Goal: Task Accomplishment & Management: Manage account settings

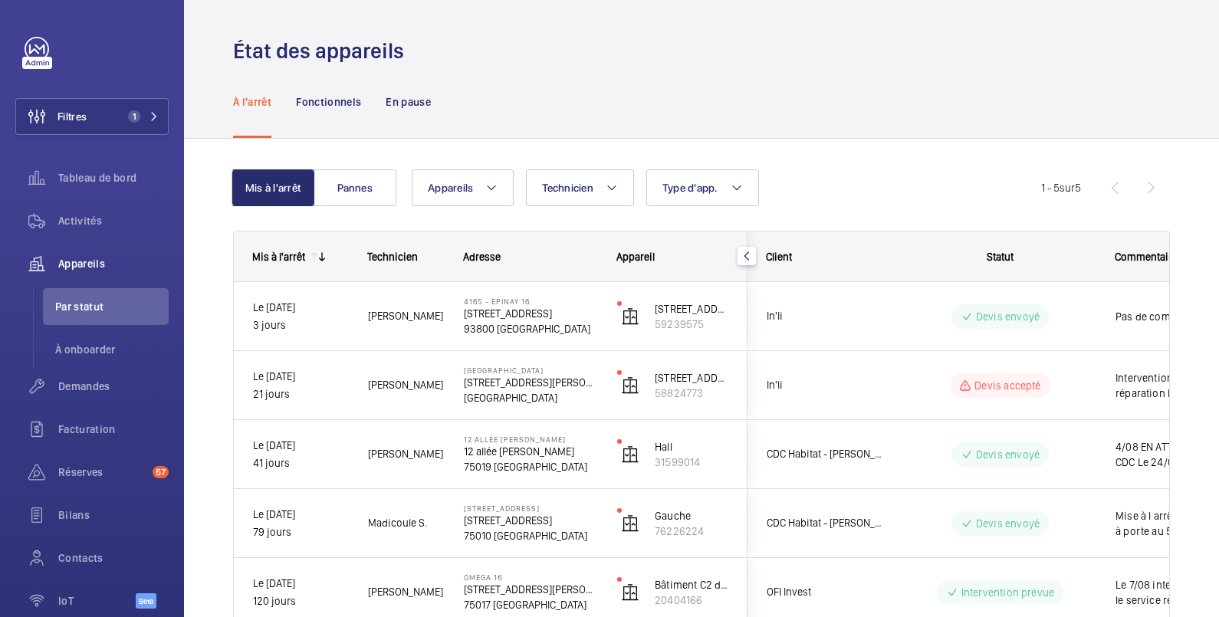
scroll to position [98, 0]
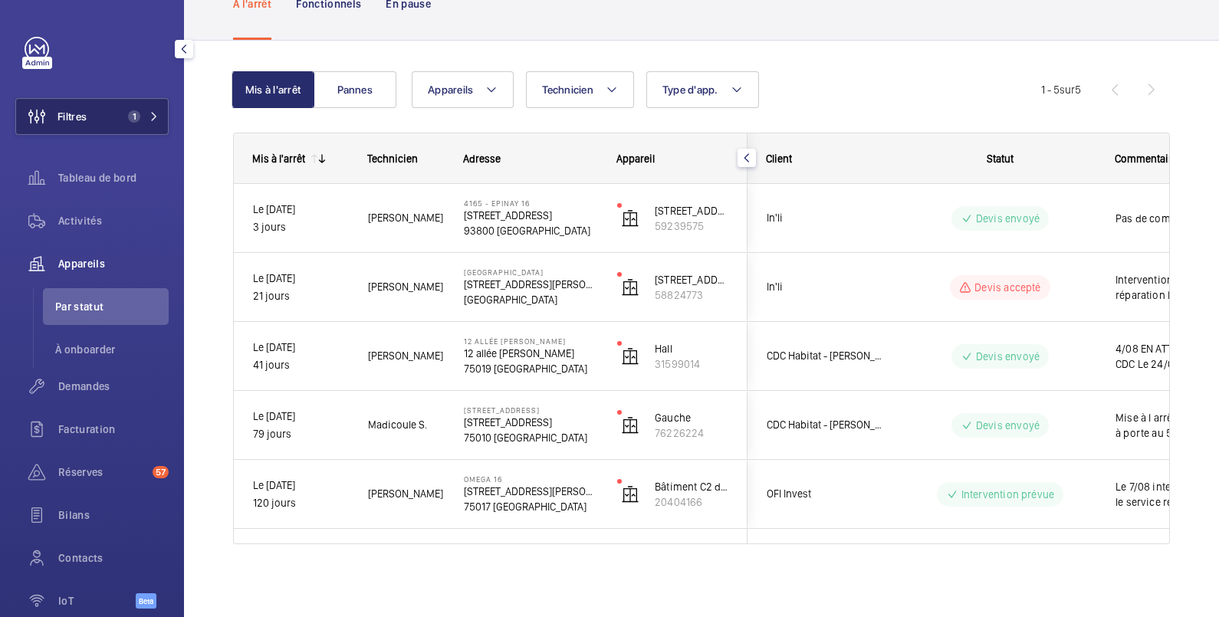
click at [104, 119] on button "Filtres 1" at bounding box center [91, 116] width 153 height 37
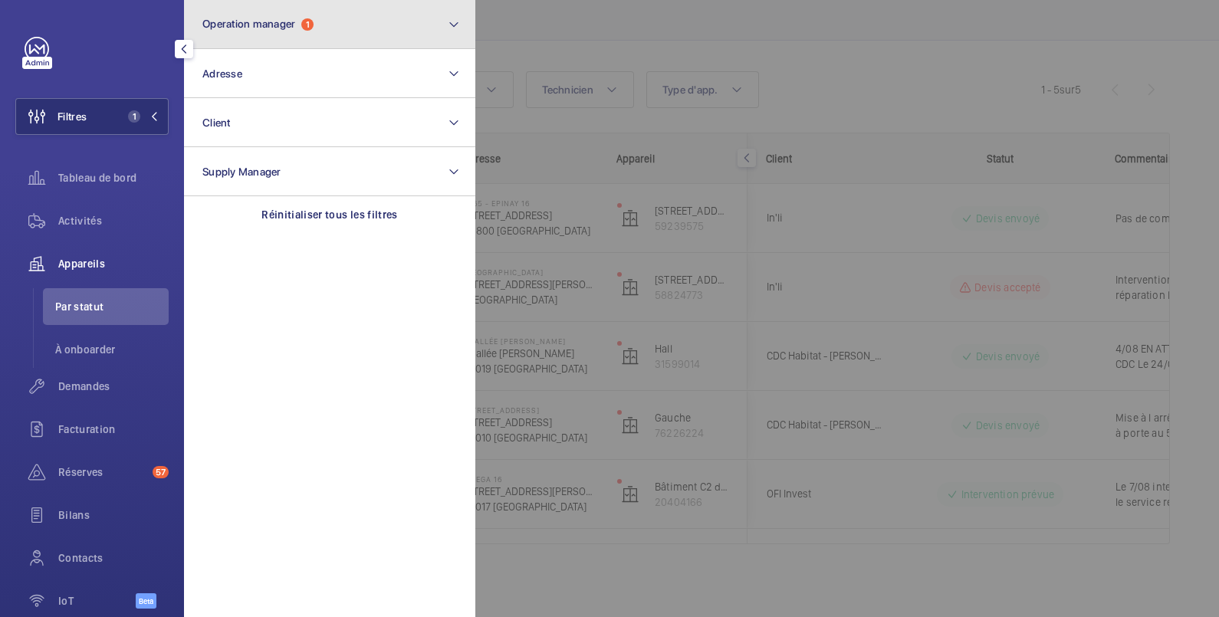
click at [244, 25] on span "Operation manager" at bounding box center [248, 24] width 93 height 12
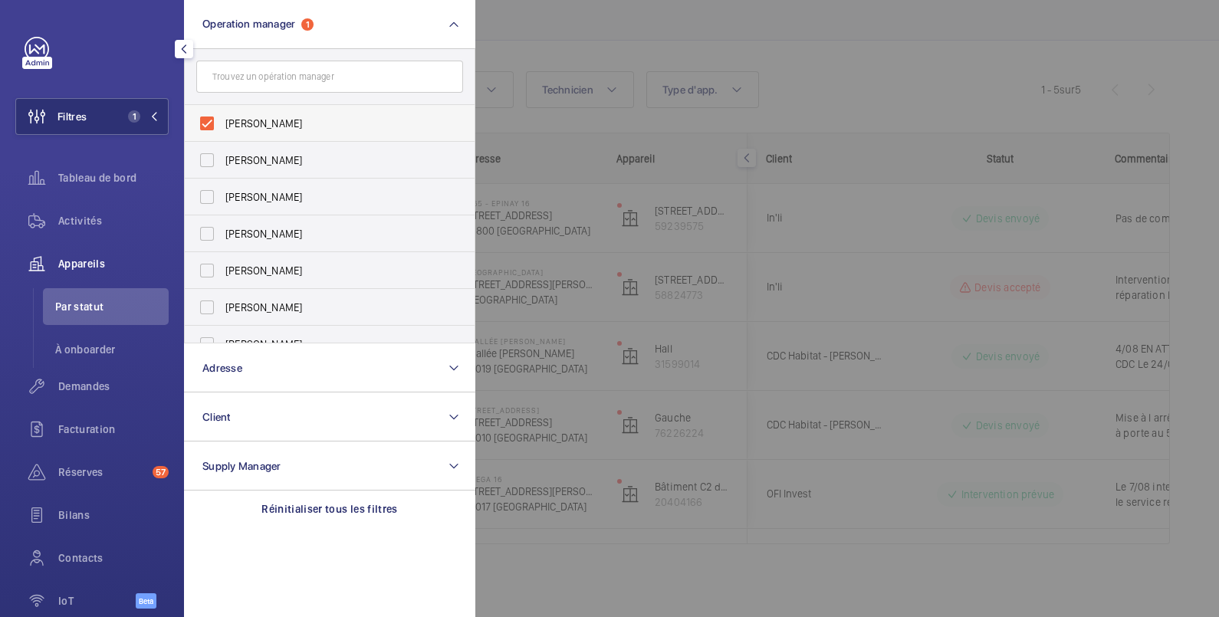
click at [255, 124] on span "[PERSON_NAME]" at bounding box center [330, 123] width 211 height 15
click at [222, 124] on input "[PERSON_NAME]" at bounding box center [207, 123] width 31 height 31
checkbox input "false"
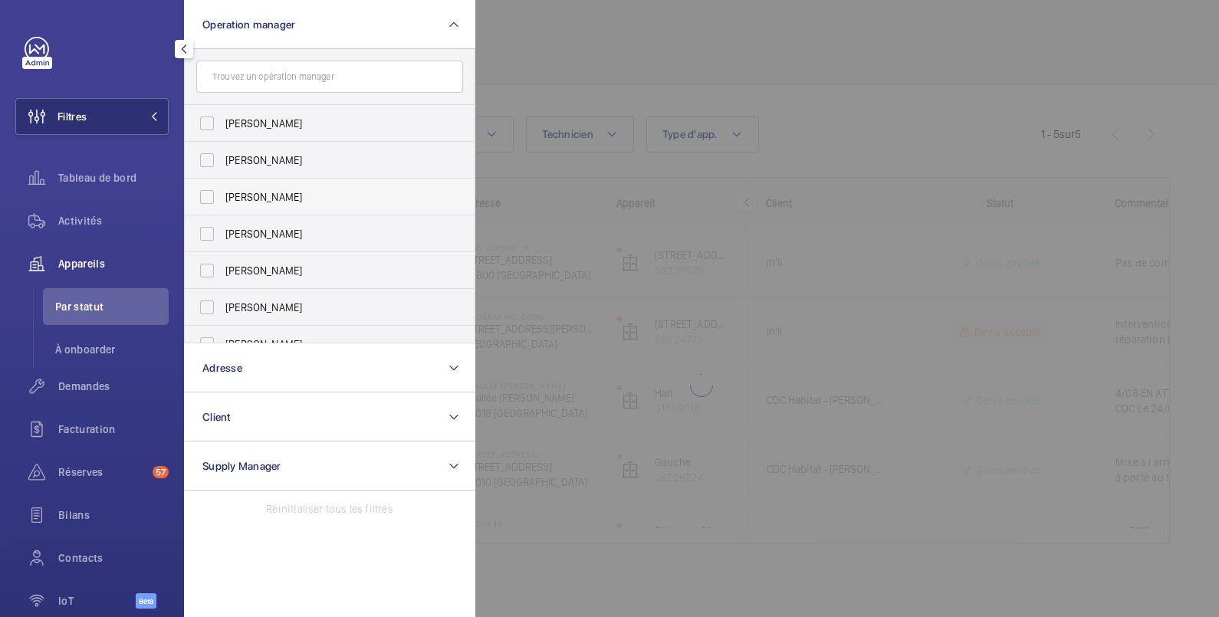
click at [249, 195] on span "[PERSON_NAME]" at bounding box center [330, 196] width 211 height 15
click at [222, 195] on input "[PERSON_NAME]" at bounding box center [207, 197] width 31 height 31
checkbox input "true"
click at [611, 31] on div at bounding box center [1084, 308] width 1219 height 617
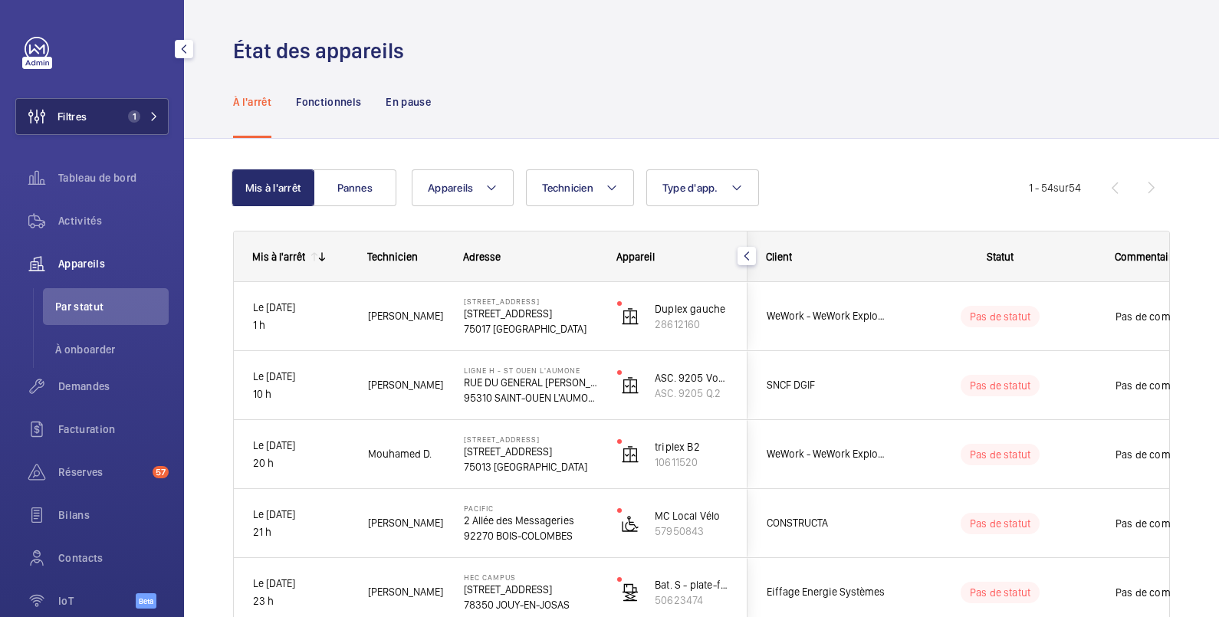
click at [97, 119] on button "Filtres 1" at bounding box center [91, 116] width 153 height 37
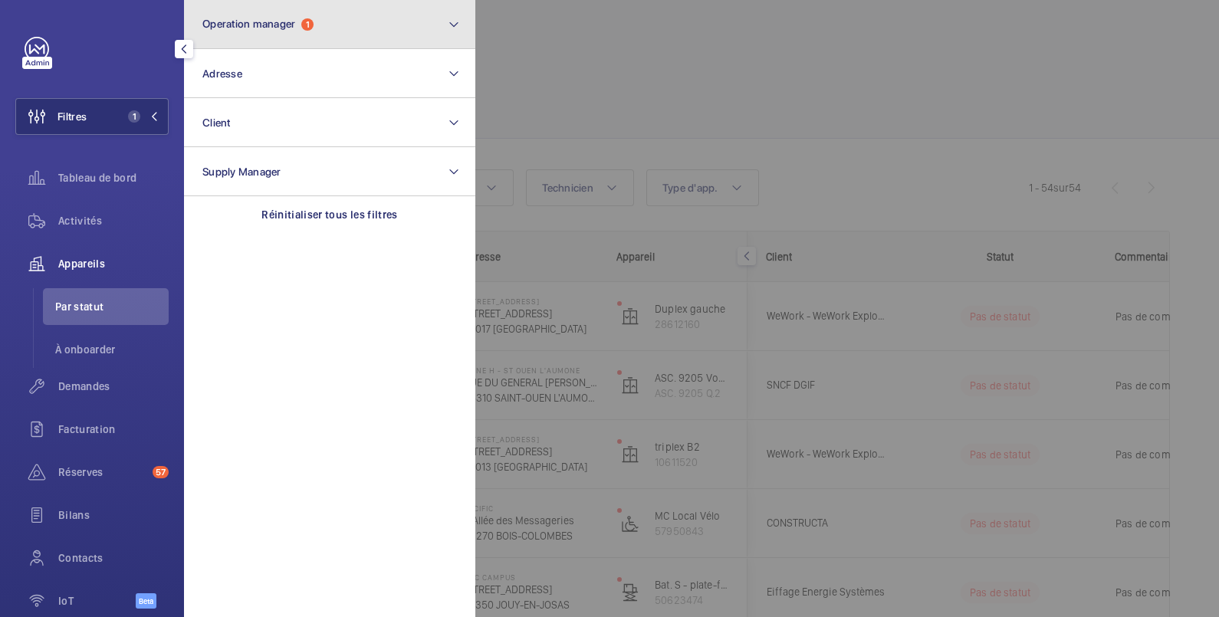
click at [288, 27] on span "Operation manager" at bounding box center [248, 24] width 93 height 12
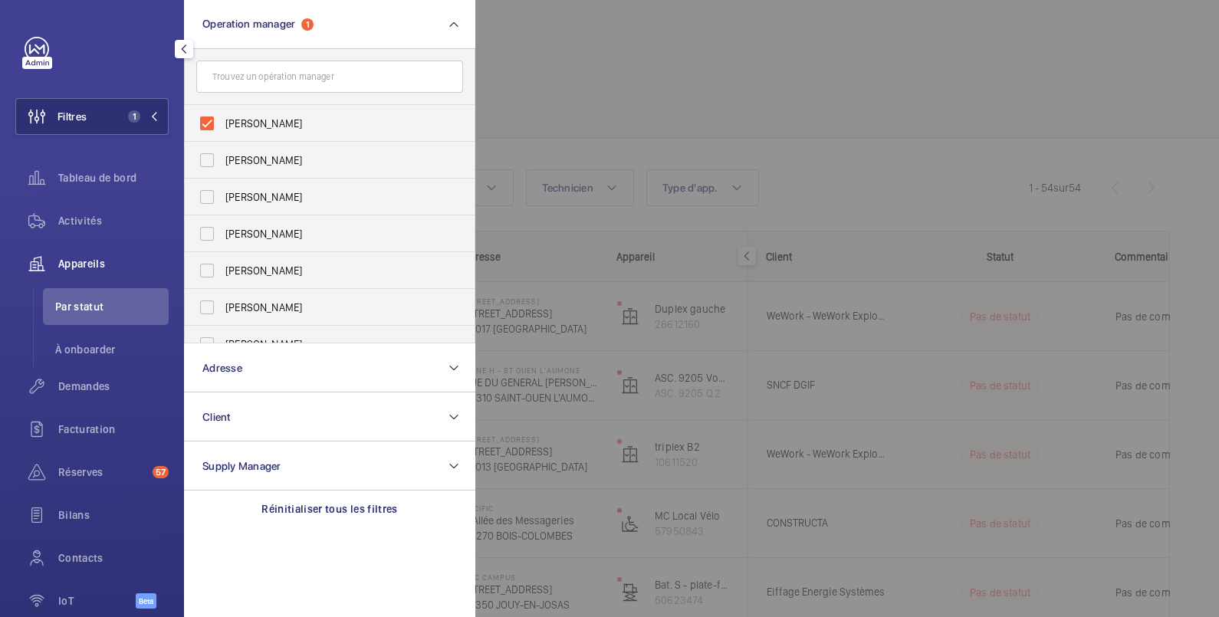
click at [633, 104] on div at bounding box center [1084, 308] width 1219 height 617
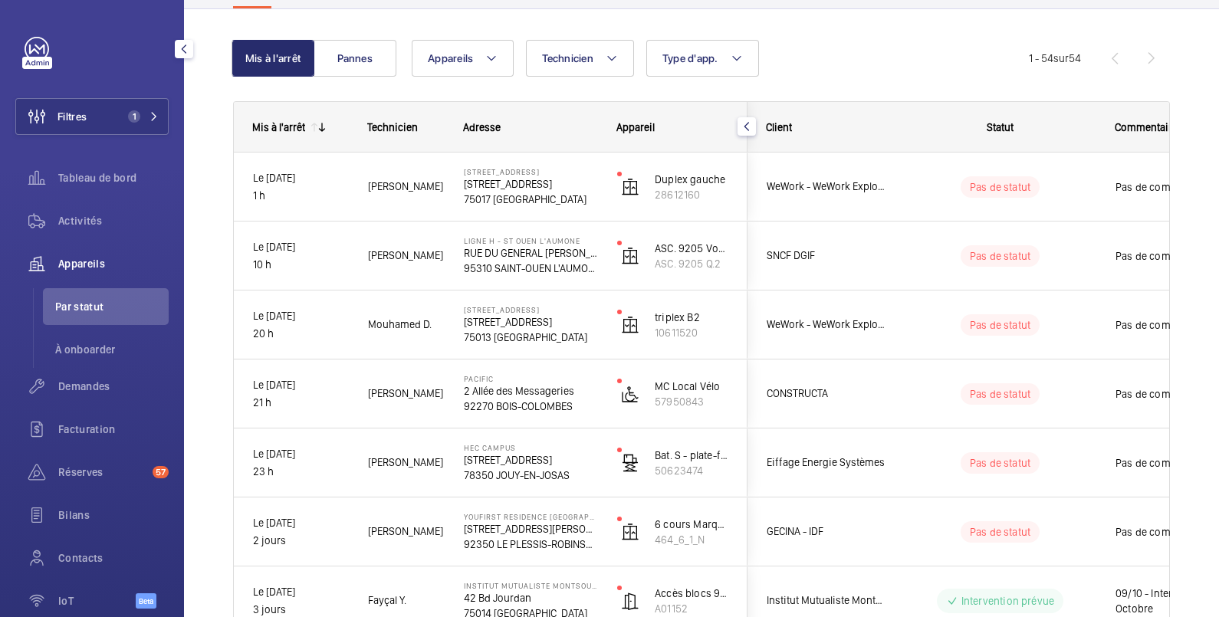
scroll to position [128, 0]
click at [86, 122] on span "Filtres" at bounding box center [72, 116] width 29 height 15
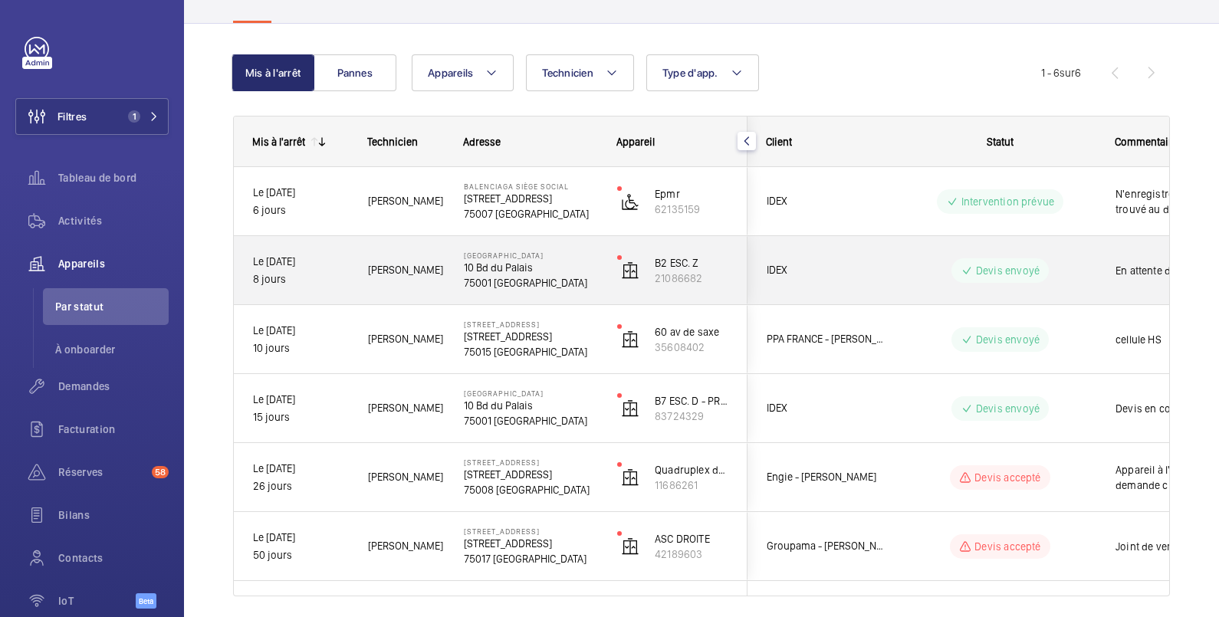
scroll to position [113, 0]
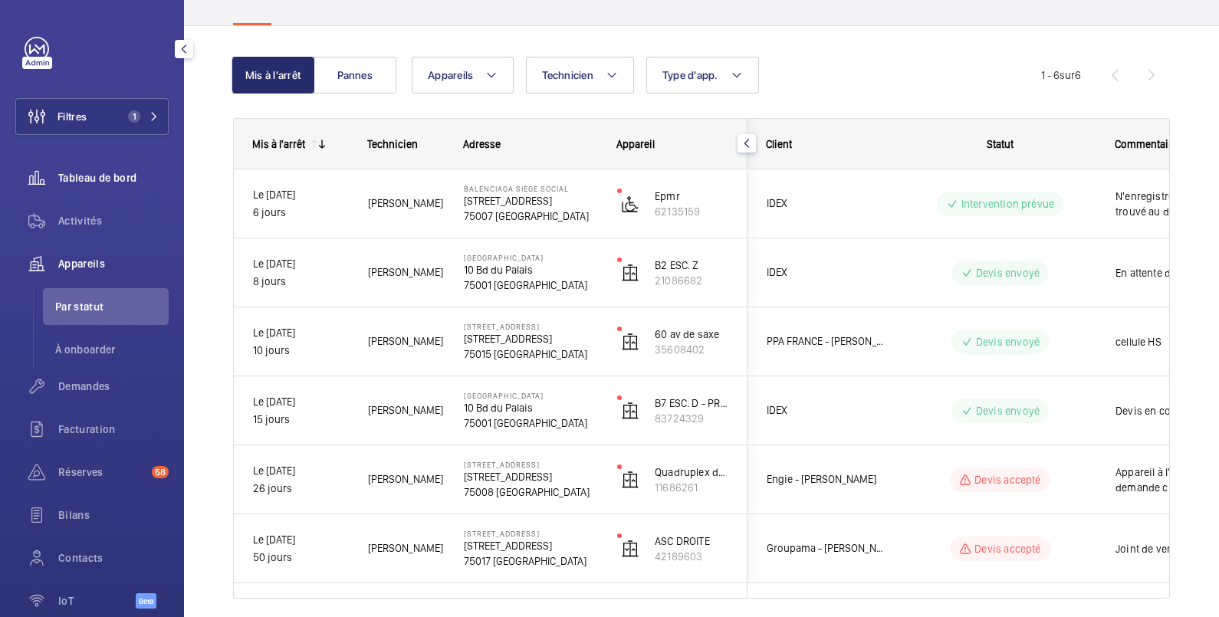
click at [116, 178] on span "Tableau de bord" at bounding box center [113, 177] width 110 height 15
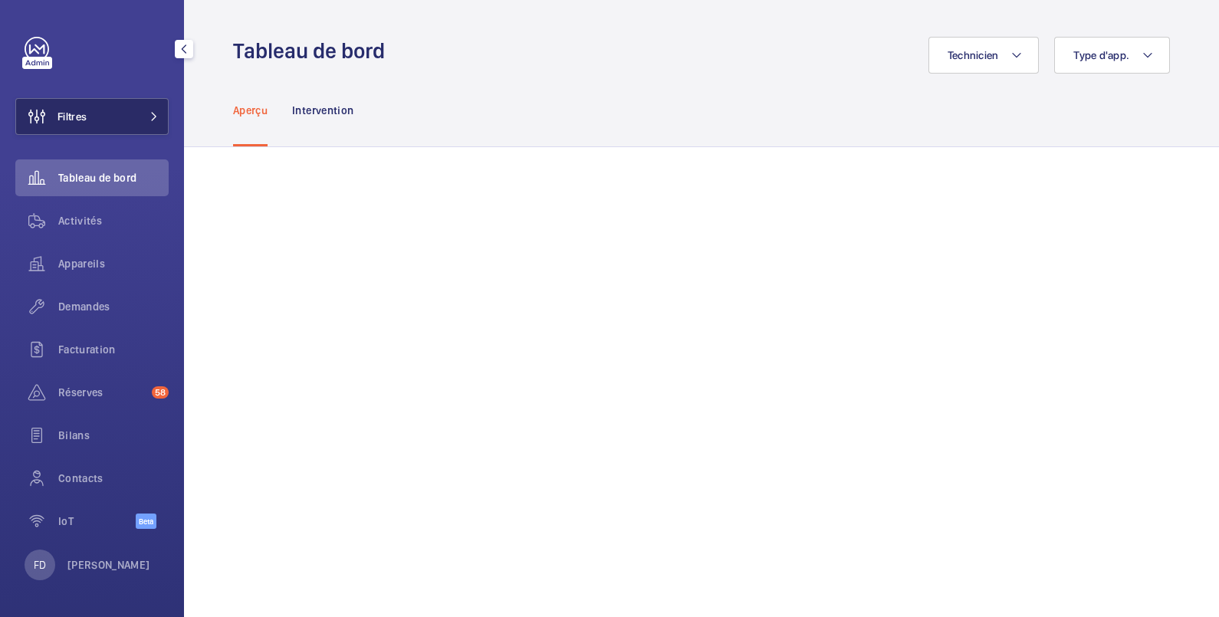
click at [84, 119] on span "Filtres" at bounding box center [72, 116] width 29 height 15
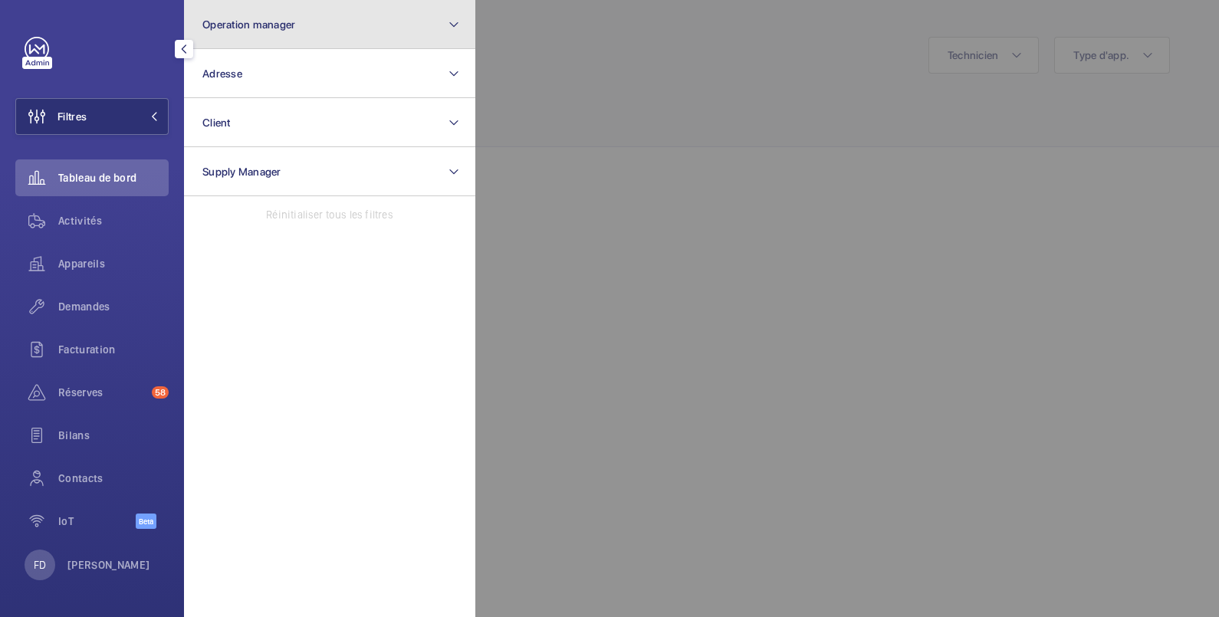
click at [215, 21] on span "Operation manager" at bounding box center [248, 24] width 93 height 12
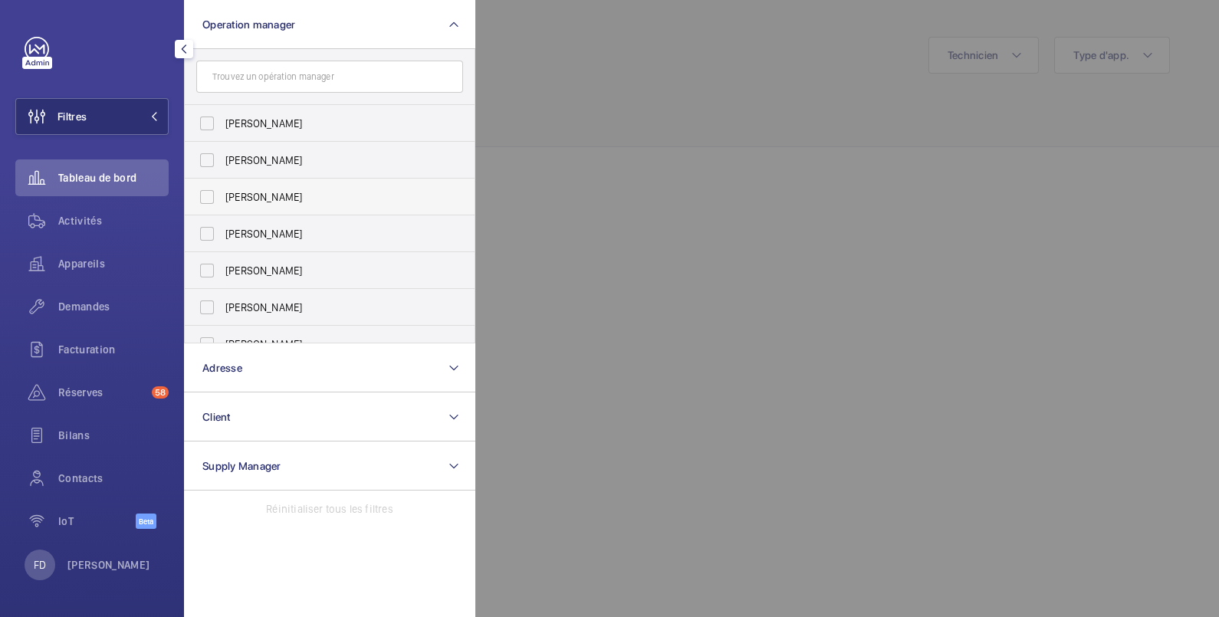
click at [245, 199] on span "[PERSON_NAME]" at bounding box center [330, 196] width 211 height 15
click at [222, 199] on input "[PERSON_NAME]" at bounding box center [207, 197] width 31 height 31
checkbox input "true"
click at [590, 58] on div at bounding box center [1084, 308] width 1219 height 617
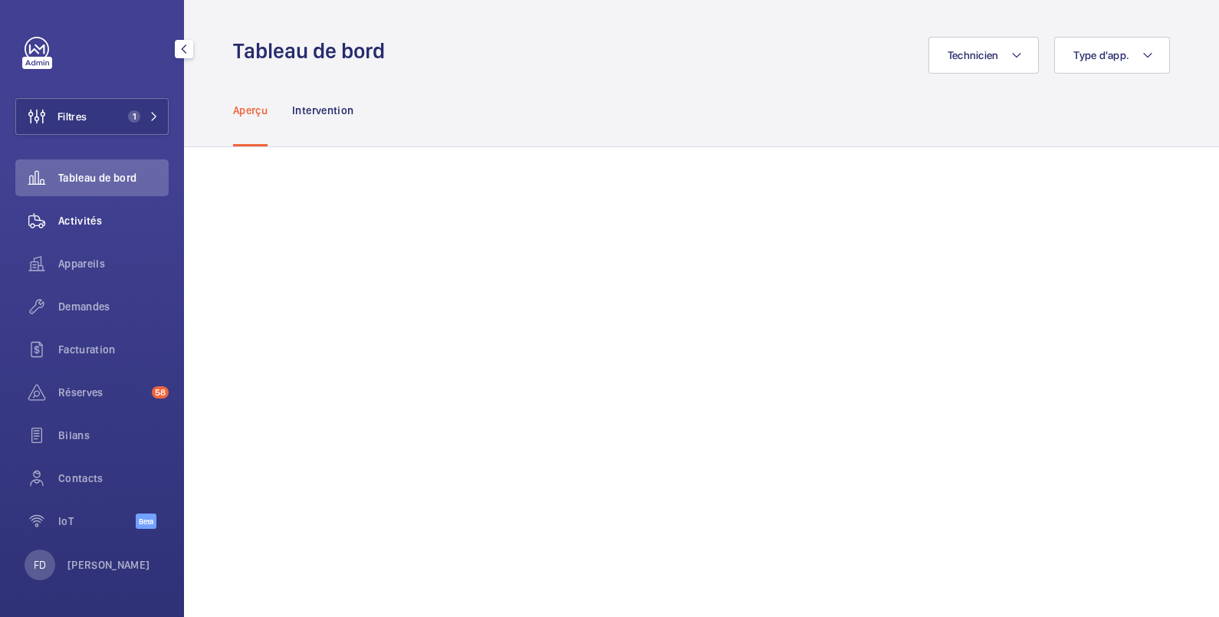
click at [85, 226] on span "Activités" at bounding box center [113, 220] width 110 height 15
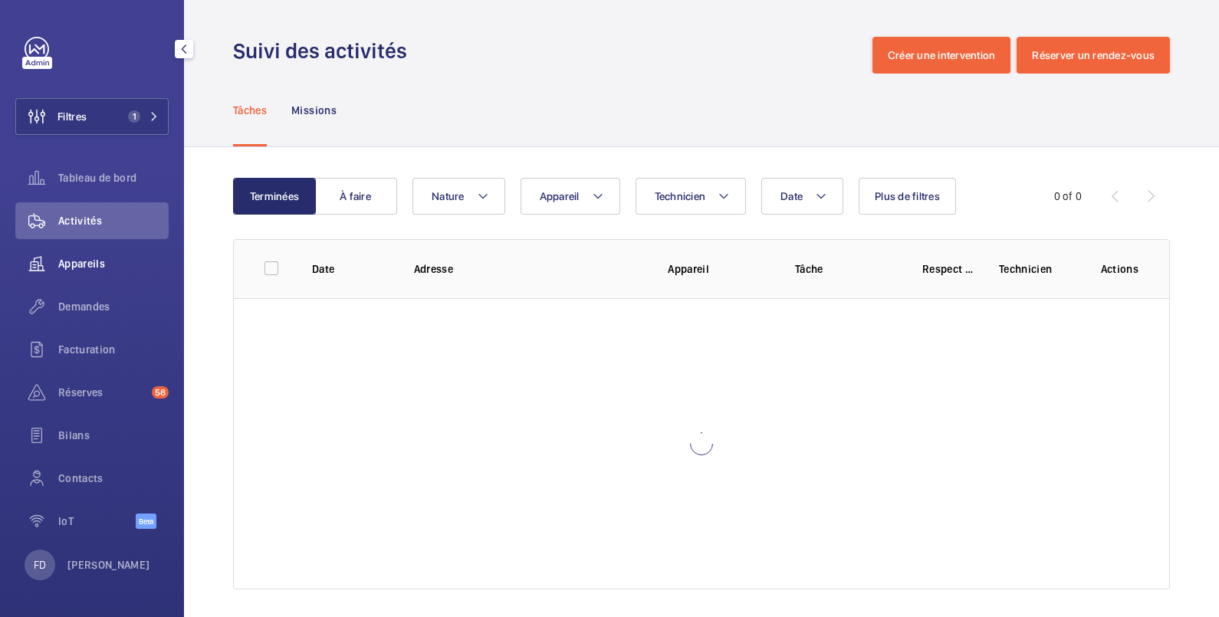
click at [65, 265] on span "Appareils" at bounding box center [113, 263] width 110 height 15
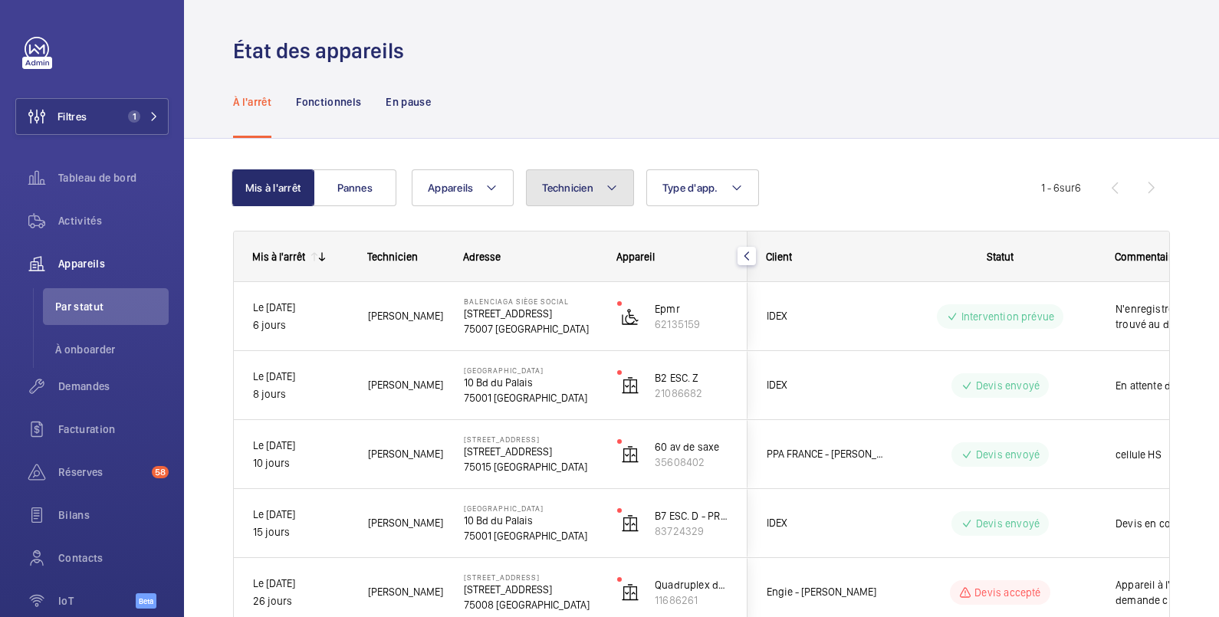
click at [556, 182] on span "Technicien" at bounding box center [567, 188] width 51 height 12
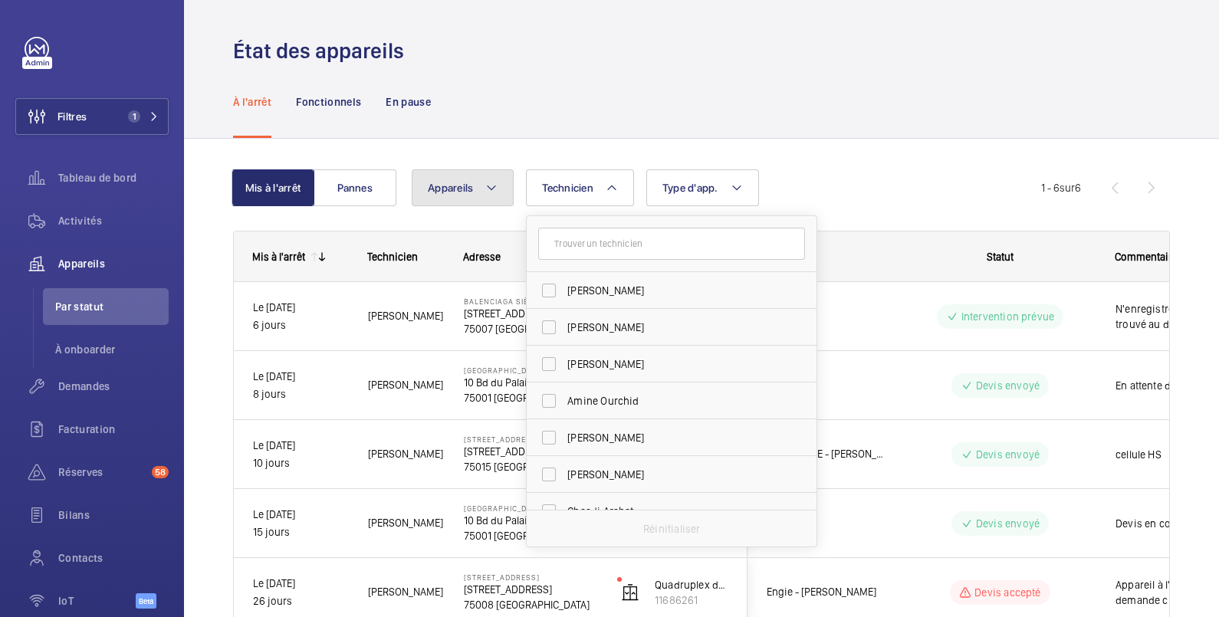
click at [456, 192] on span "Appareils" at bounding box center [450, 188] width 45 height 12
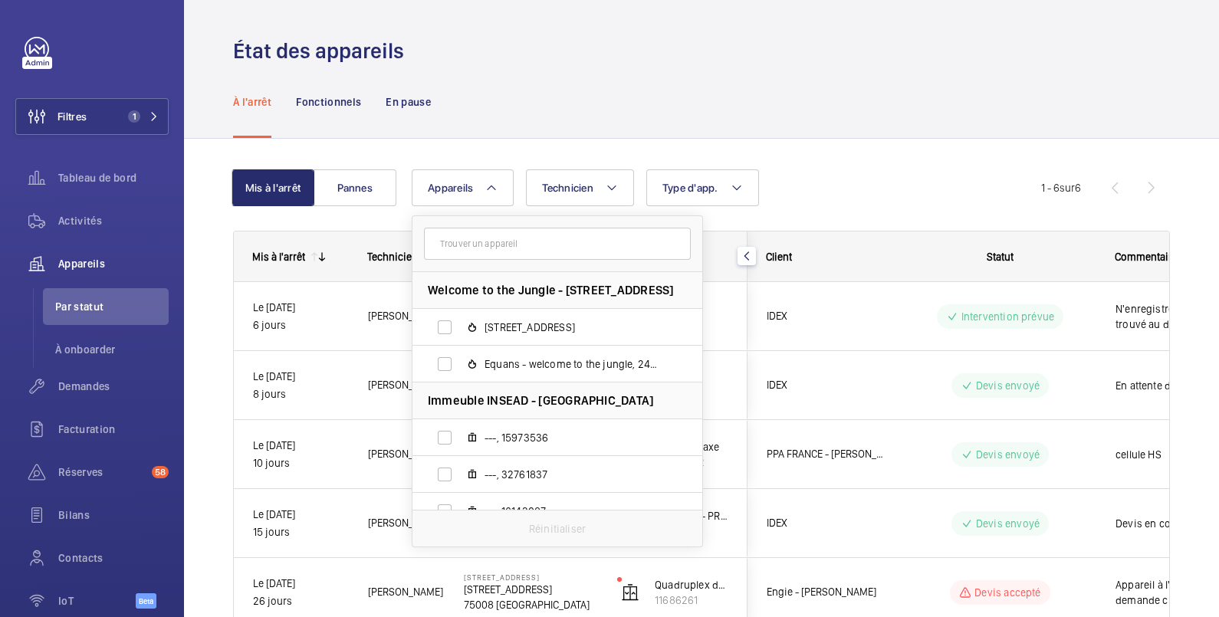
click at [535, 67] on div "À l'arrêt Fonctionnels En pause" at bounding box center [701, 101] width 937 height 73
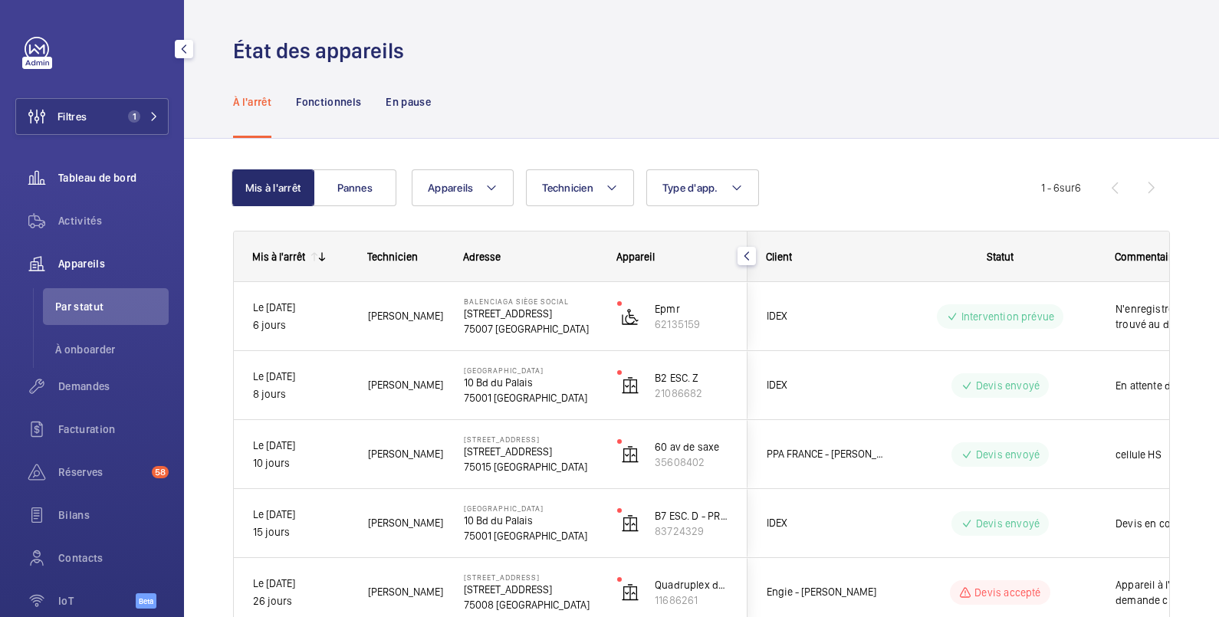
click at [112, 177] on span "Tableau de bord" at bounding box center [113, 177] width 110 height 15
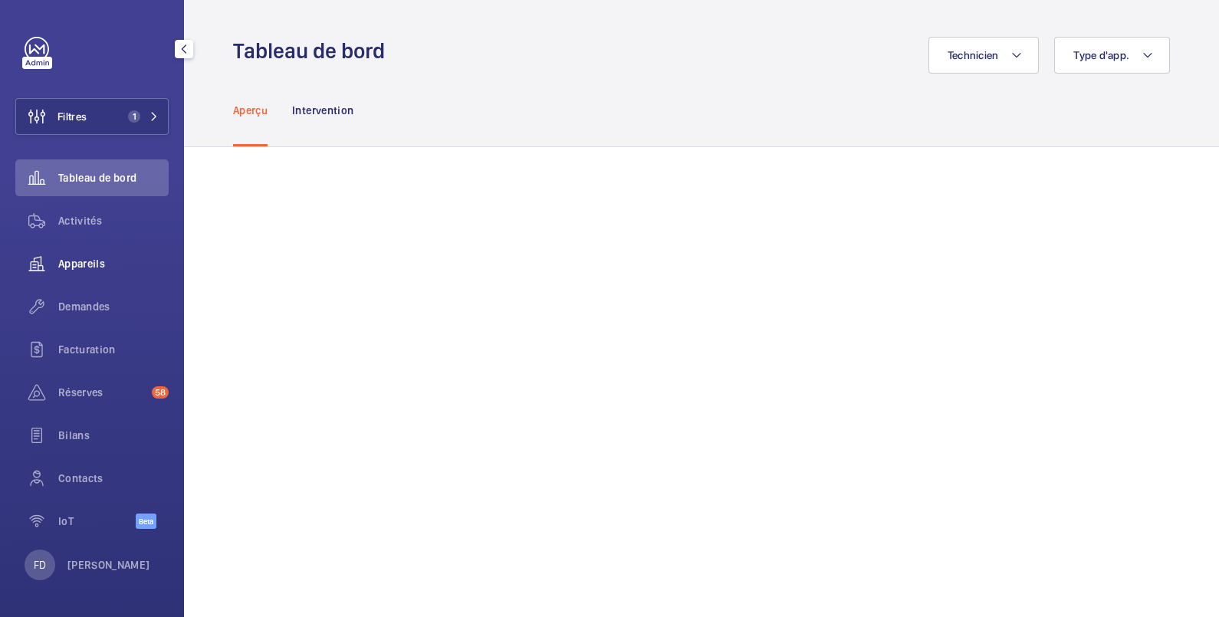
click at [77, 258] on span "Appareils" at bounding box center [113, 263] width 110 height 15
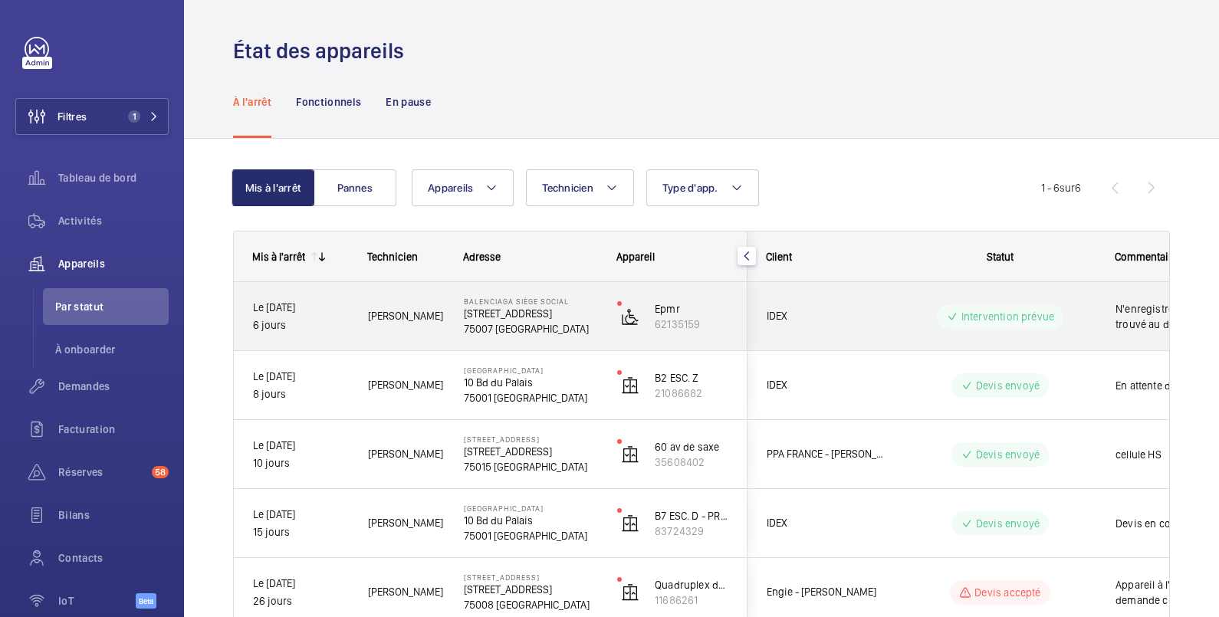
click at [1090, 303] on div "Intervention prévue" at bounding box center [990, 316] width 209 height 55
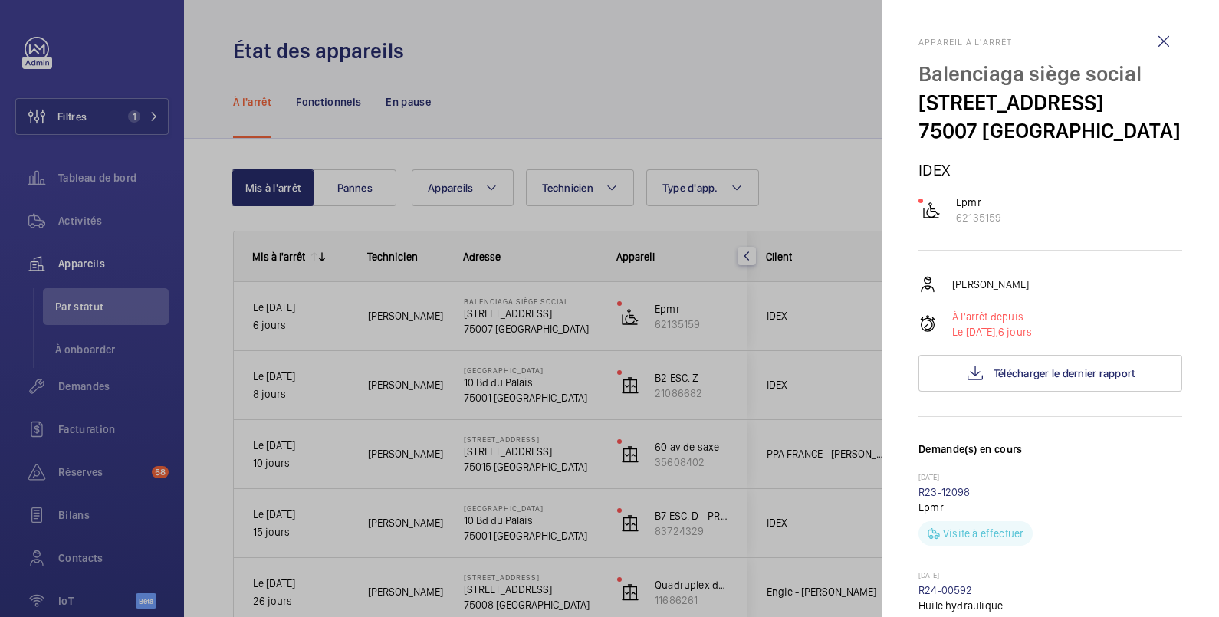
scroll to position [255, 0]
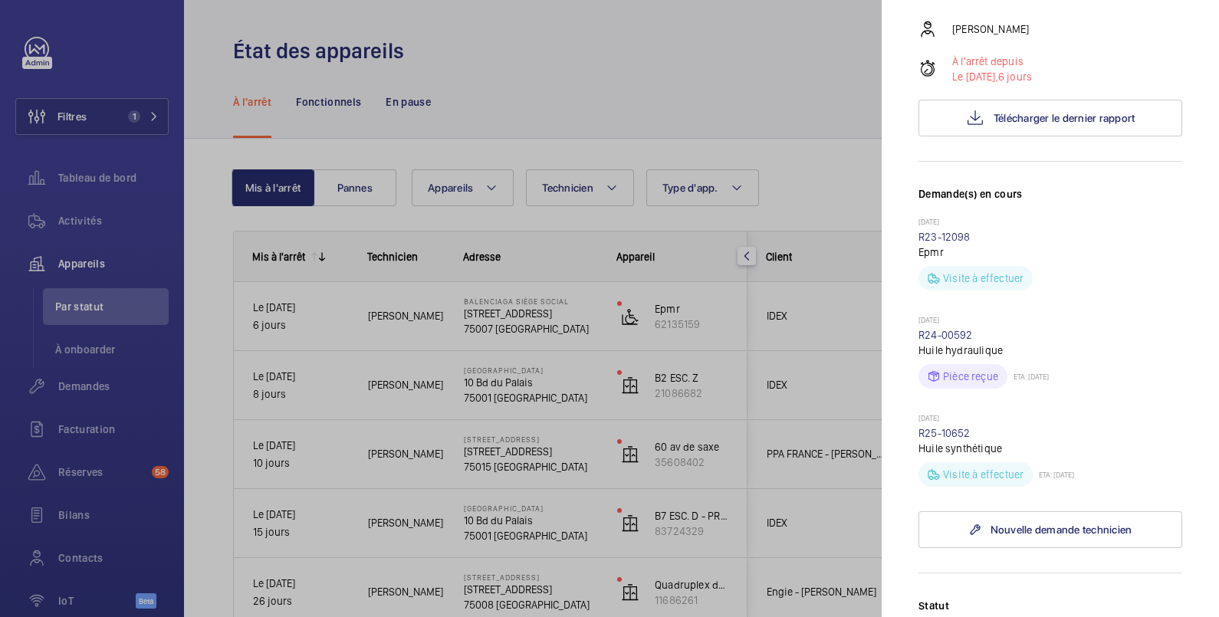
click at [850, 439] on div at bounding box center [609, 308] width 1219 height 617
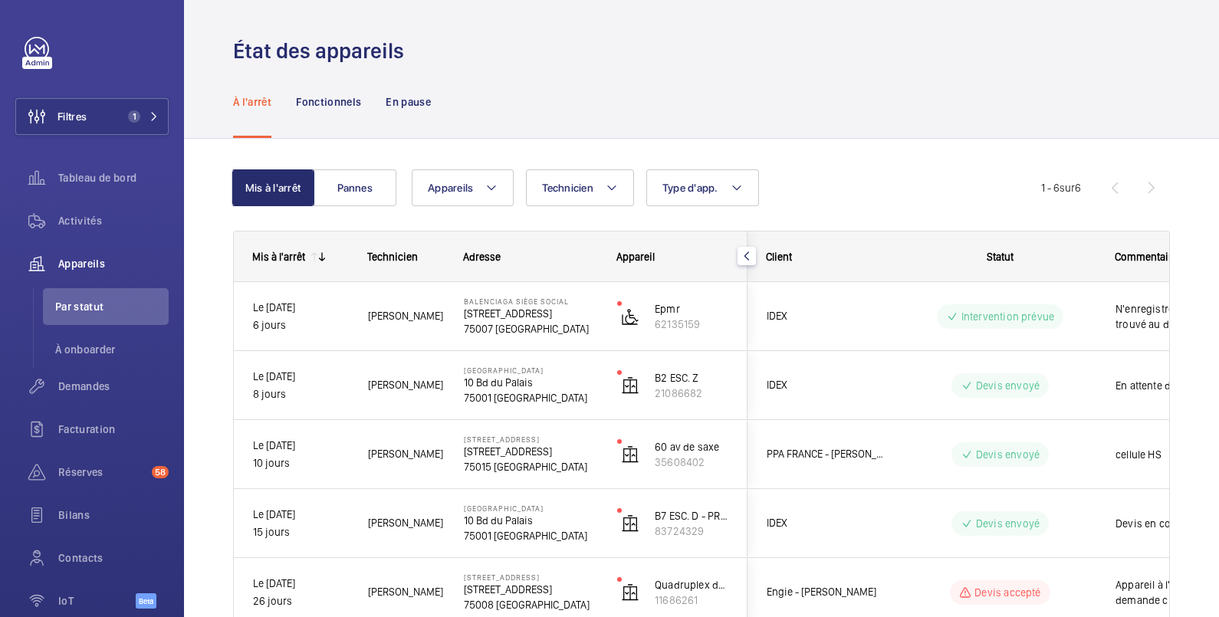
scroll to position [0, 0]
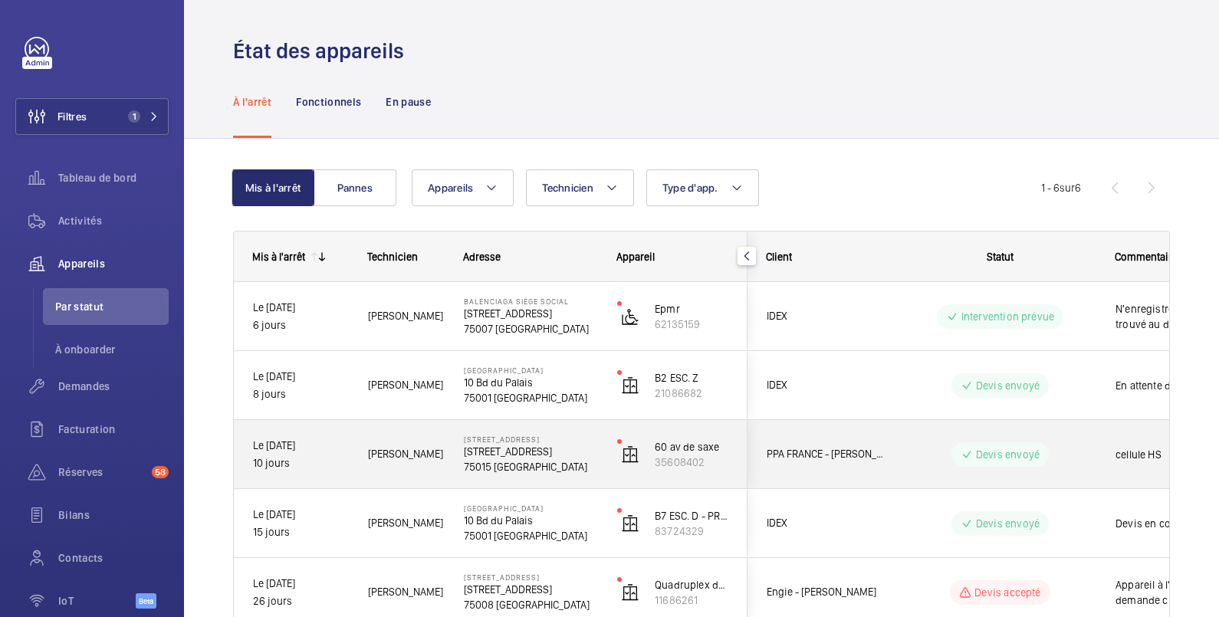
click at [1112, 441] on div "cellule HS" at bounding box center [1185, 455] width 177 height 66
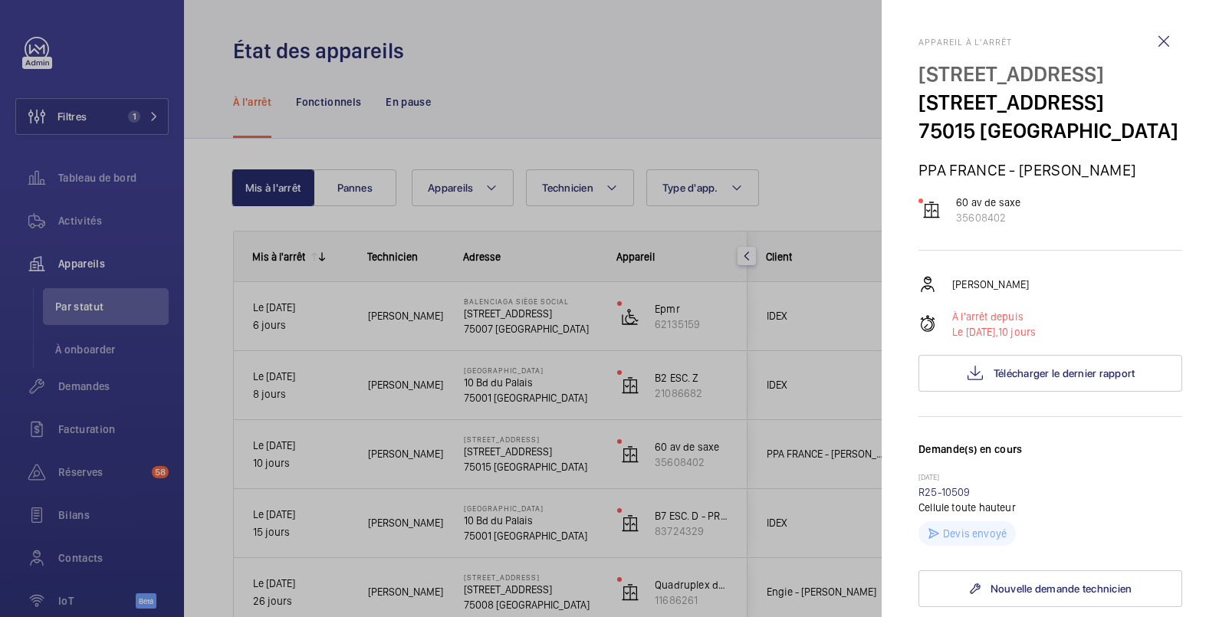
click at [774, 89] on div at bounding box center [609, 308] width 1219 height 617
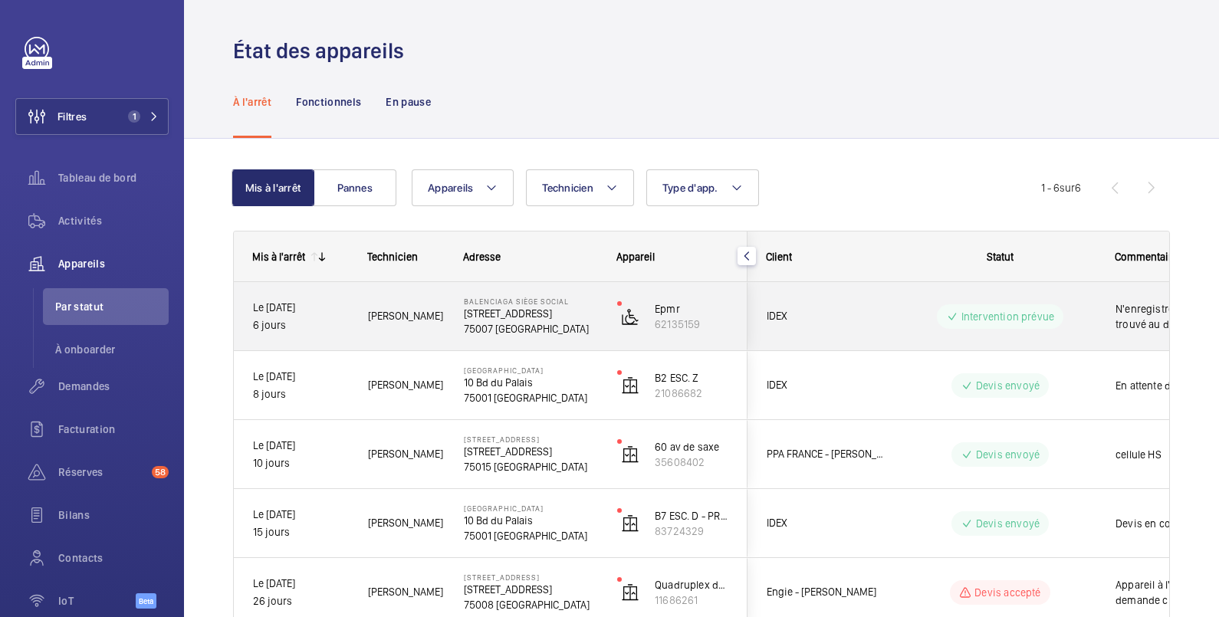
scroll to position [167, 0]
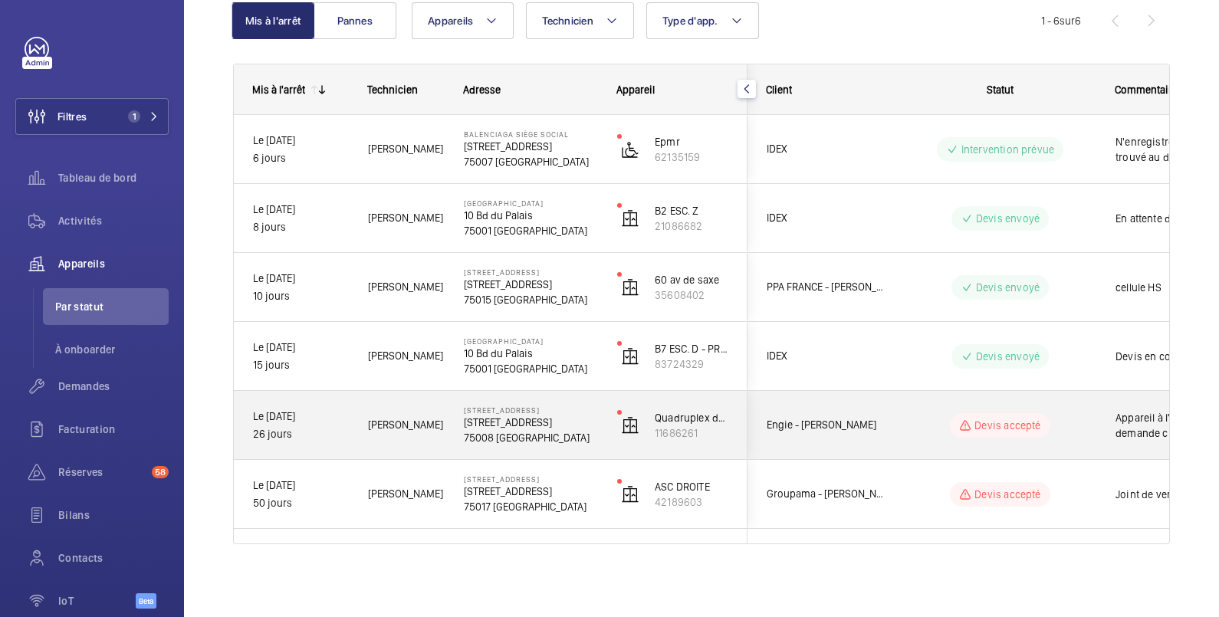
click at [1104, 417] on div "Appareil à l'arret suite a la demande client. Devis d'alignement de guide et pa…" at bounding box center [1185, 426] width 177 height 66
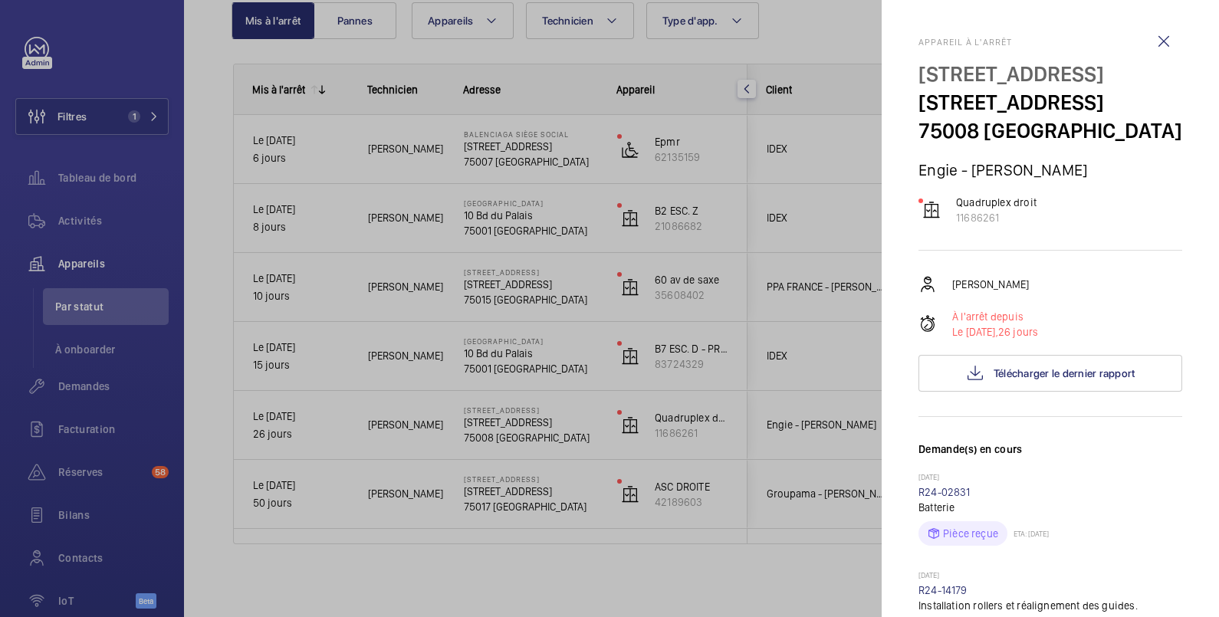
scroll to position [255, 0]
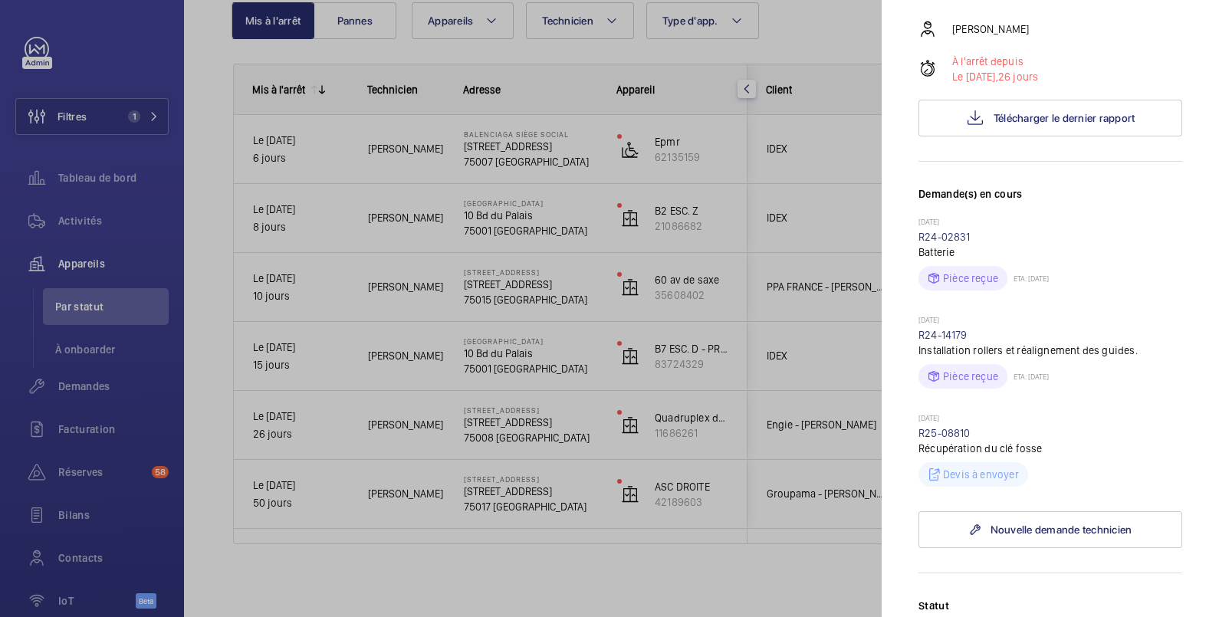
click at [657, 586] on div at bounding box center [609, 308] width 1219 height 617
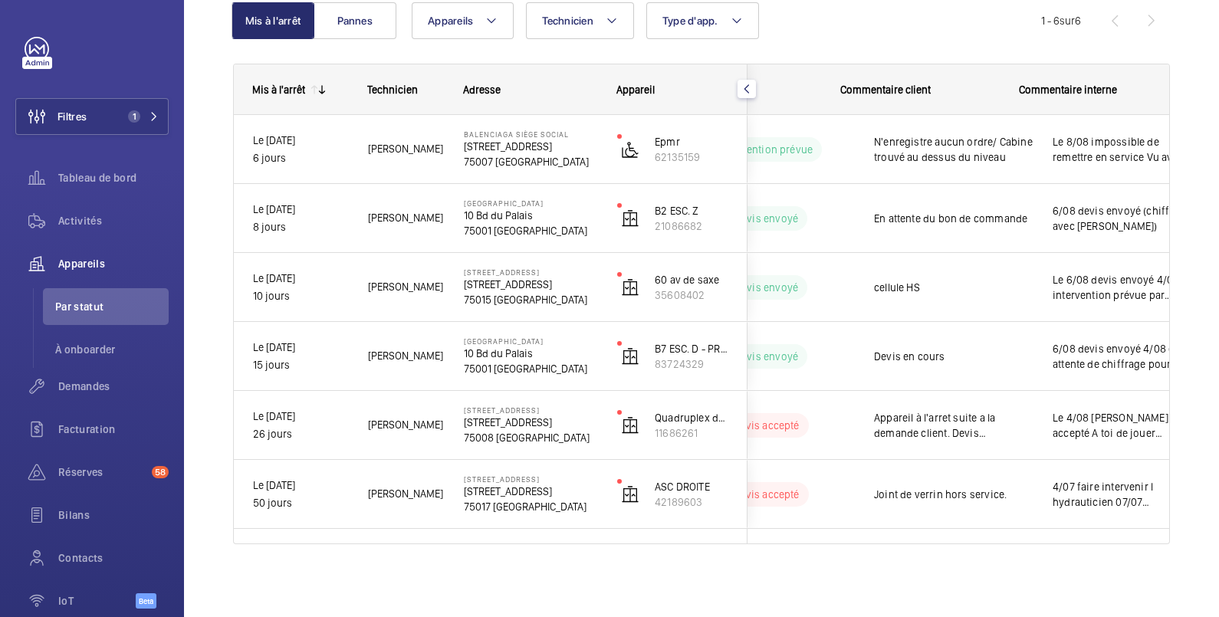
scroll to position [0, 298]
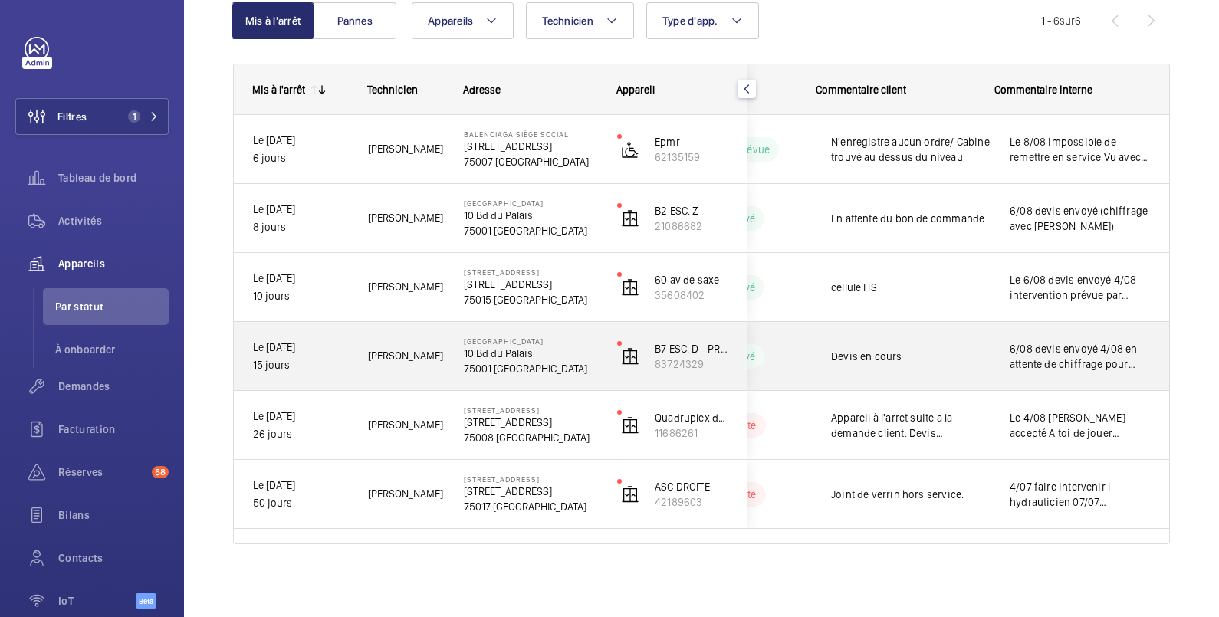
click at [1088, 364] on span "6/08 devis envoyé 4/08 en attente de chiffrage pour envoyer le devis" at bounding box center [1080, 356] width 140 height 31
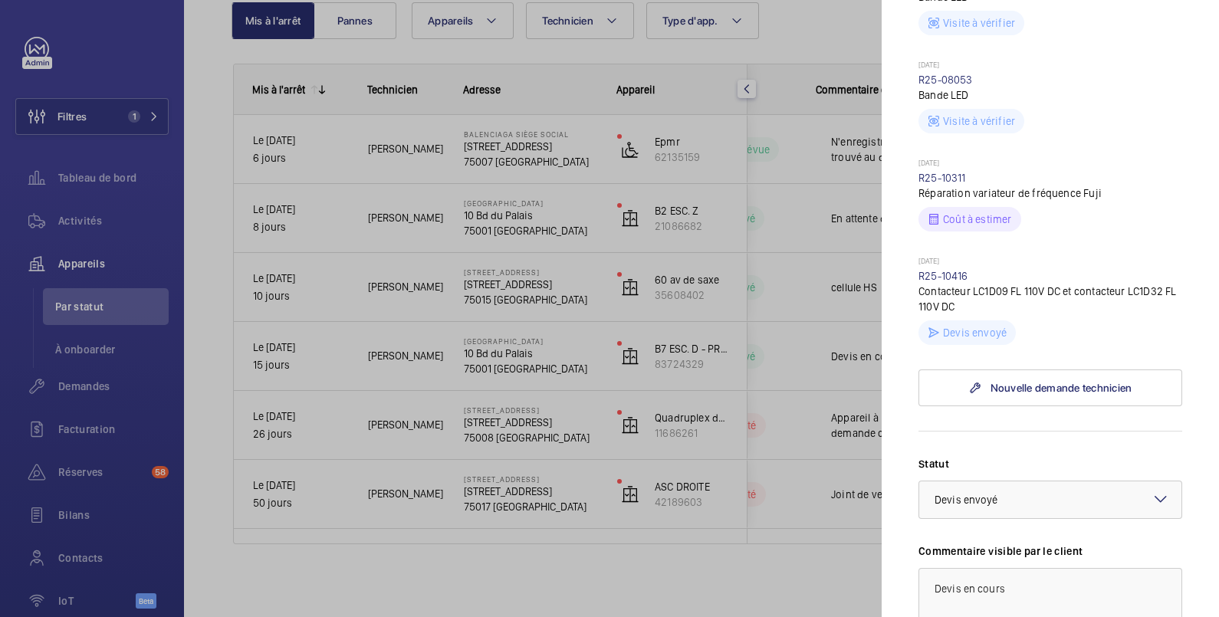
scroll to position [766, 0]
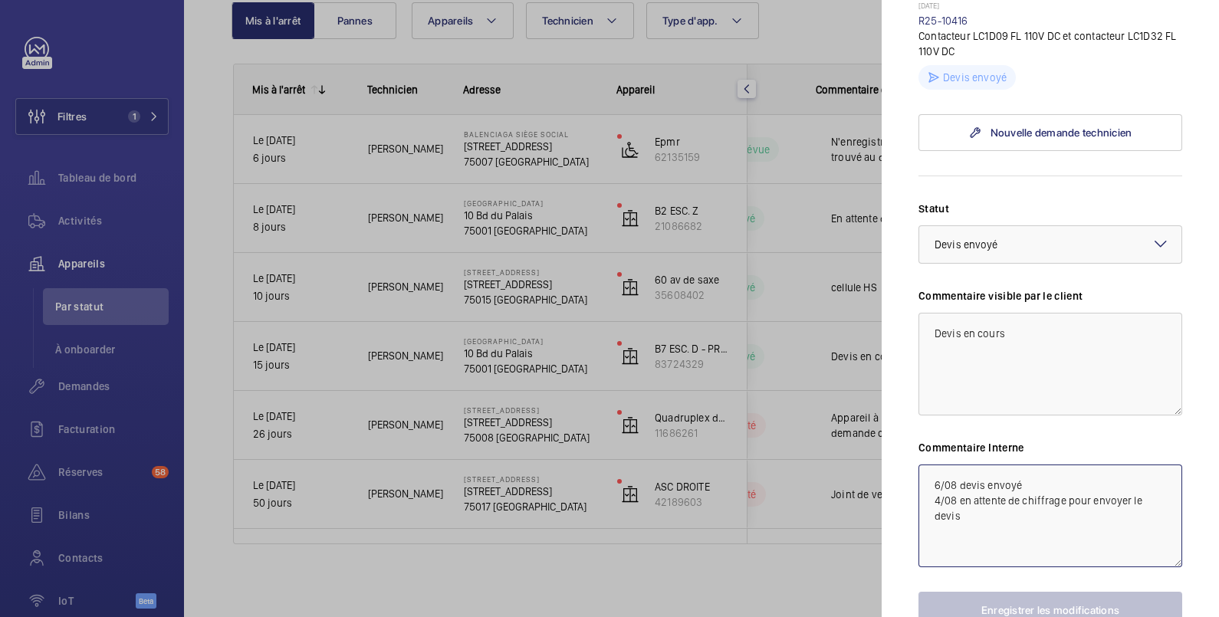
drag, startPoint x: 936, startPoint y: 484, endPoint x: 959, endPoint y: 459, distance: 34.7
click at [936, 483] on textarea "6/08 devis envoyé 4/08 en attente de chiffrage pour envoyer le devis" at bounding box center [1051, 516] width 264 height 103
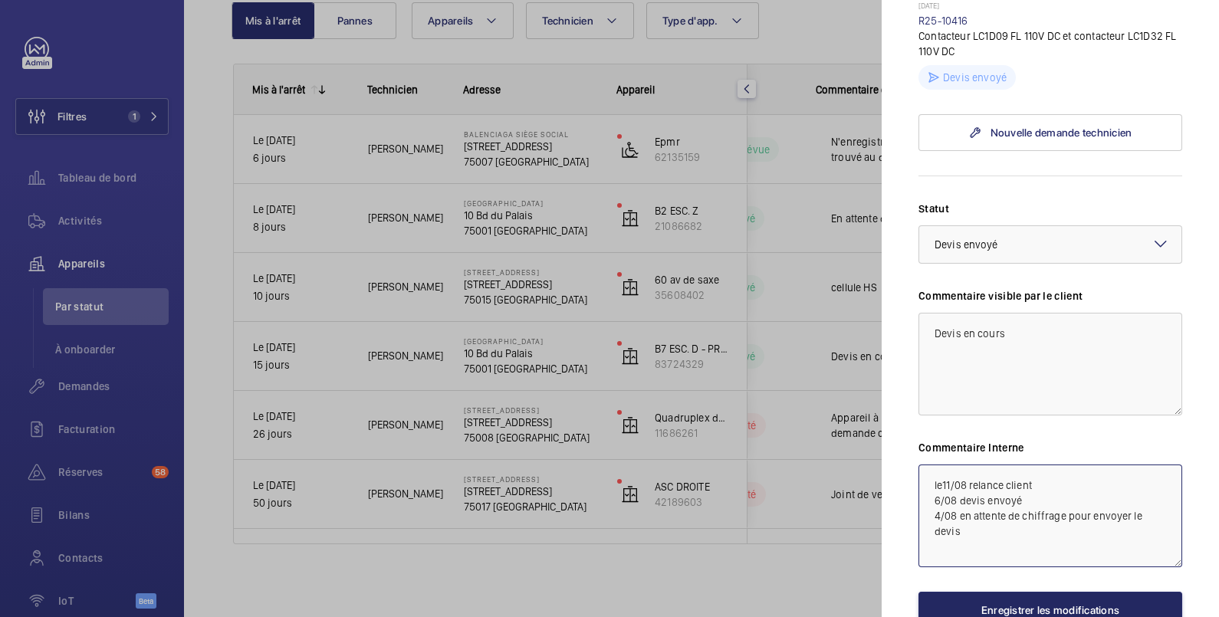
type textarea "le11/08 relance client 6/08 devis envoyé 4/08 en attente de chiffrage pour envo…"
click at [996, 607] on button "Enregistrer les modifications" at bounding box center [1051, 610] width 264 height 37
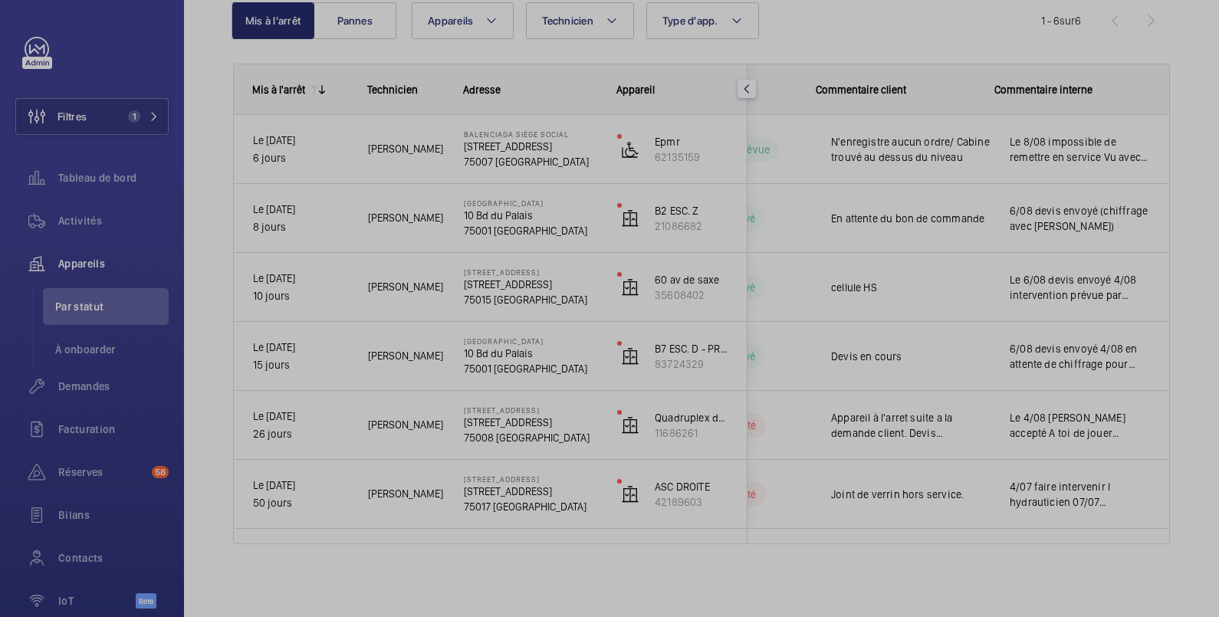
scroll to position [0, 0]
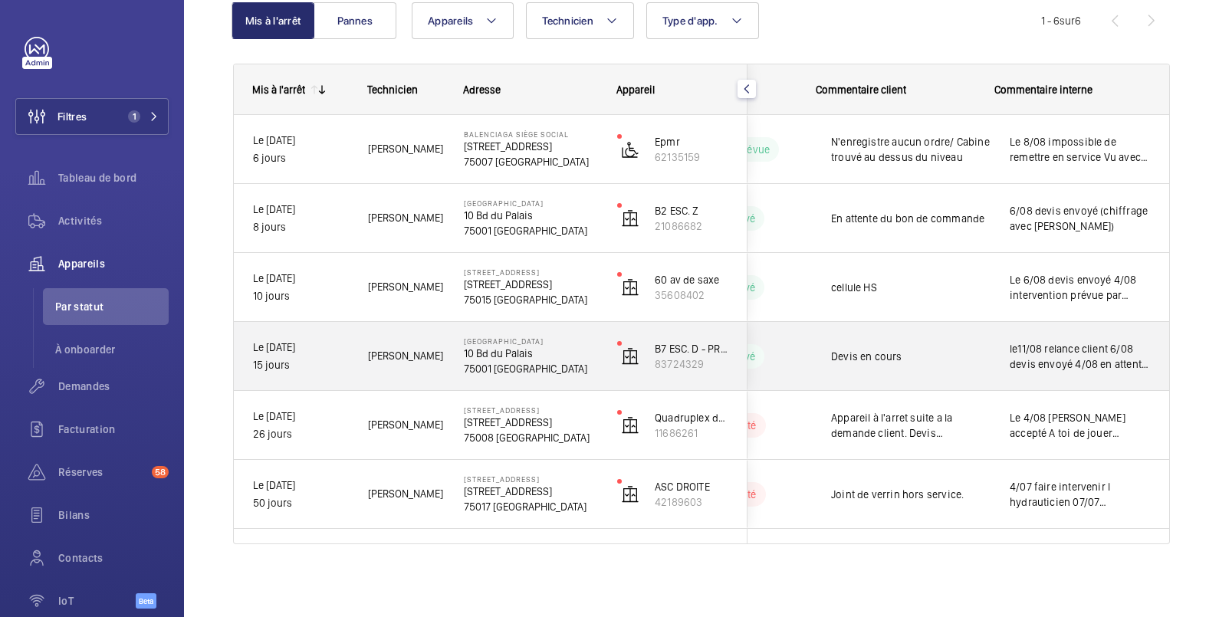
click at [1020, 373] on div "le11/08 relance client 6/08 devis envoyé 4/08 en attente de chiffrage pour envo…" at bounding box center [1080, 357] width 177 height 66
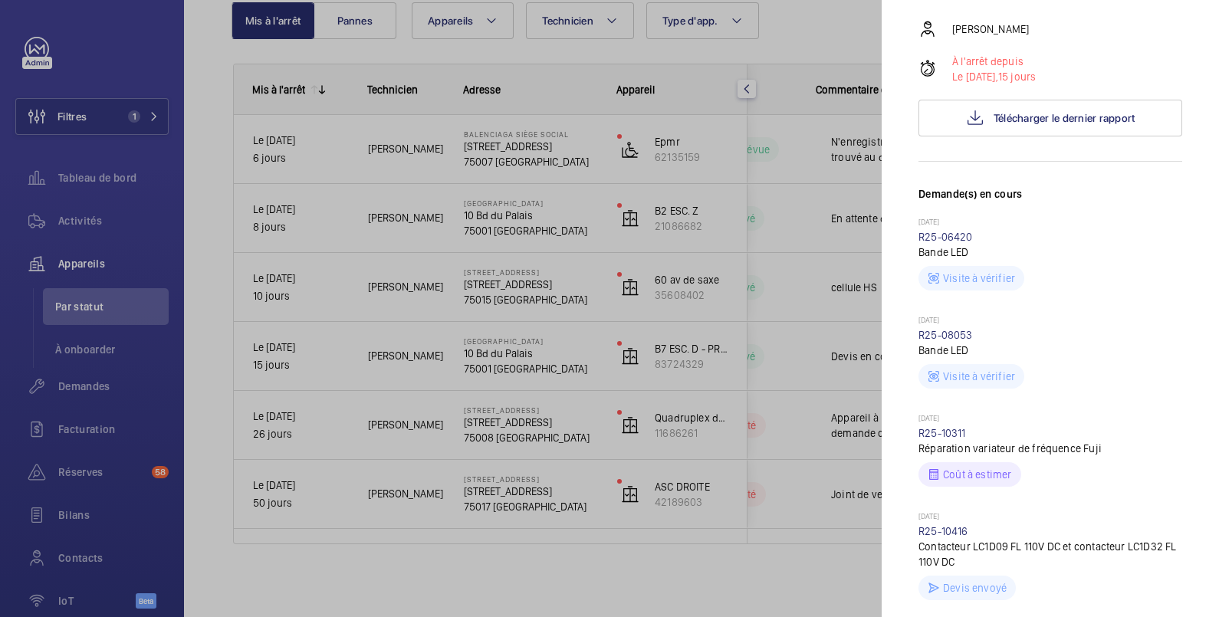
scroll to position [766, 0]
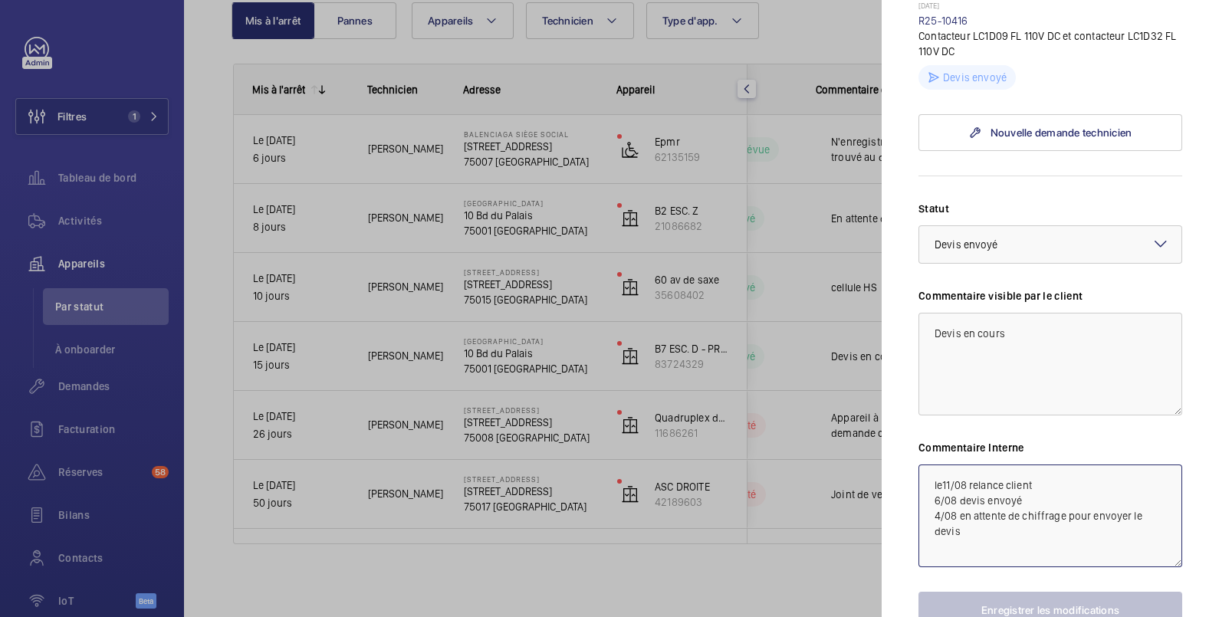
drag, startPoint x: 1038, startPoint y: 479, endPoint x: 919, endPoint y: 479, distance: 119.6
click at [919, 479] on textarea "le11/08 relance client 6/08 devis envoyé 4/08 en attente de chiffrage pour envo…" at bounding box center [1051, 516] width 264 height 103
click at [781, 230] on div at bounding box center [609, 308] width 1219 height 617
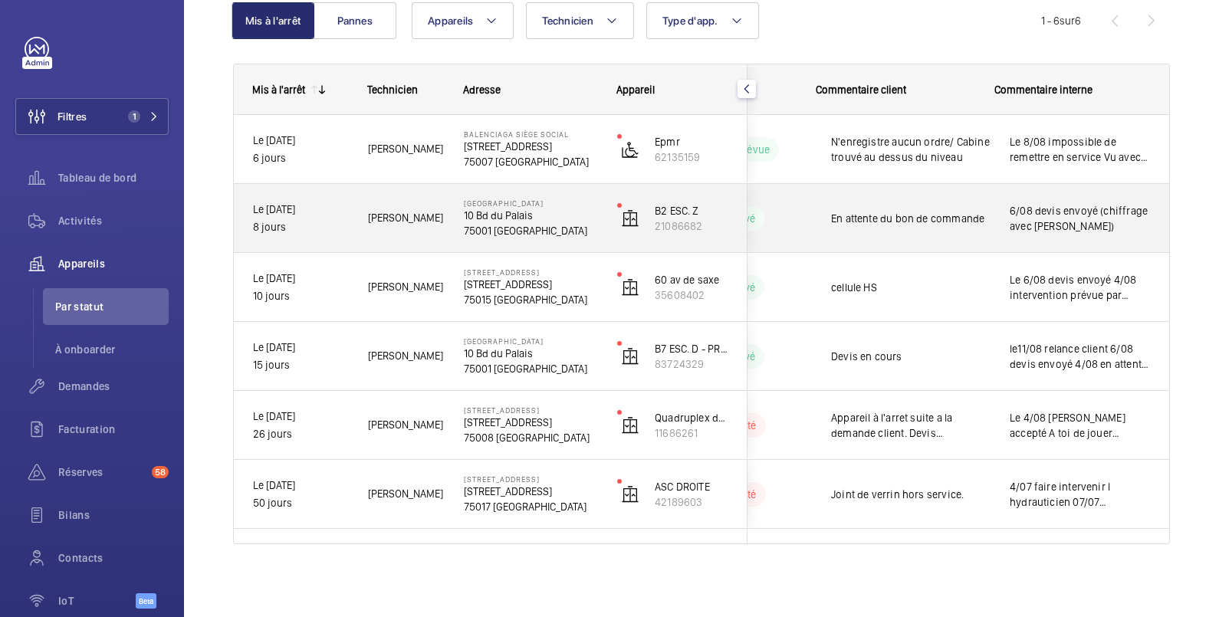
click at [1076, 218] on span "6/08 devis envoyé (chiffrage avec [PERSON_NAME])" at bounding box center [1080, 218] width 140 height 31
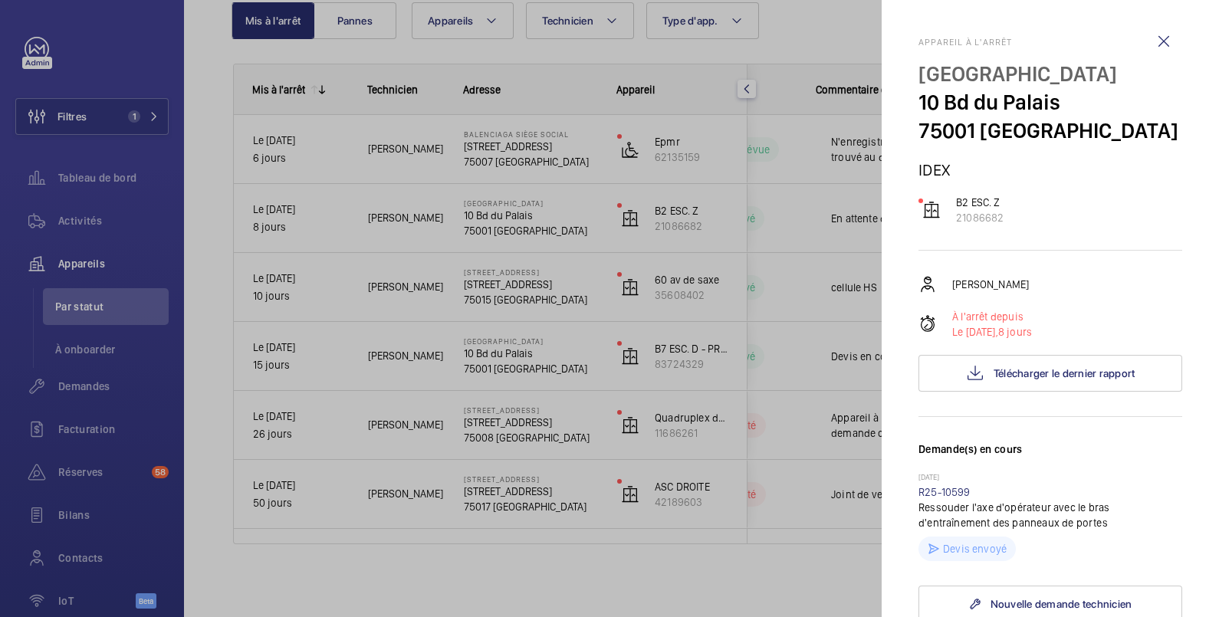
scroll to position [511, 0]
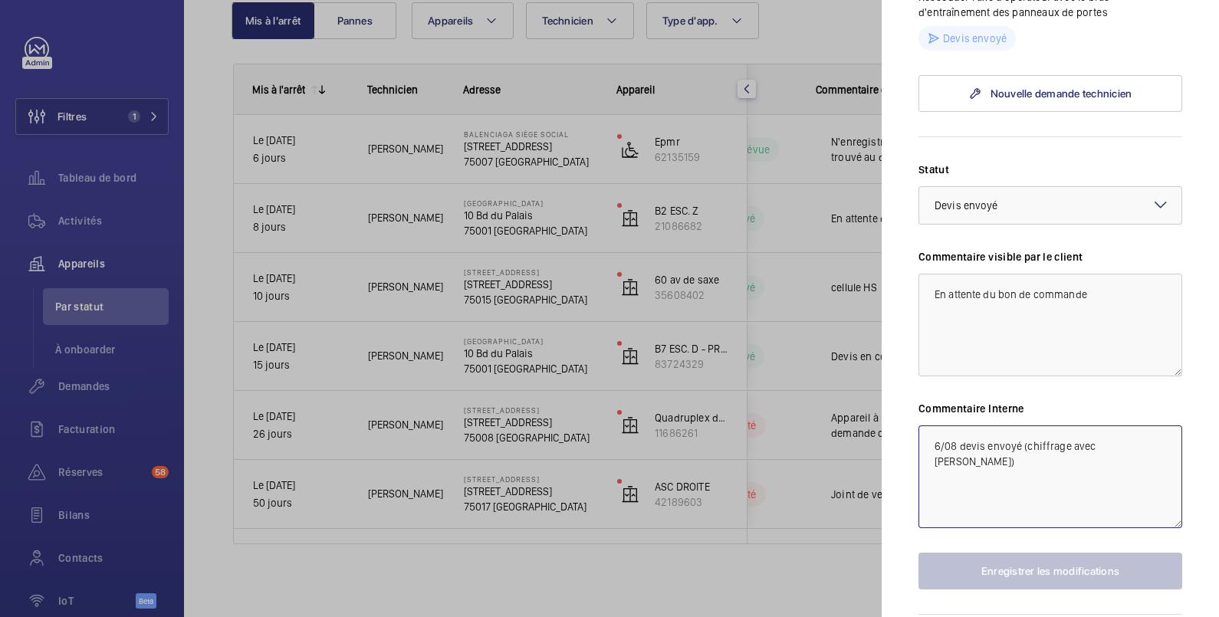
click at [934, 444] on textarea "6/08 devis envoyé (chiffrage avec [PERSON_NAME])" at bounding box center [1051, 477] width 264 height 103
paste textarea "le11/08 relance client"
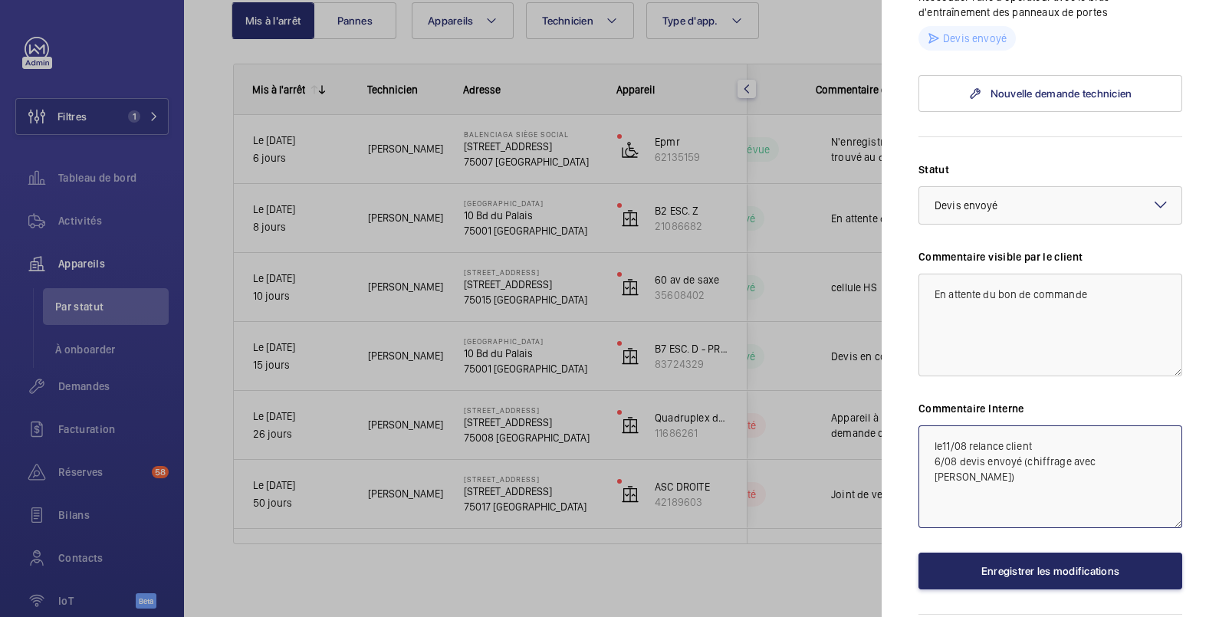
type textarea "le11/08 relance client 6/08 devis envoyé (chiffrage avec [PERSON_NAME])"
click at [1056, 567] on button "Enregistrer les modifications" at bounding box center [1051, 571] width 264 height 37
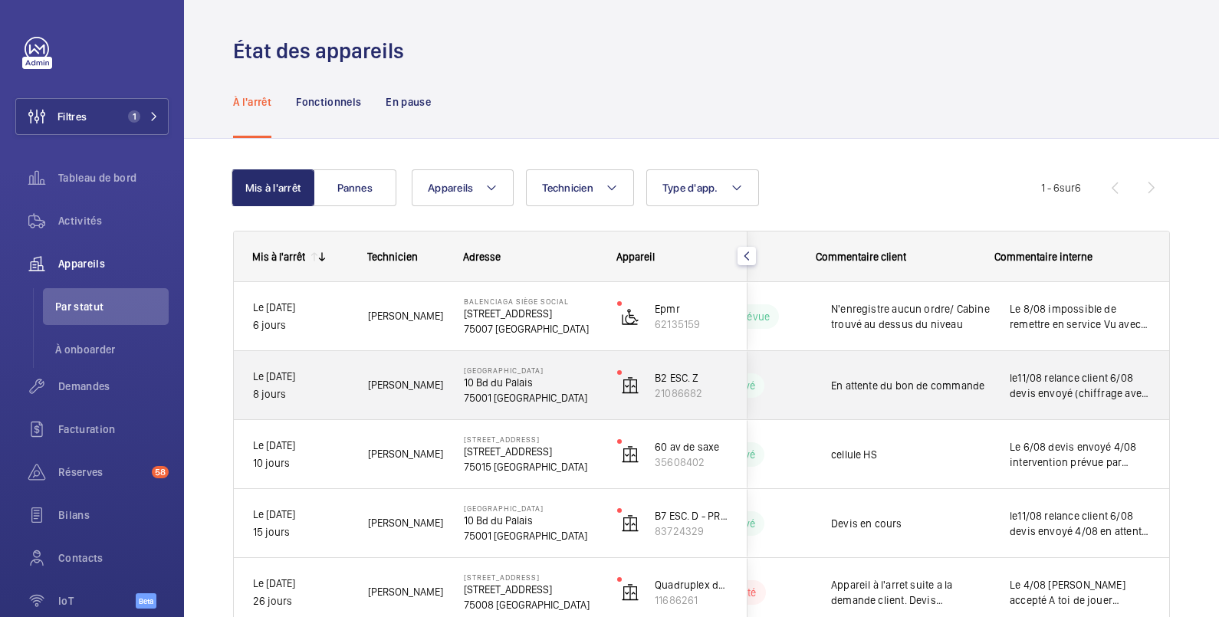
scroll to position [167, 0]
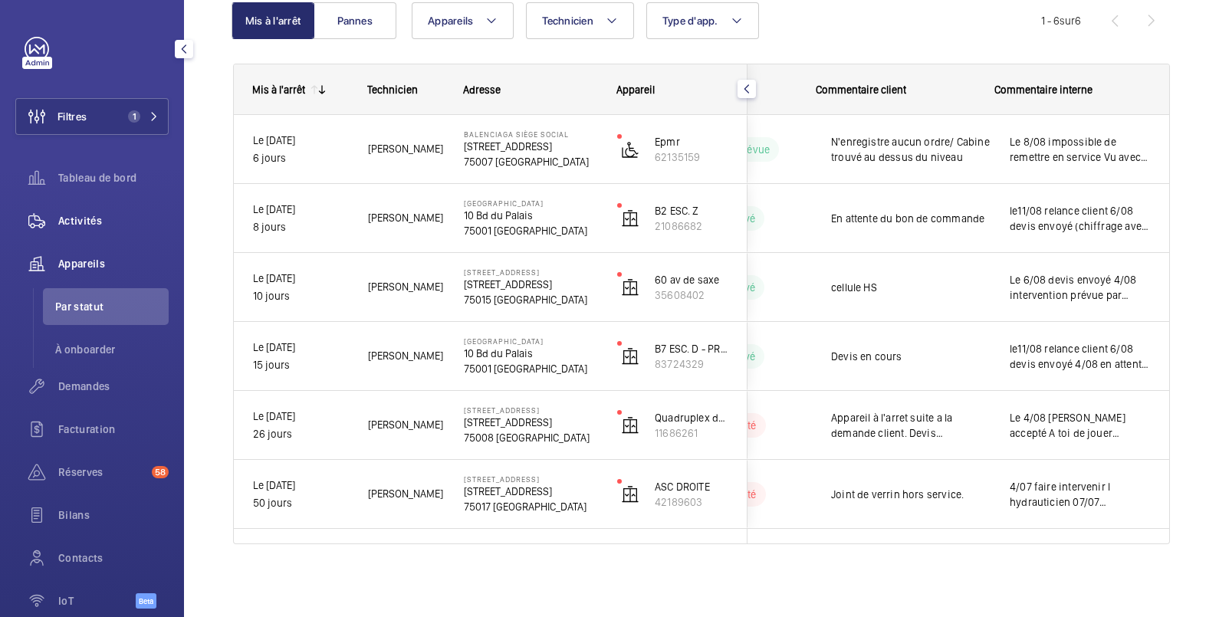
click at [91, 223] on span "Activités" at bounding box center [113, 220] width 110 height 15
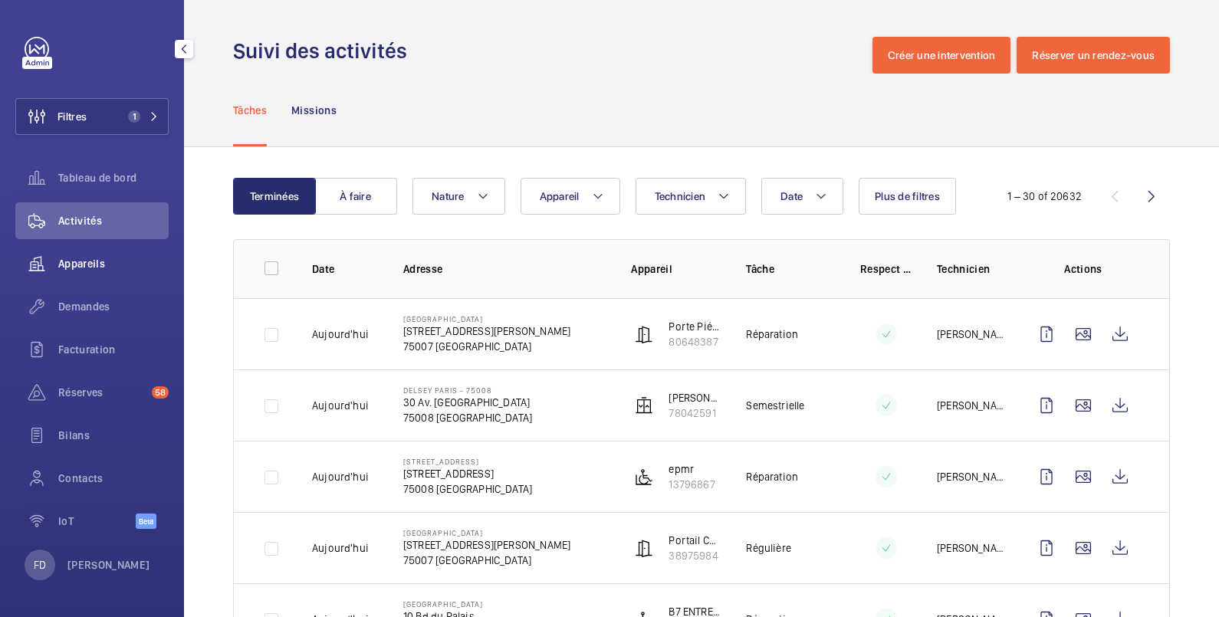
click at [81, 261] on span "Appareils" at bounding box center [113, 263] width 110 height 15
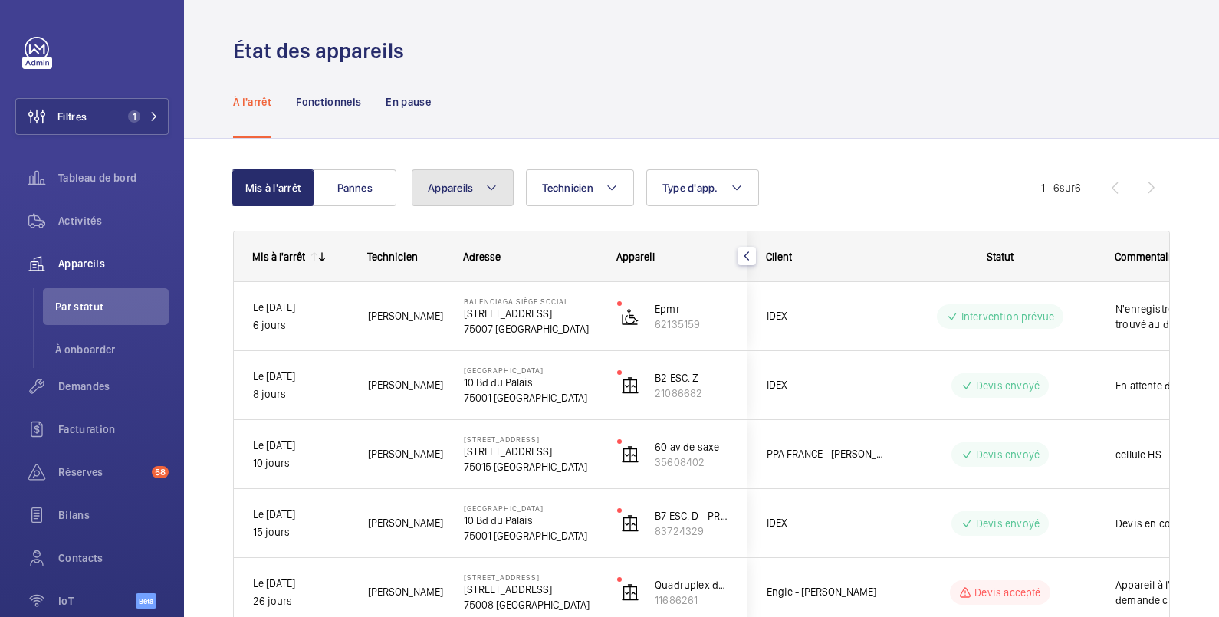
click at [455, 180] on button "Appareils" at bounding box center [463, 187] width 102 height 37
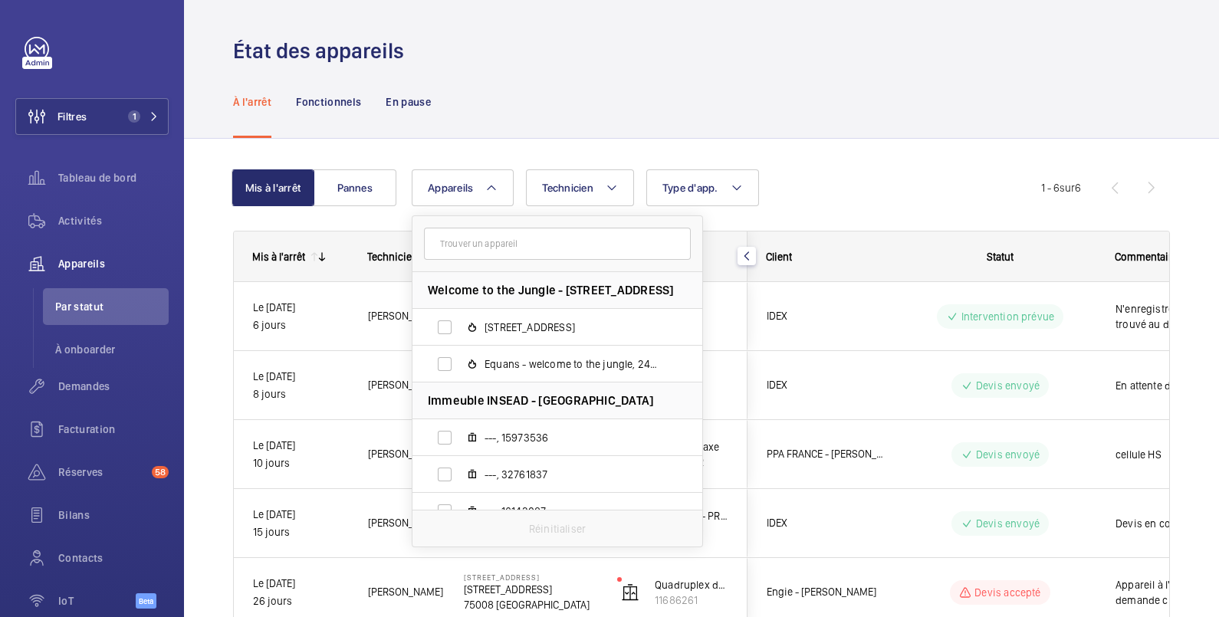
click at [480, 242] on input "text" at bounding box center [557, 244] width 267 height 32
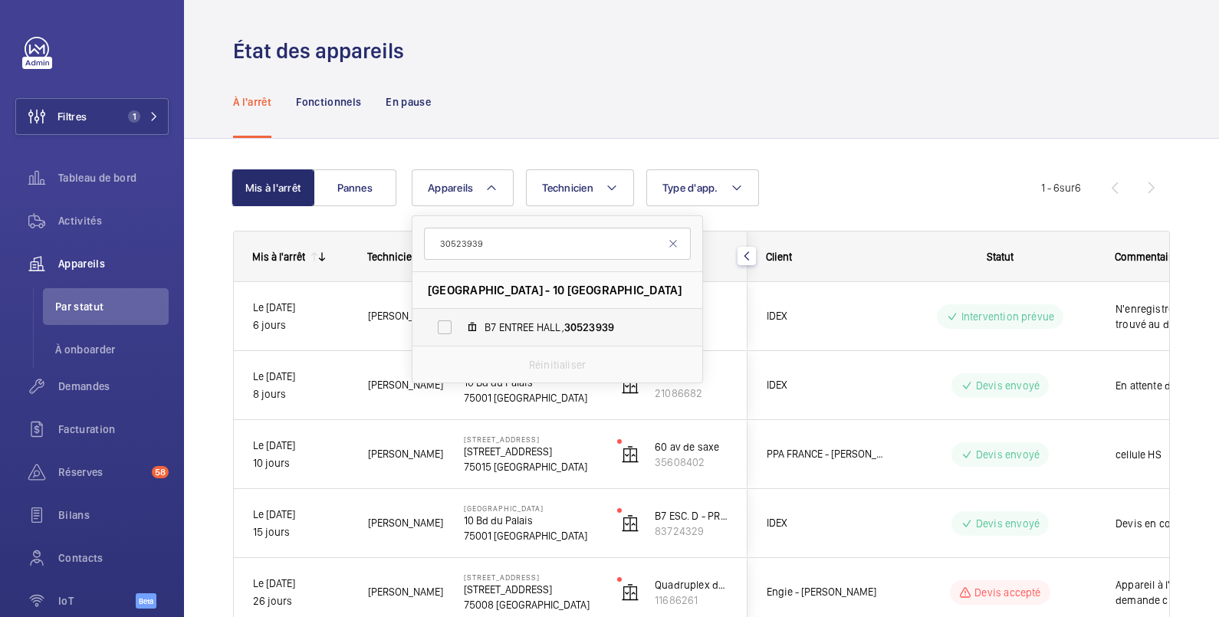
type input "30523939"
click at [442, 330] on label "B7 ENTREE HALL, 30523939" at bounding box center [545, 327] width 265 height 37
click at [442, 330] on input "B7 ENTREE HALL, 30523939" at bounding box center [444, 327] width 31 height 31
checkbox input "true"
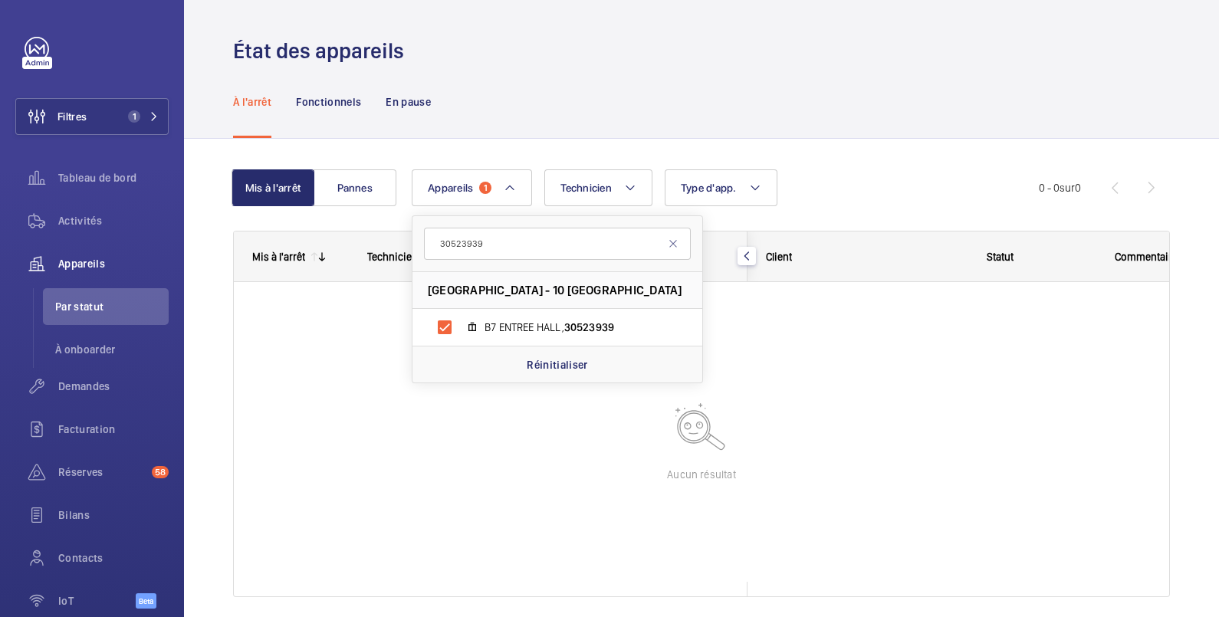
click at [675, 51] on div "État des appareils" at bounding box center [701, 51] width 937 height 28
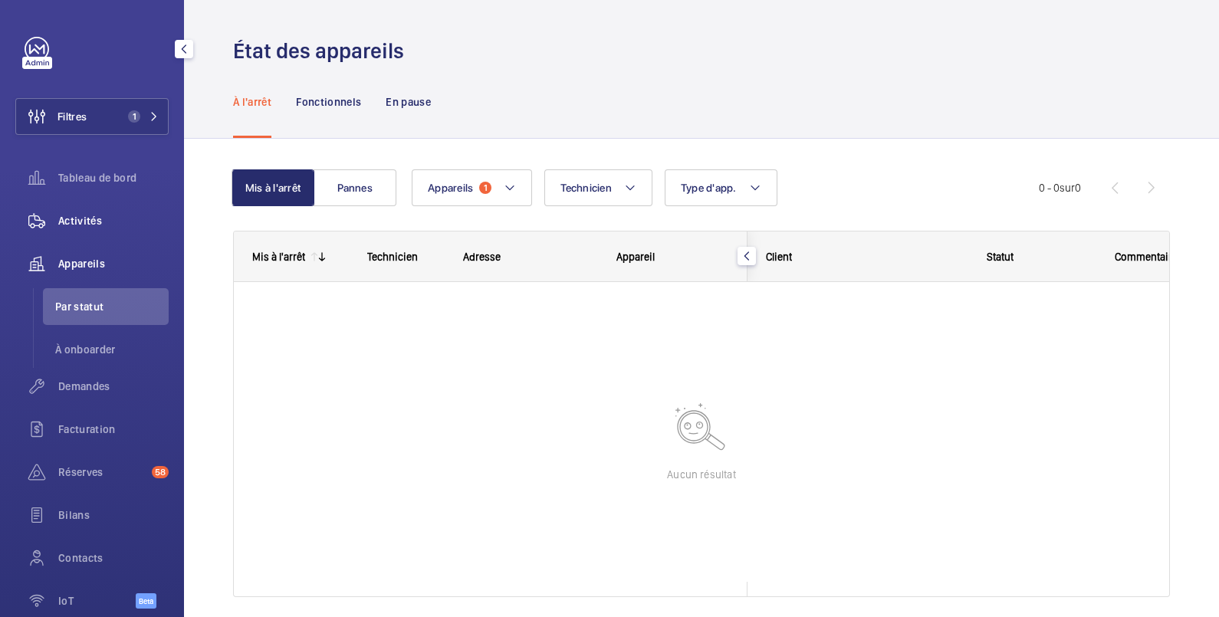
click at [79, 224] on span "Activités" at bounding box center [113, 220] width 110 height 15
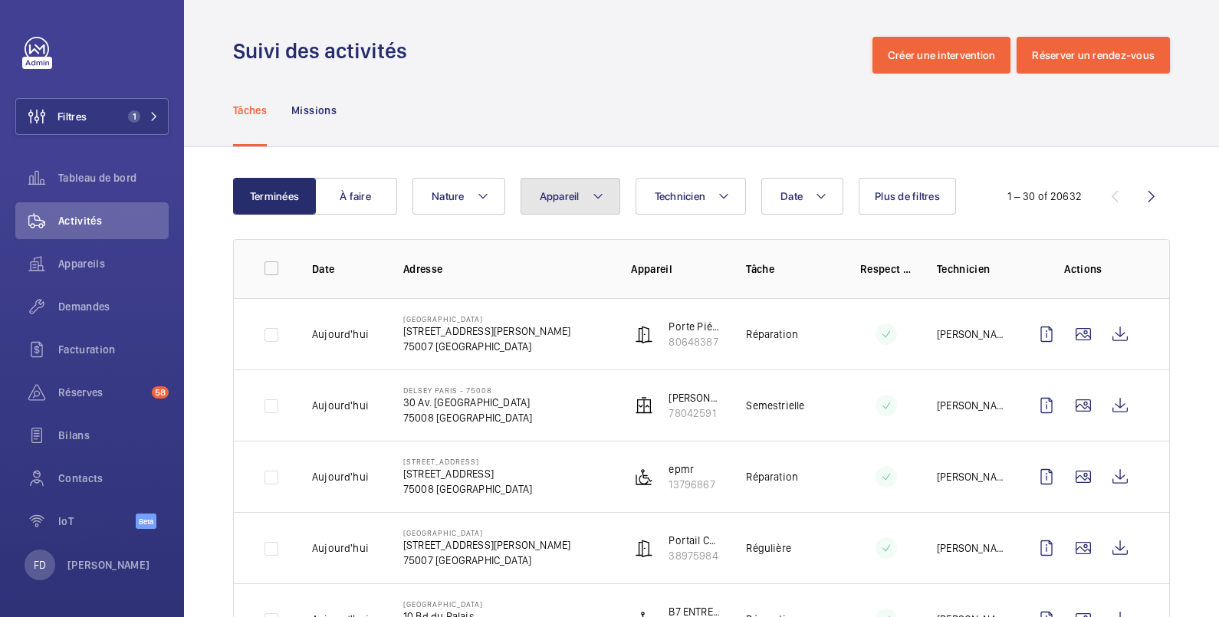
click at [540, 193] on span "Appareil" at bounding box center [560, 196] width 40 height 12
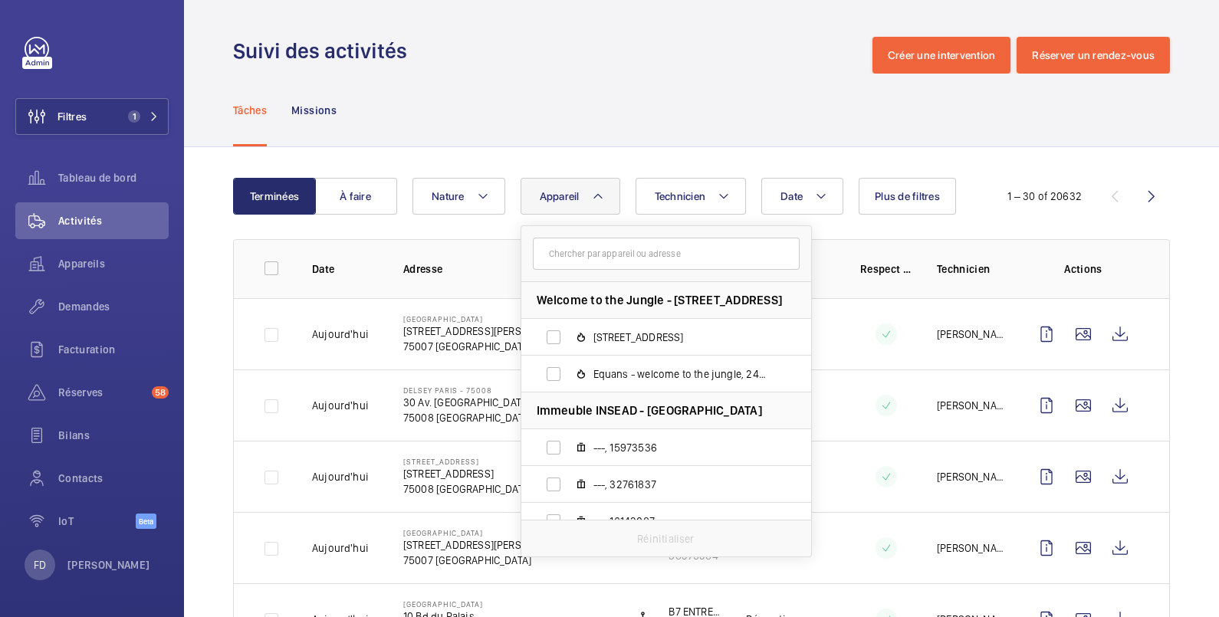
click at [550, 255] on input "text" at bounding box center [666, 254] width 267 height 32
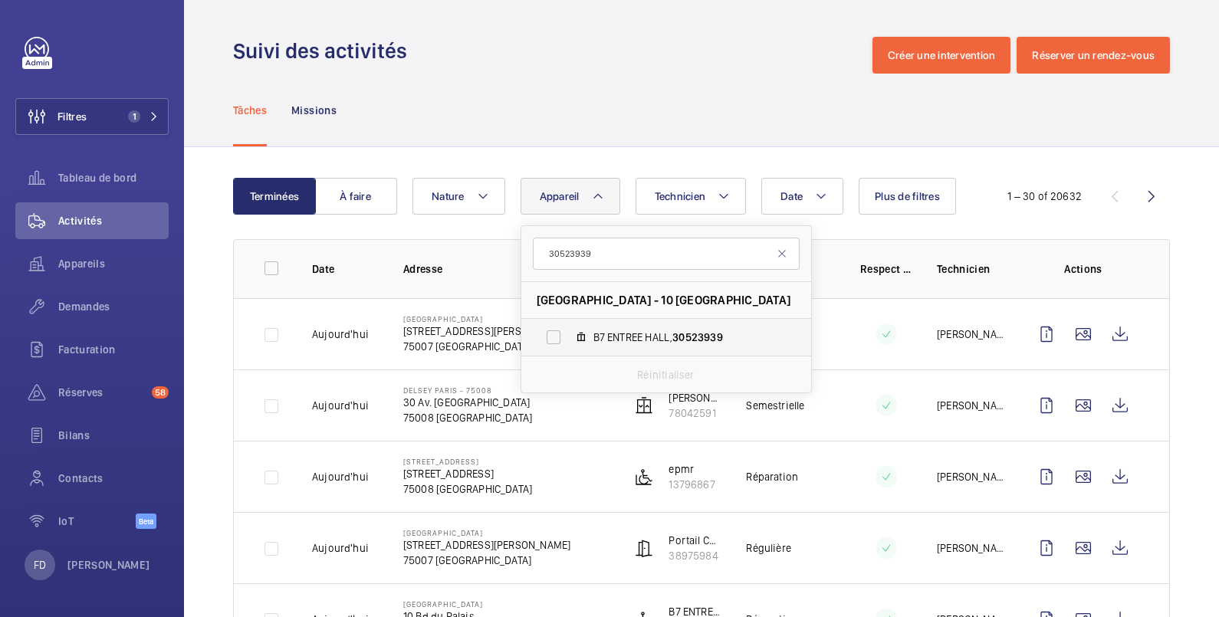
type input "30523939"
click at [552, 342] on label "B7 ENTREE HALL, 30523939" at bounding box center [653, 337] width 265 height 37
click at [552, 342] on input "B7 ENTREE HALL, 30523939" at bounding box center [553, 337] width 31 height 31
checkbox input "true"
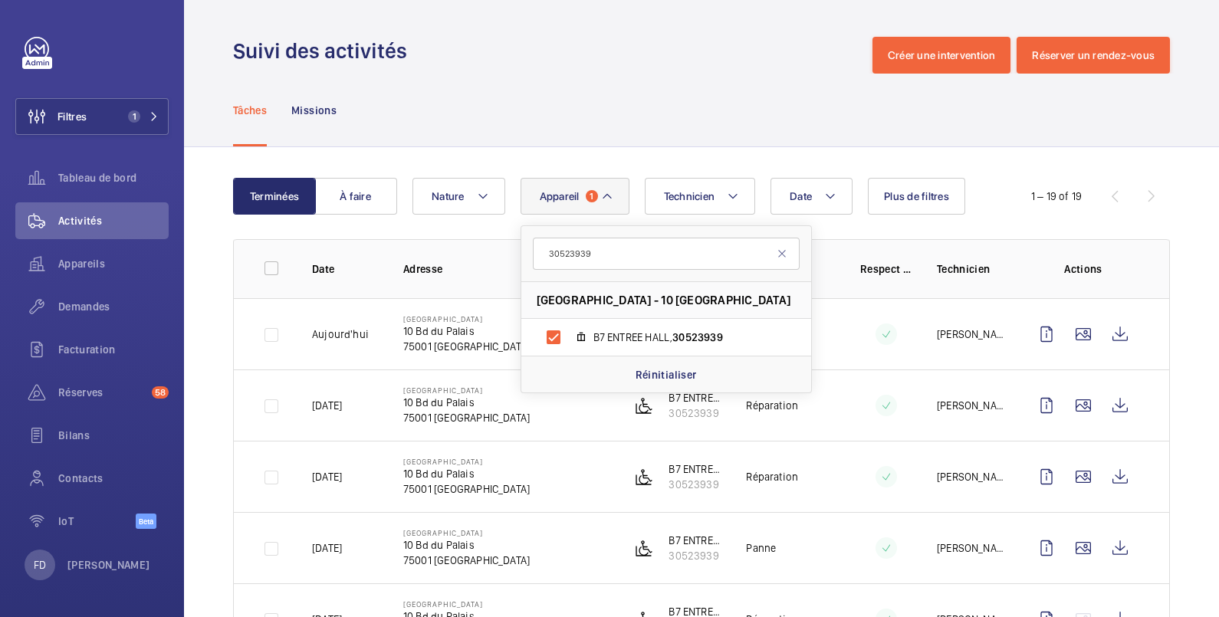
click at [735, 67] on div "Suivi des activités Créer une intervention Réserver un rendez-vous" at bounding box center [701, 55] width 937 height 37
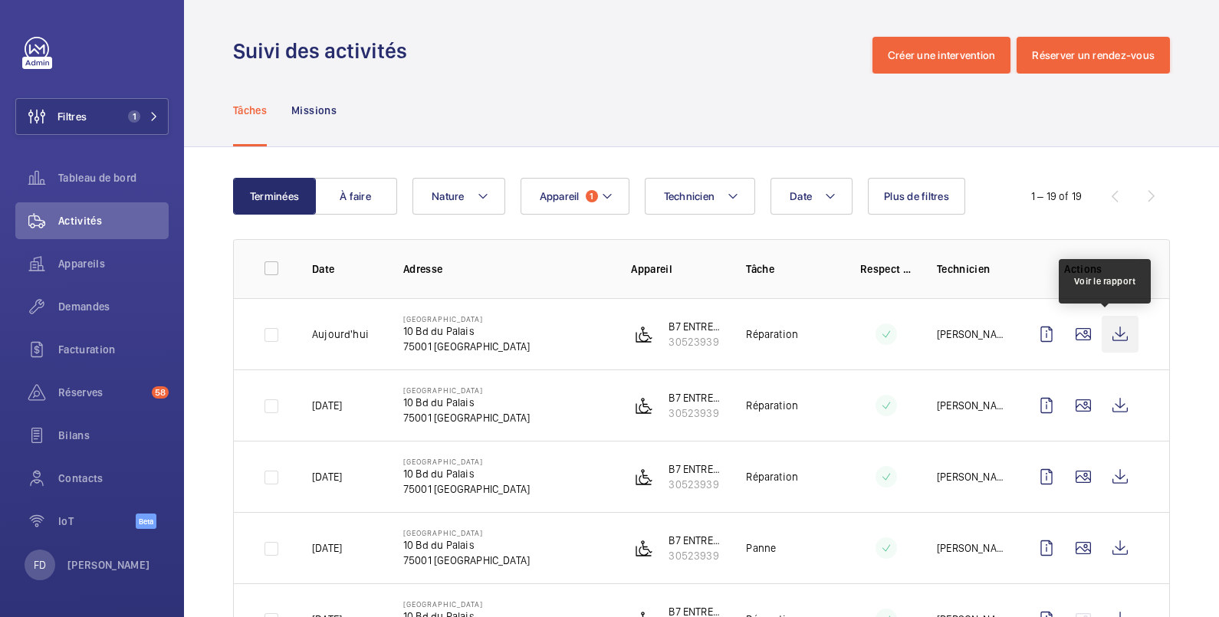
click at [1105, 328] on wm-front-icon-button at bounding box center [1120, 334] width 37 height 37
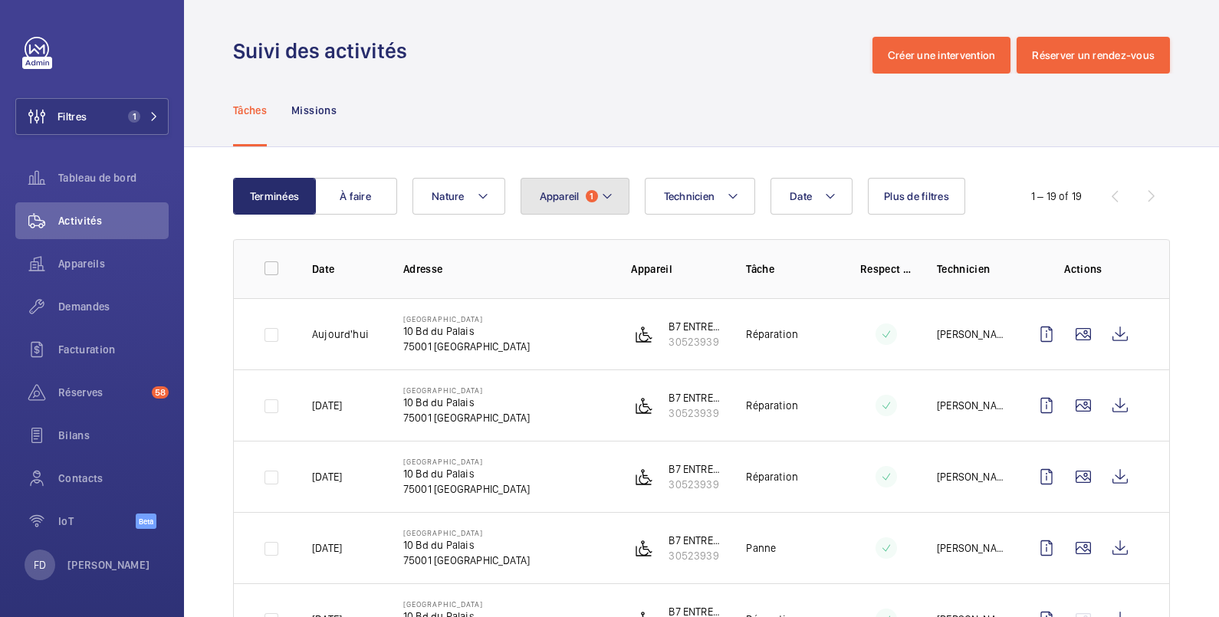
click at [546, 198] on span "Appareil" at bounding box center [560, 196] width 40 height 12
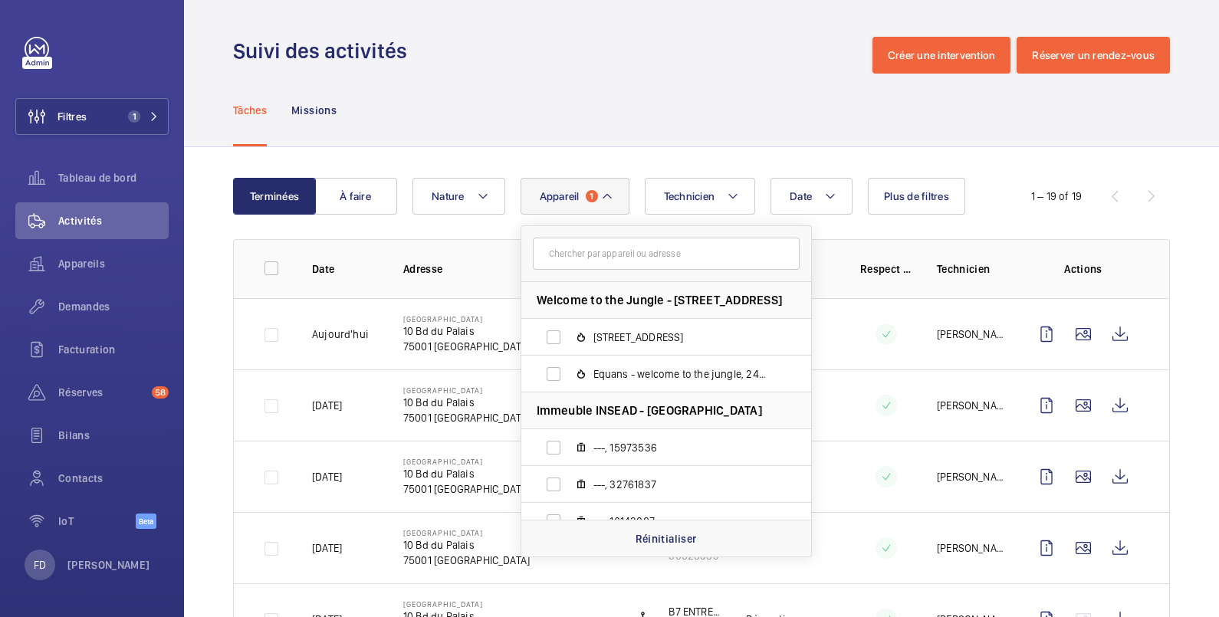
click at [569, 250] on input "text" at bounding box center [666, 254] width 267 height 32
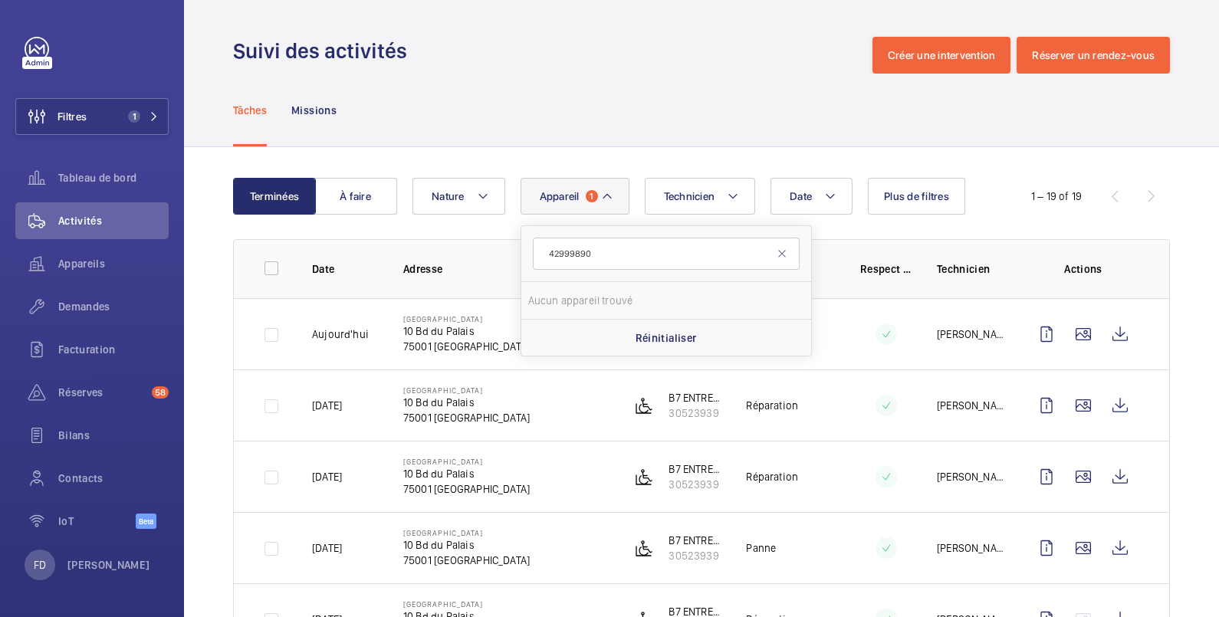
click at [548, 255] on input "42999890" at bounding box center [666, 254] width 267 height 32
type input "42999890"
click at [110, 121] on button "Filtres 1" at bounding box center [91, 116] width 153 height 37
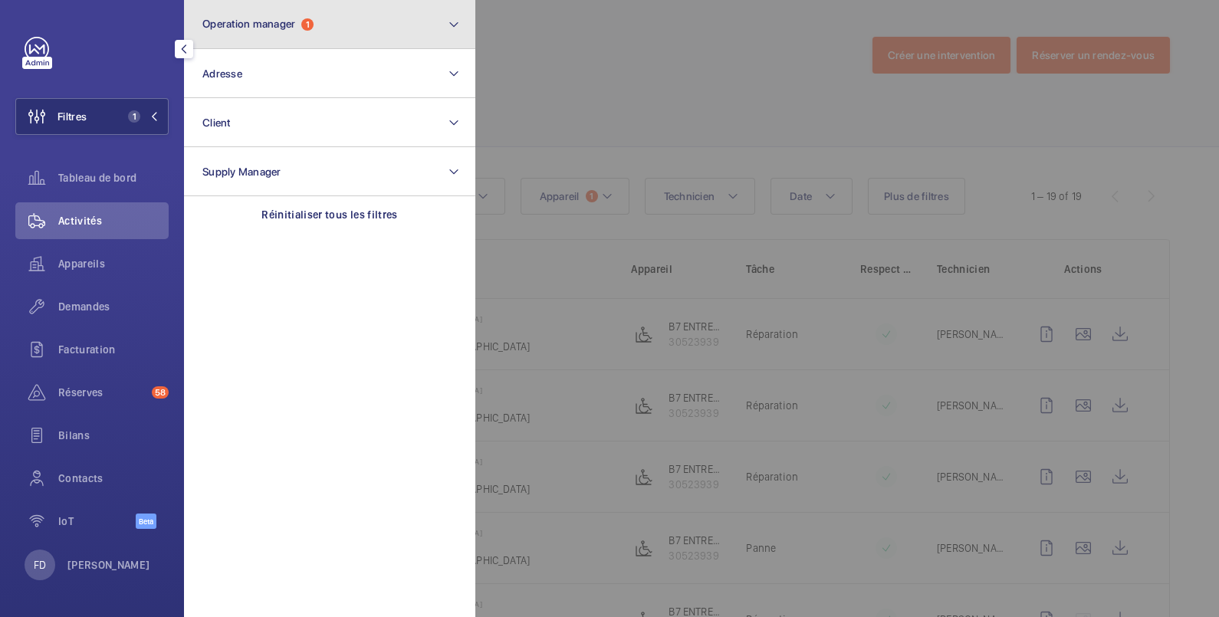
click at [268, 31] on button "Operation manager 1" at bounding box center [329, 24] width 291 height 49
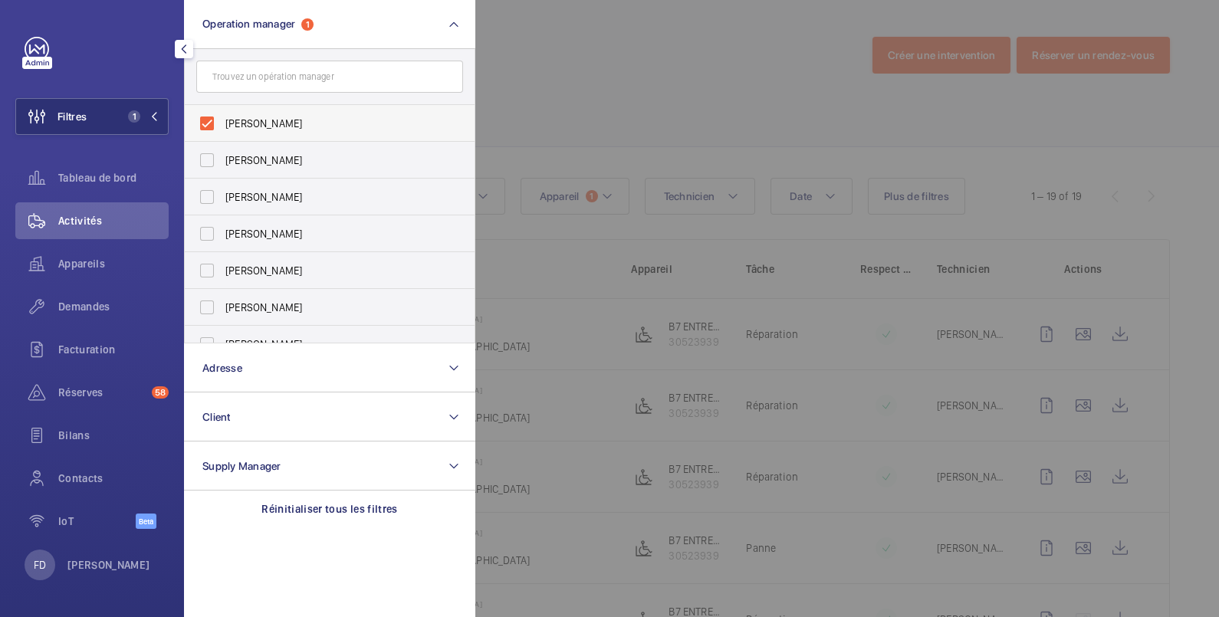
click at [268, 131] on label "[PERSON_NAME]" at bounding box center [318, 123] width 267 height 37
click at [222, 131] on input "[PERSON_NAME]" at bounding box center [207, 123] width 31 height 31
checkbox input "false"
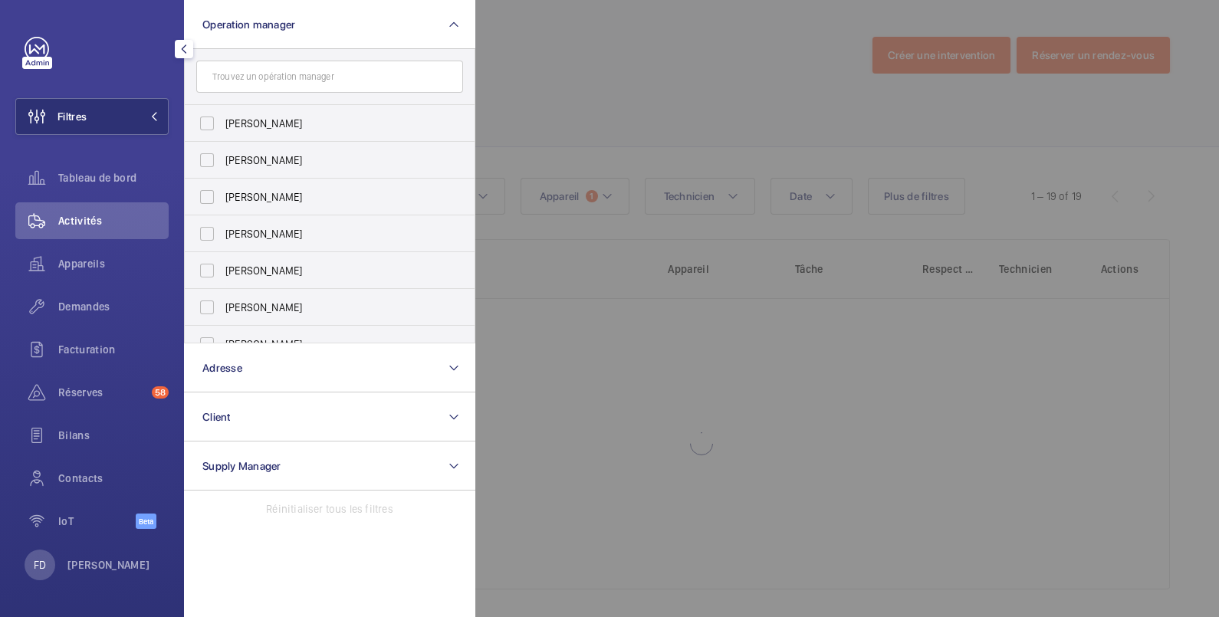
click at [591, 54] on div at bounding box center [1084, 308] width 1219 height 617
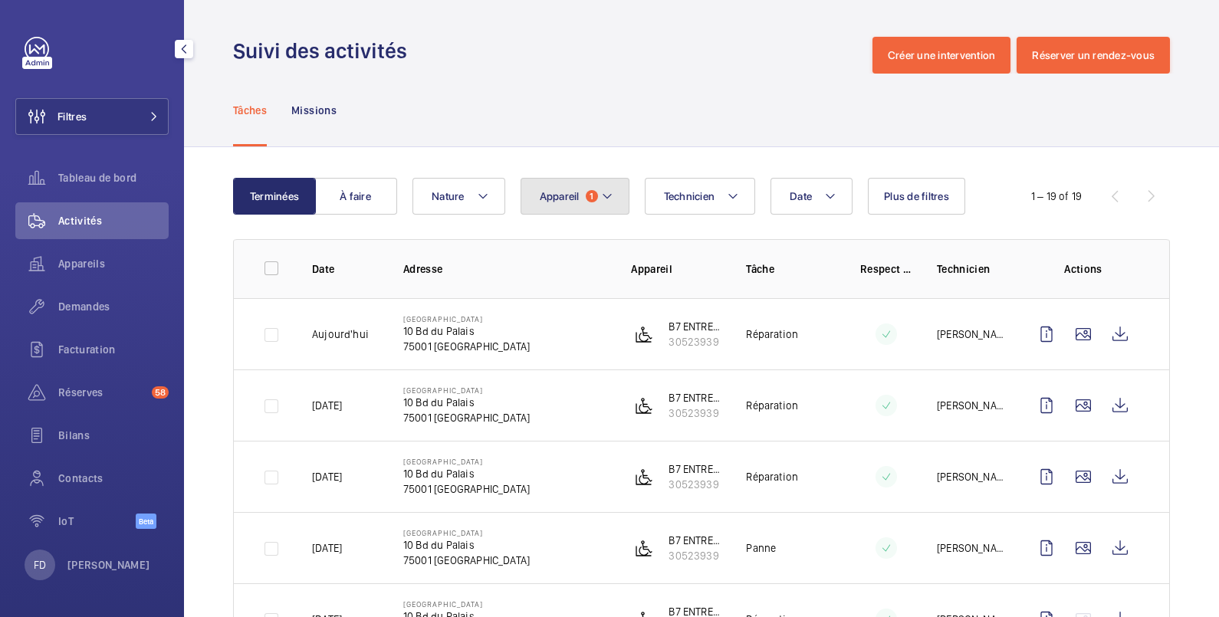
click at [575, 201] on span "Appareil" at bounding box center [560, 196] width 40 height 12
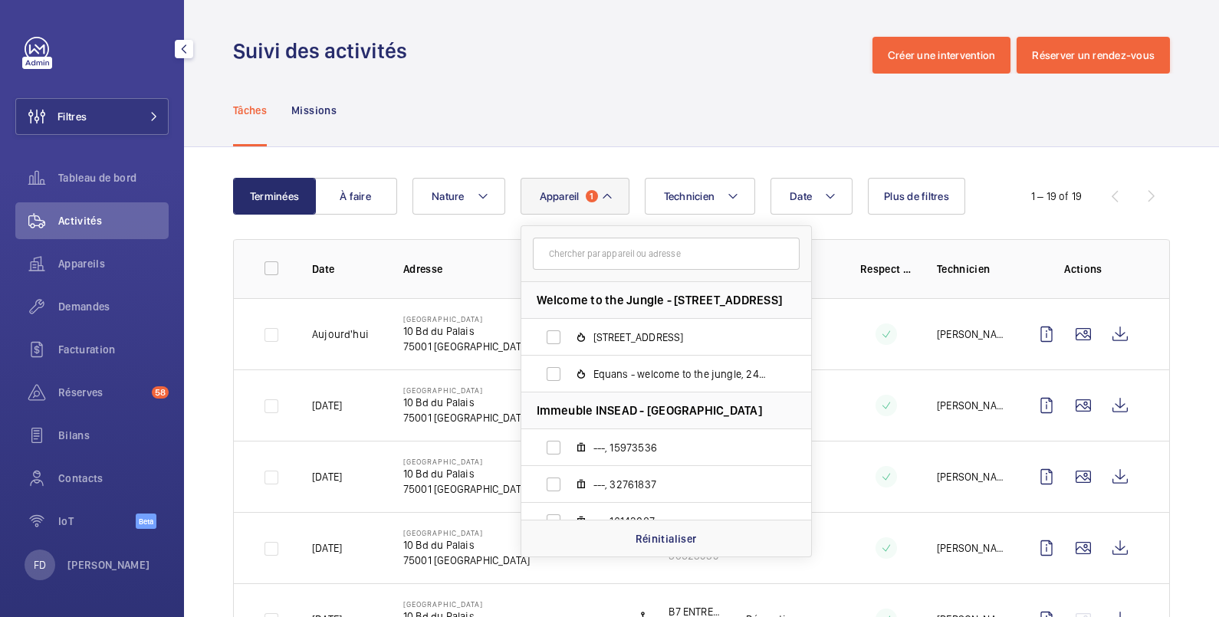
click at [568, 257] on input "text" at bounding box center [666, 254] width 267 height 32
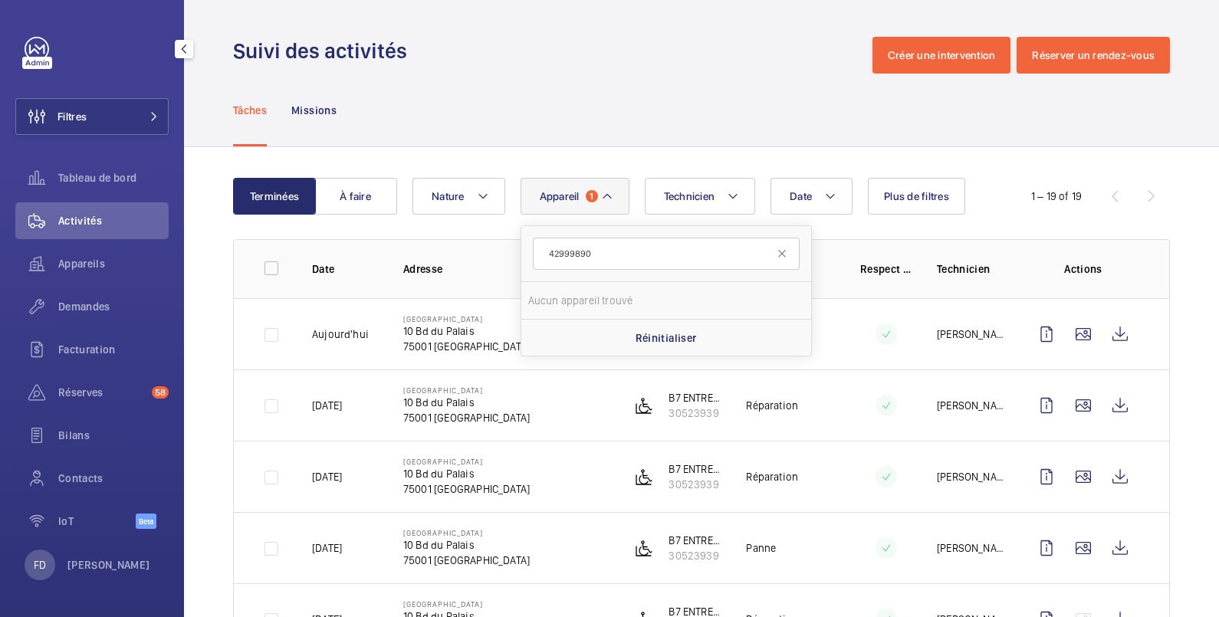
click at [568, 257] on input "42999890" at bounding box center [666, 254] width 267 height 32
click at [549, 253] on input "42999890" at bounding box center [666, 254] width 267 height 32
type input "42999890"
click at [613, 101] on div "Tâches Missions" at bounding box center [701, 110] width 937 height 73
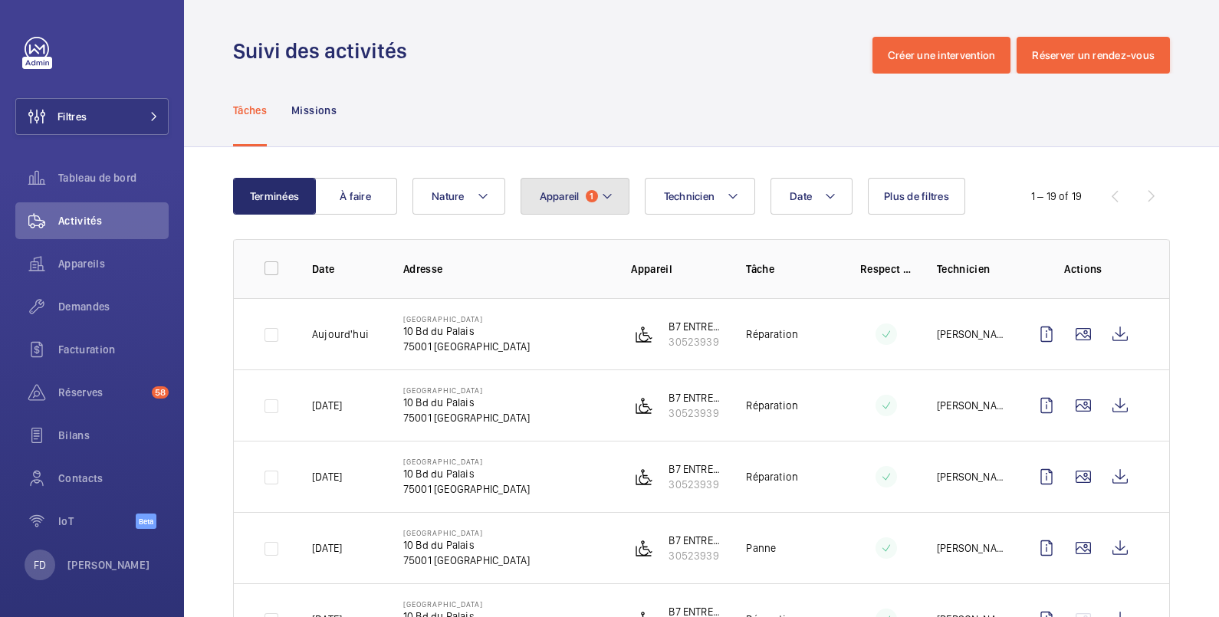
click at [548, 194] on span "Appareil" at bounding box center [560, 196] width 40 height 12
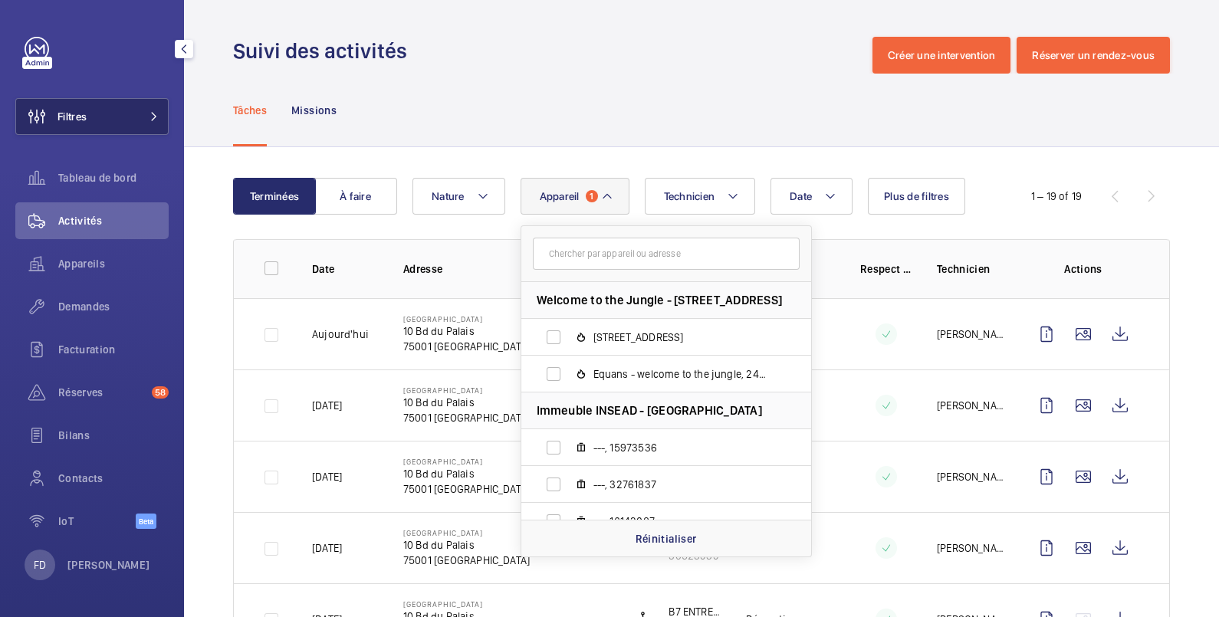
click at [104, 119] on button "Filtres" at bounding box center [91, 116] width 153 height 37
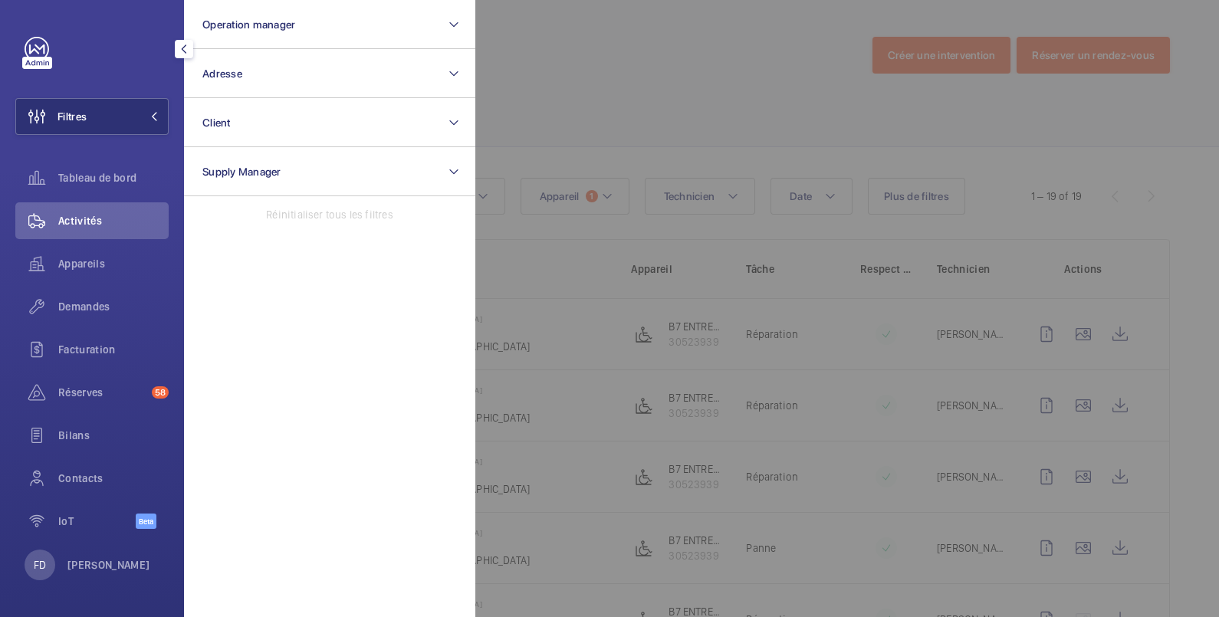
click at [541, 47] on div at bounding box center [1084, 308] width 1219 height 617
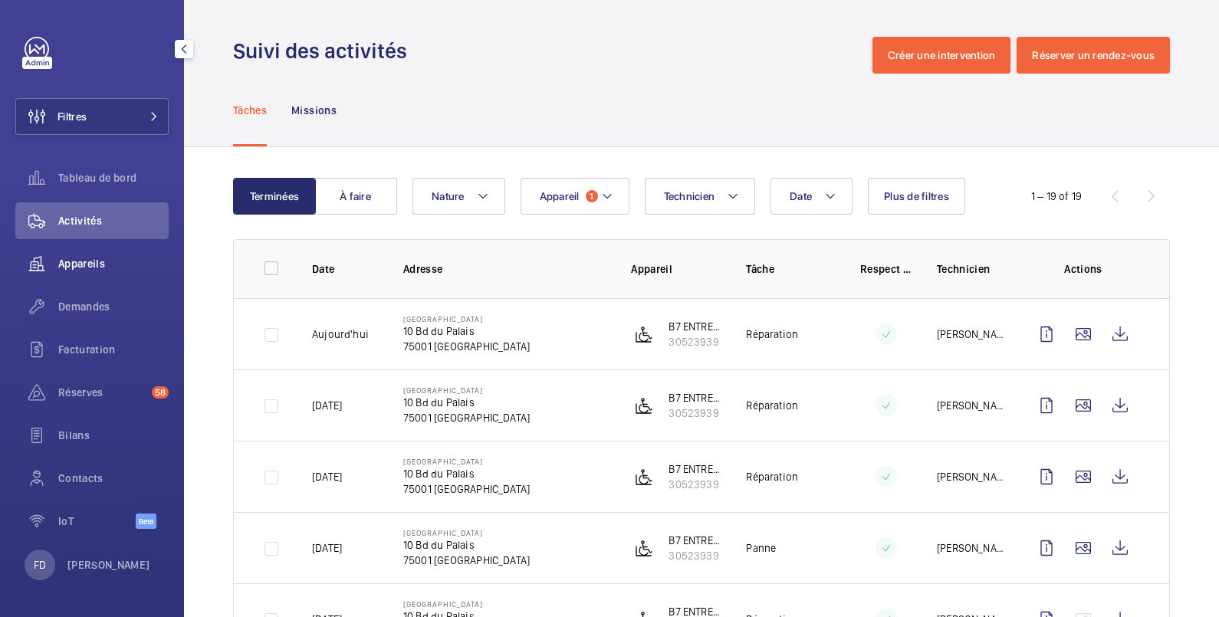
click at [78, 268] on span "Appareils" at bounding box center [113, 263] width 110 height 15
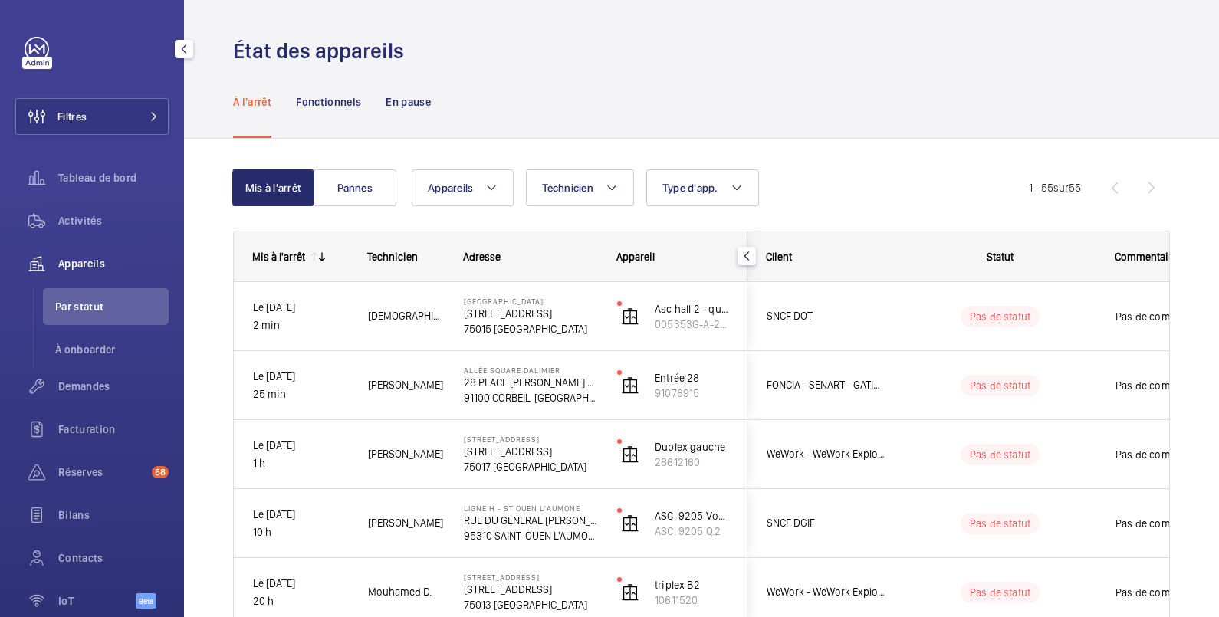
click at [82, 261] on span "Appareils" at bounding box center [113, 263] width 110 height 15
click at [449, 186] on span "Appareils" at bounding box center [450, 188] width 45 height 12
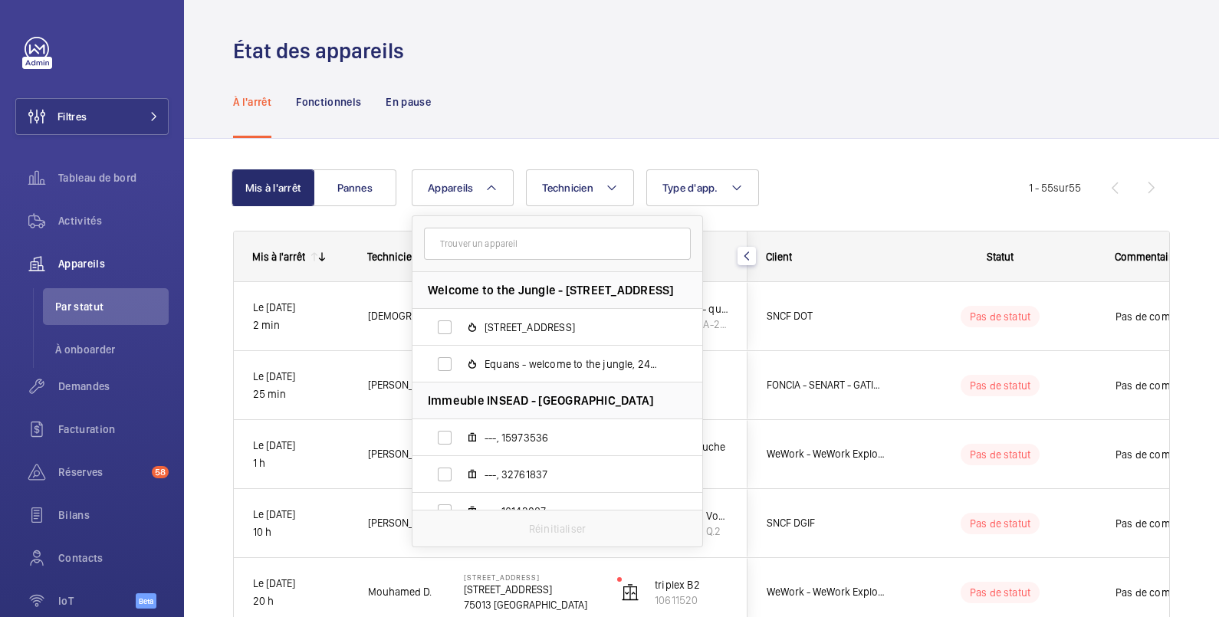
click at [462, 244] on input "text" at bounding box center [557, 244] width 267 height 32
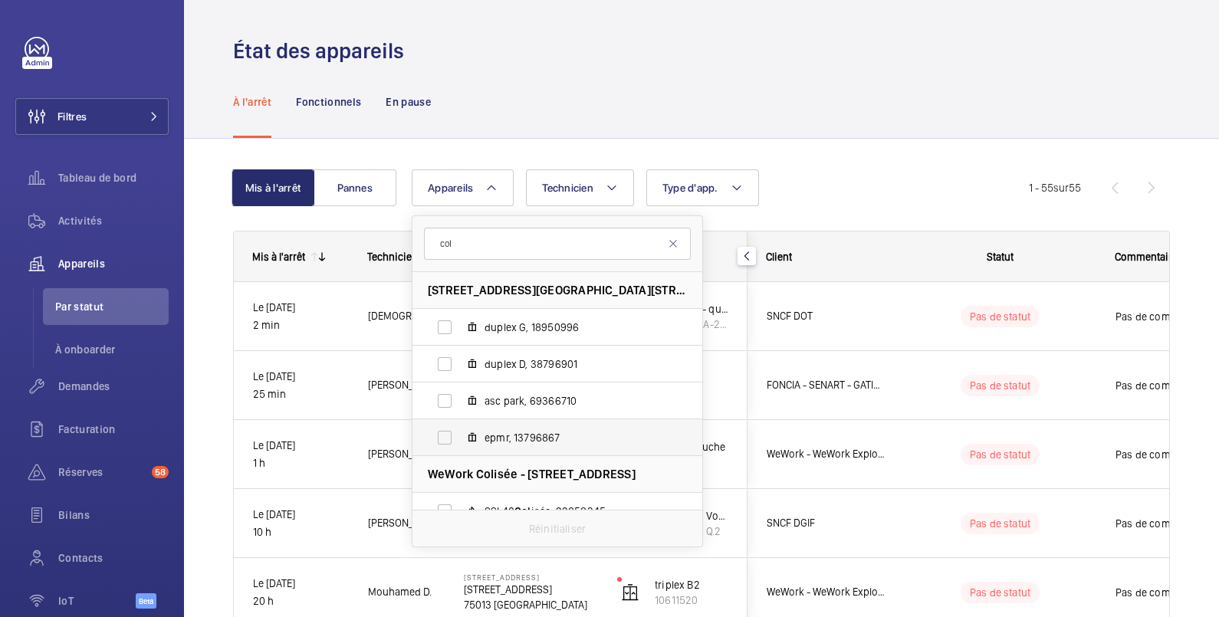
type input "col"
click at [451, 441] on label "epmr, 13796867" at bounding box center [545, 437] width 265 height 37
click at [451, 441] on input "epmr, 13796867" at bounding box center [444, 438] width 31 height 31
checkbox input "true"
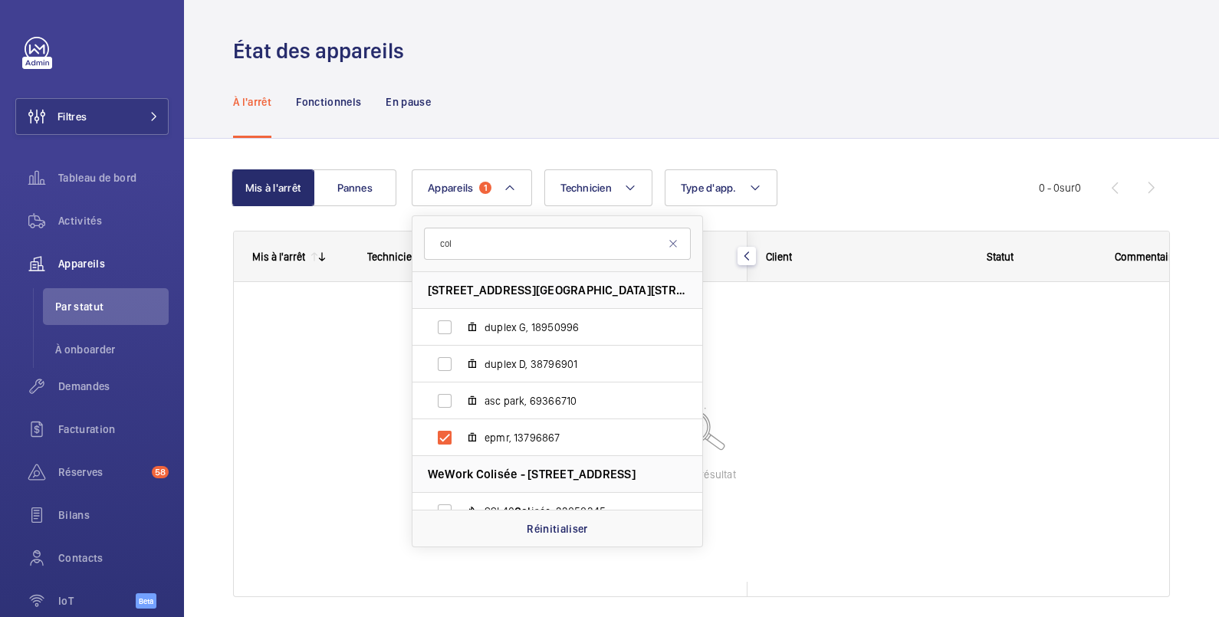
click at [646, 44] on div "État des appareils" at bounding box center [701, 51] width 937 height 28
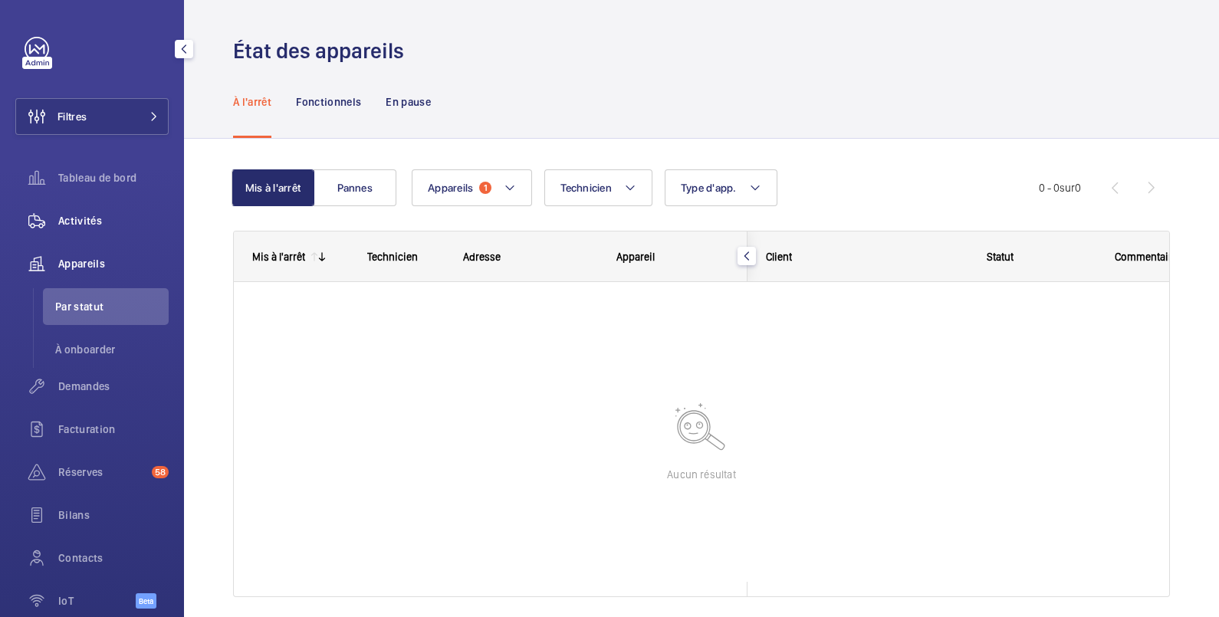
click at [84, 221] on span "Activités" at bounding box center [113, 220] width 110 height 15
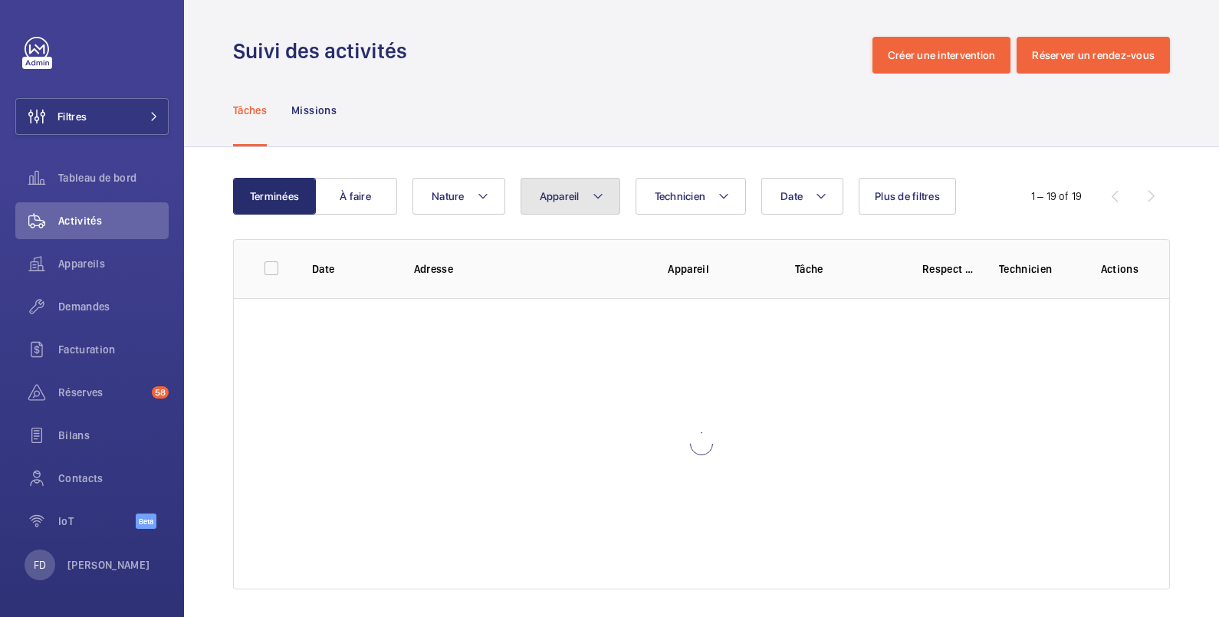
click at [554, 196] on span "Appareil" at bounding box center [560, 196] width 40 height 12
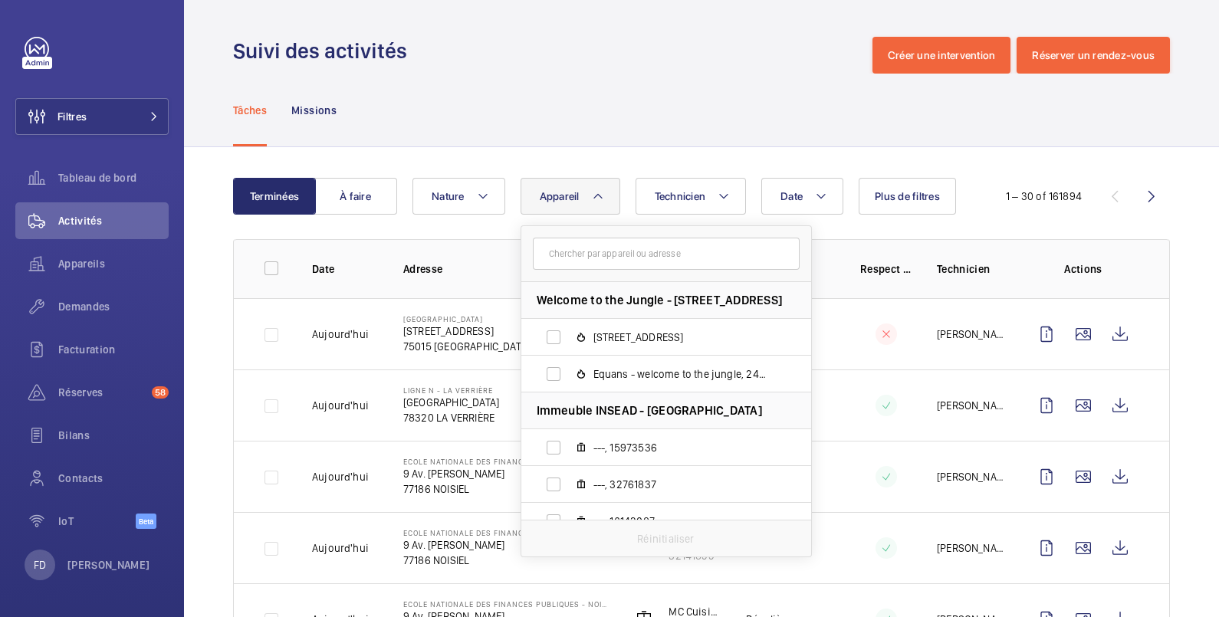
click at [561, 255] on input "text" at bounding box center [666, 254] width 267 height 32
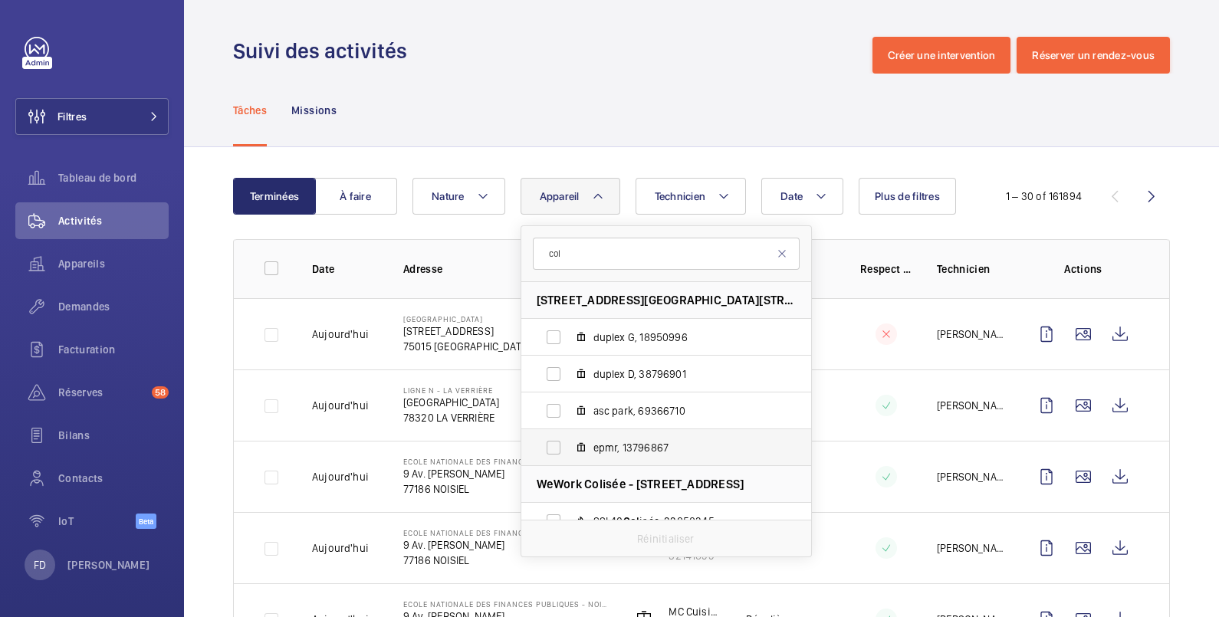
type input "col"
click at [556, 450] on label "epmr, 13796867" at bounding box center [653, 447] width 265 height 37
click at [556, 450] on input "epmr, 13796867" at bounding box center [553, 448] width 31 height 31
checkbox input "true"
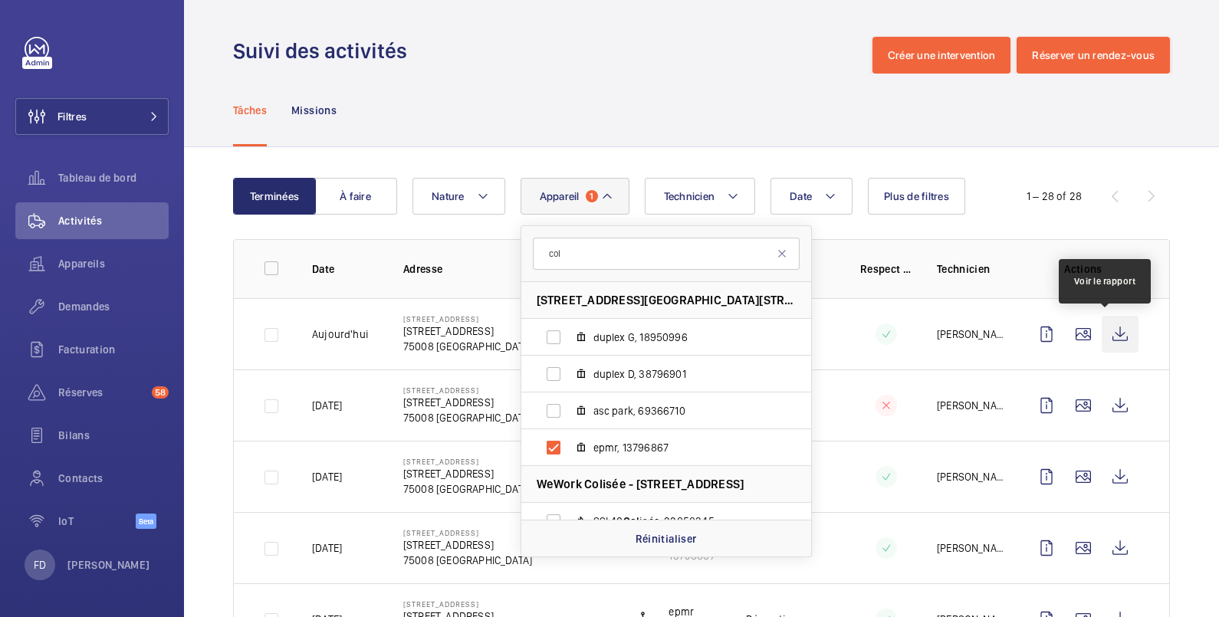
click at [1104, 331] on wm-front-icon-button at bounding box center [1120, 334] width 37 height 37
click at [874, 426] on td at bounding box center [874, 405] width 77 height 71
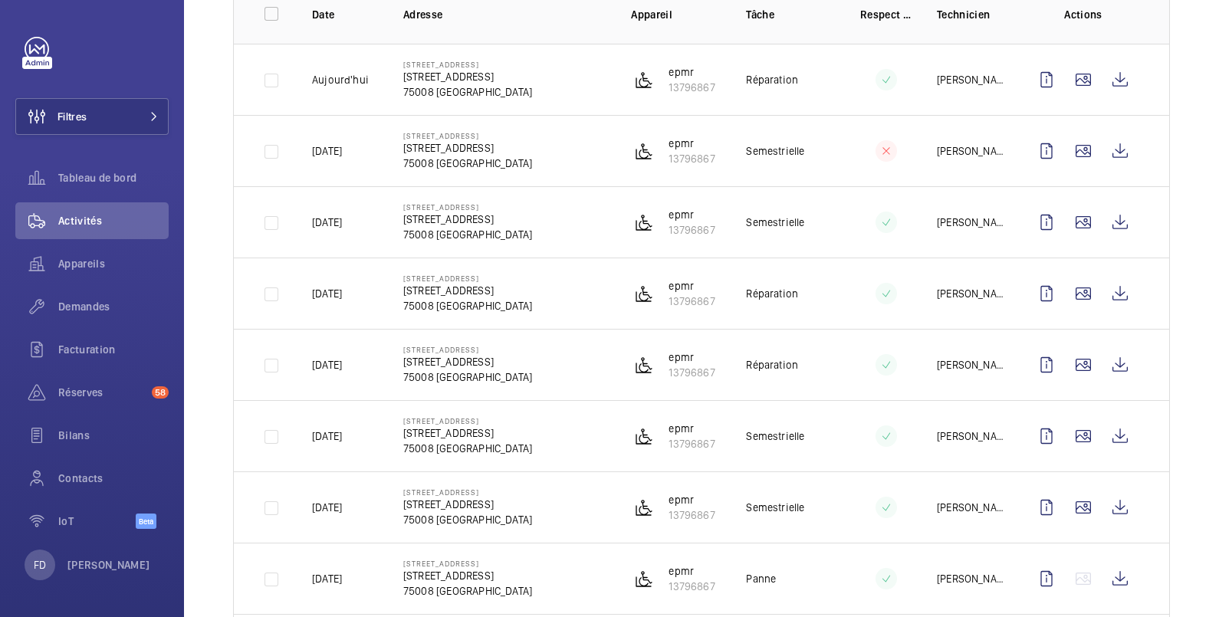
scroll to position [255, 0]
click at [77, 263] on span "Appareils" at bounding box center [113, 263] width 110 height 15
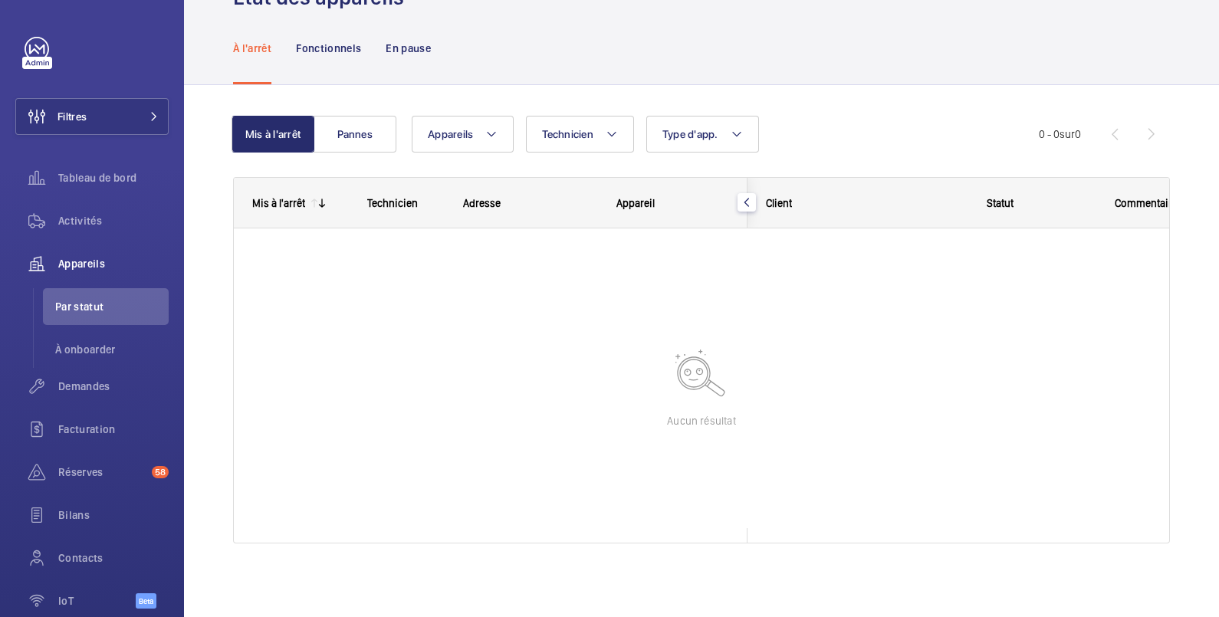
scroll to position [54, 0]
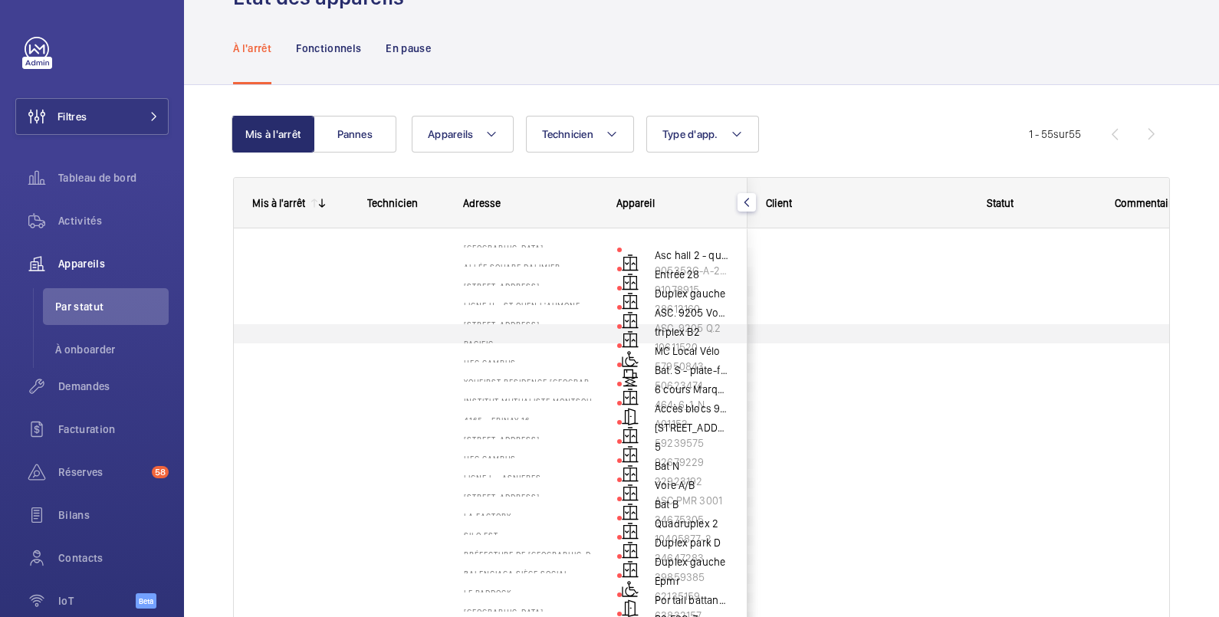
scroll to position [54, 0]
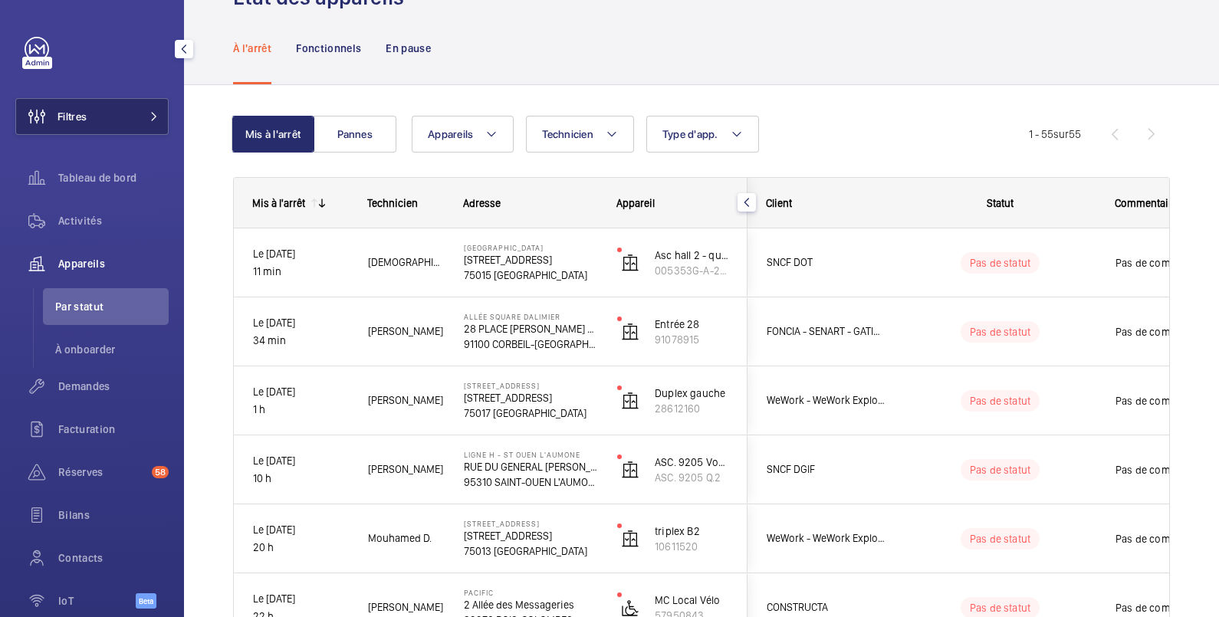
click at [123, 125] on button "Filtres" at bounding box center [91, 116] width 153 height 37
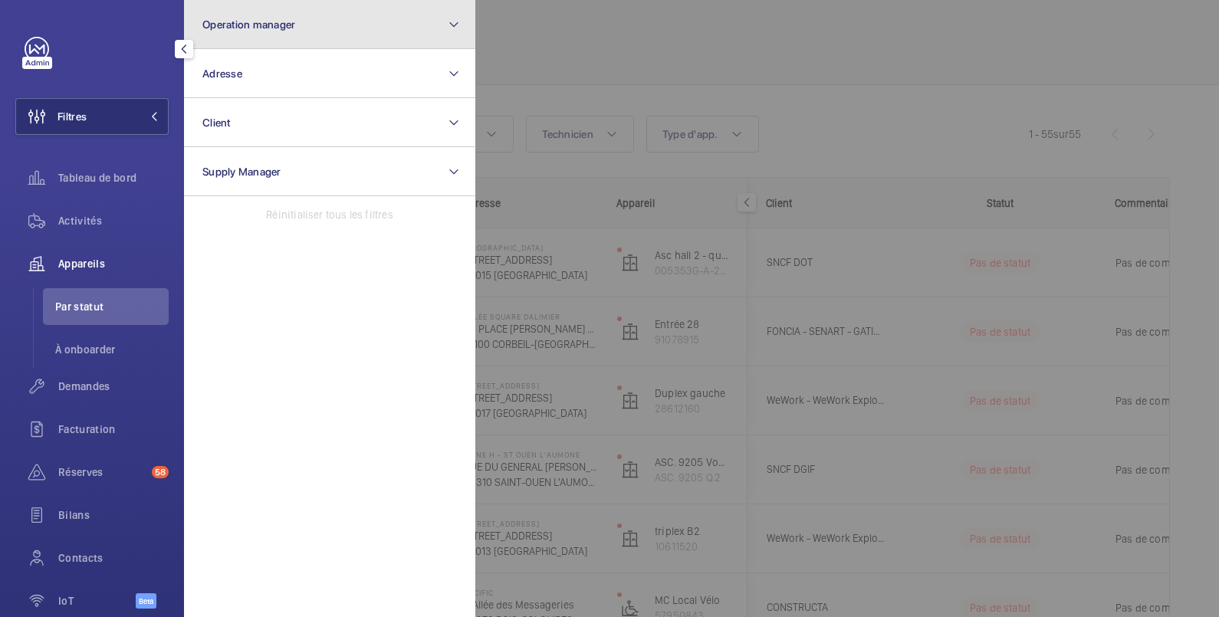
click at [325, 28] on button "Operation manager" at bounding box center [329, 24] width 291 height 49
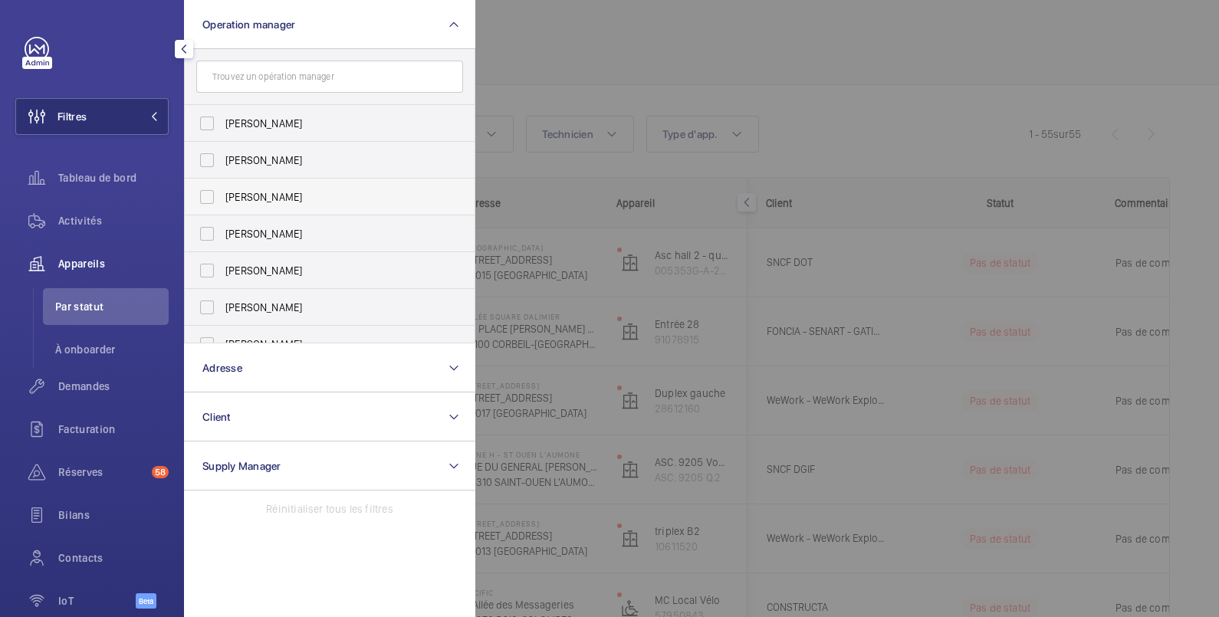
click at [291, 197] on span "[PERSON_NAME]" at bounding box center [330, 196] width 211 height 15
click at [222, 197] on input "[PERSON_NAME]" at bounding box center [207, 197] width 31 height 31
checkbox input "true"
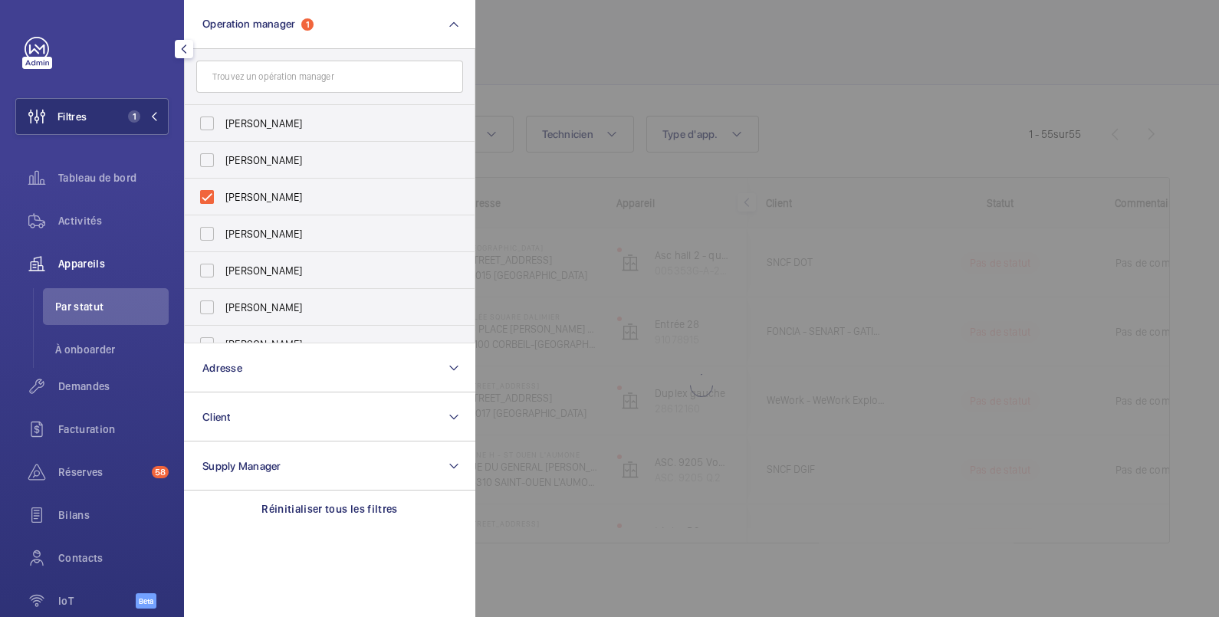
click at [598, 49] on div at bounding box center [1084, 308] width 1219 height 617
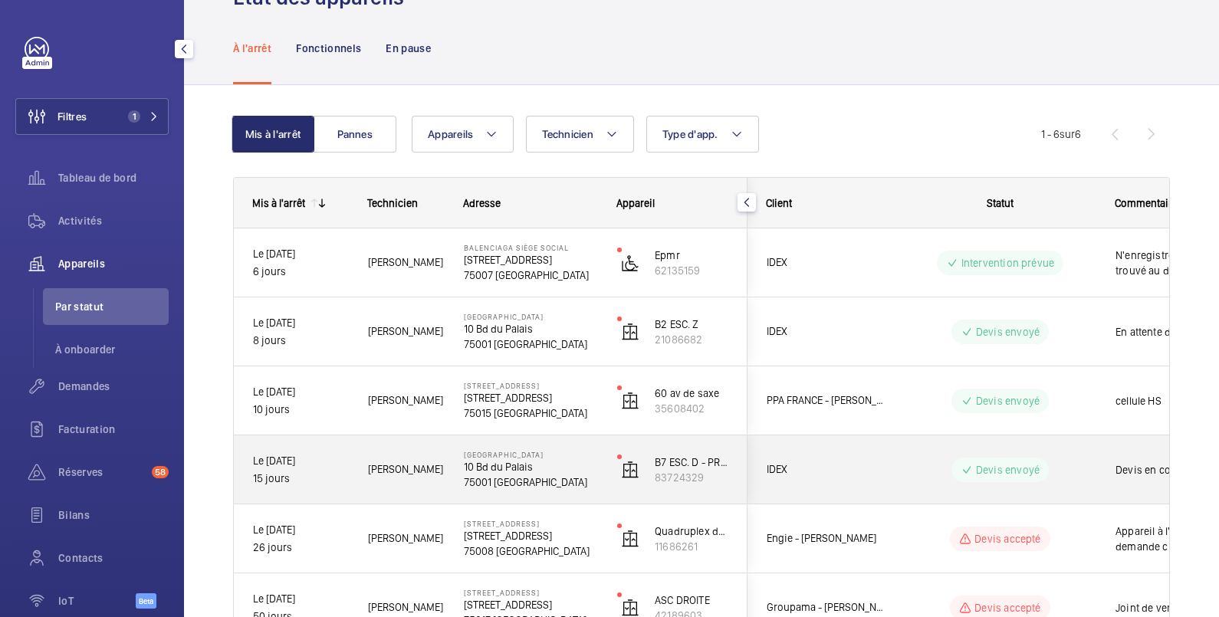
scroll to position [167, 0]
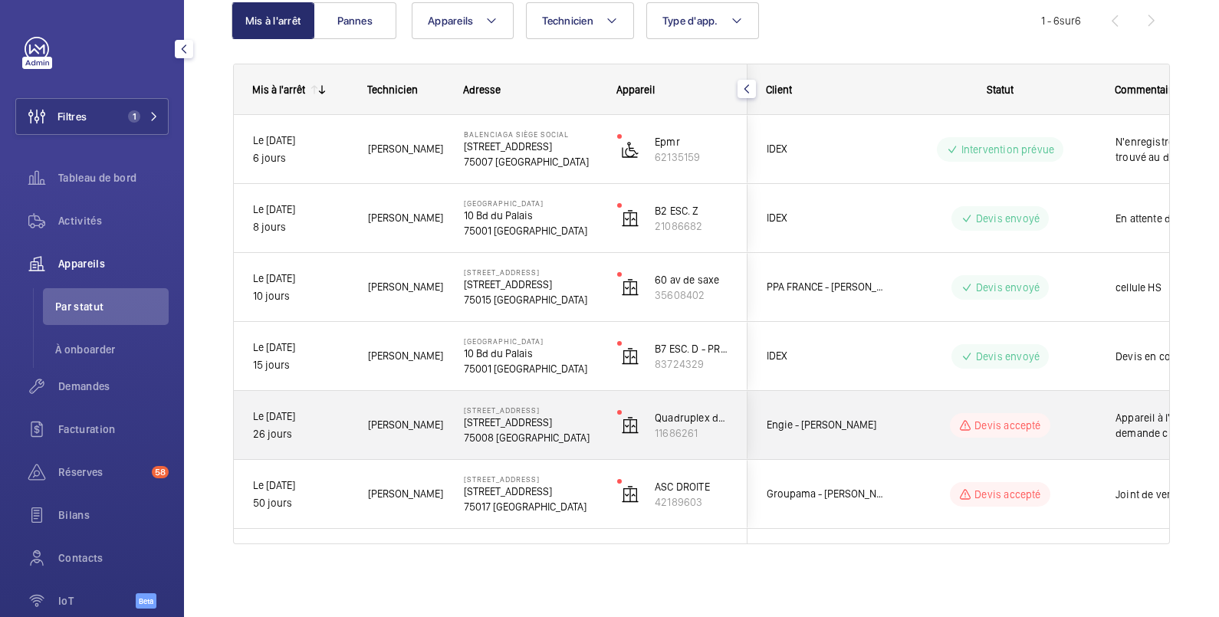
click at [1133, 425] on span "Appareil à l'arret suite a la demande client. Devis d'alignement de guide et pa…" at bounding box center [1195, 425] width 159 height 31
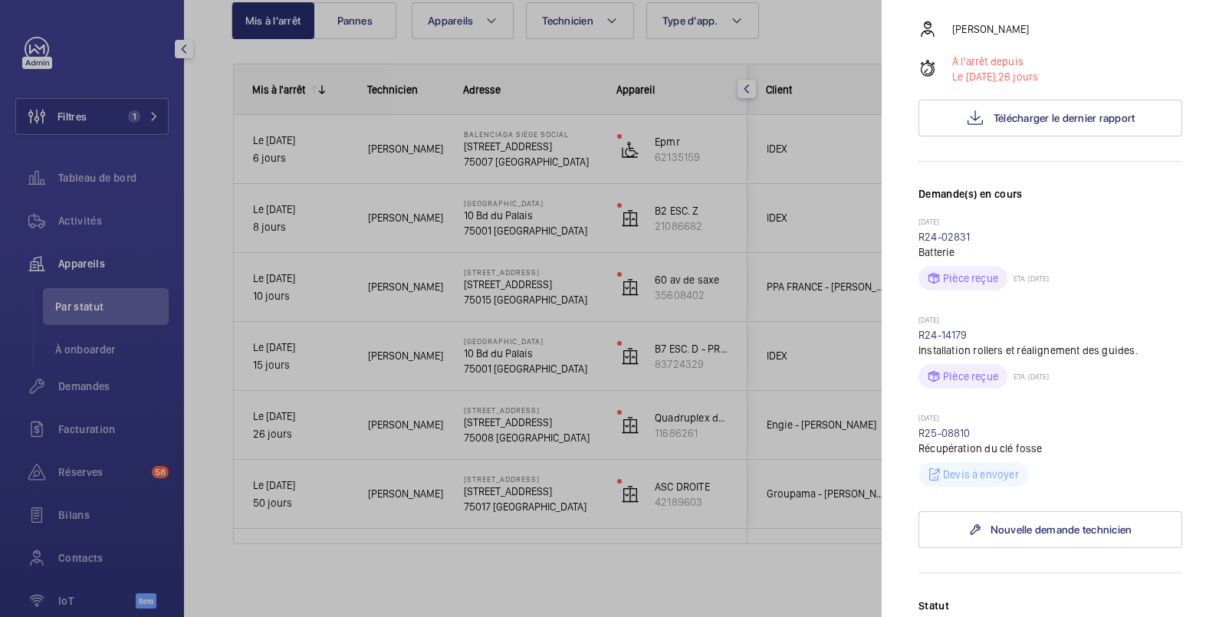
scroll to position [511, 0]
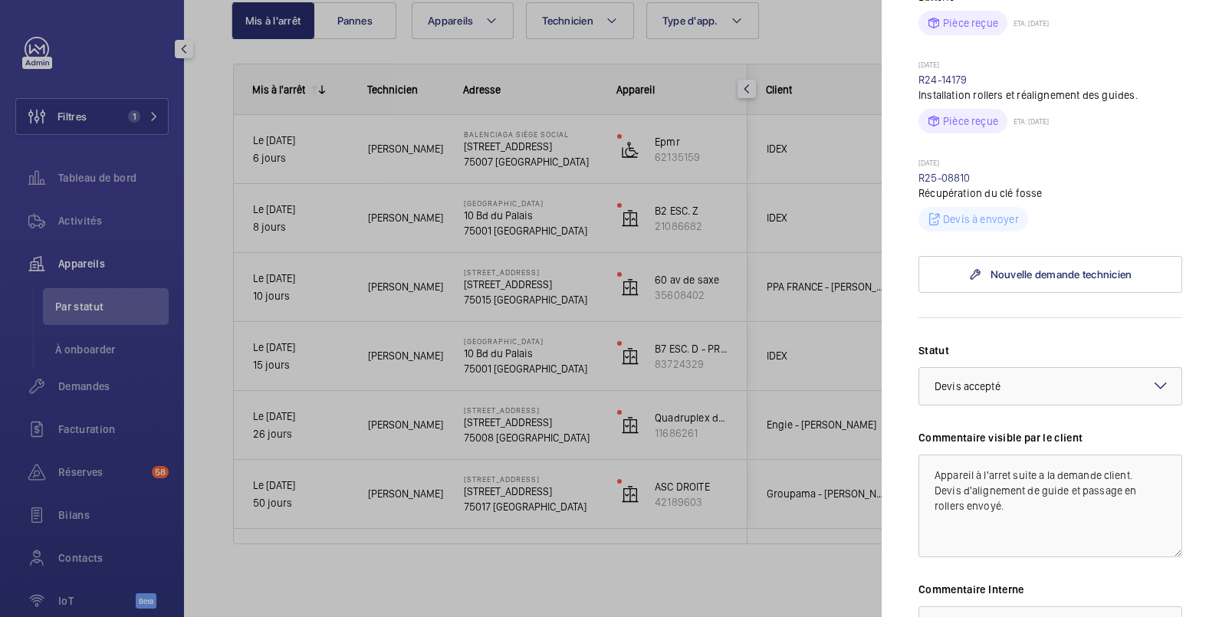
click at [851, 579] on div at bounding box center [609, 308] width 1219 height 617
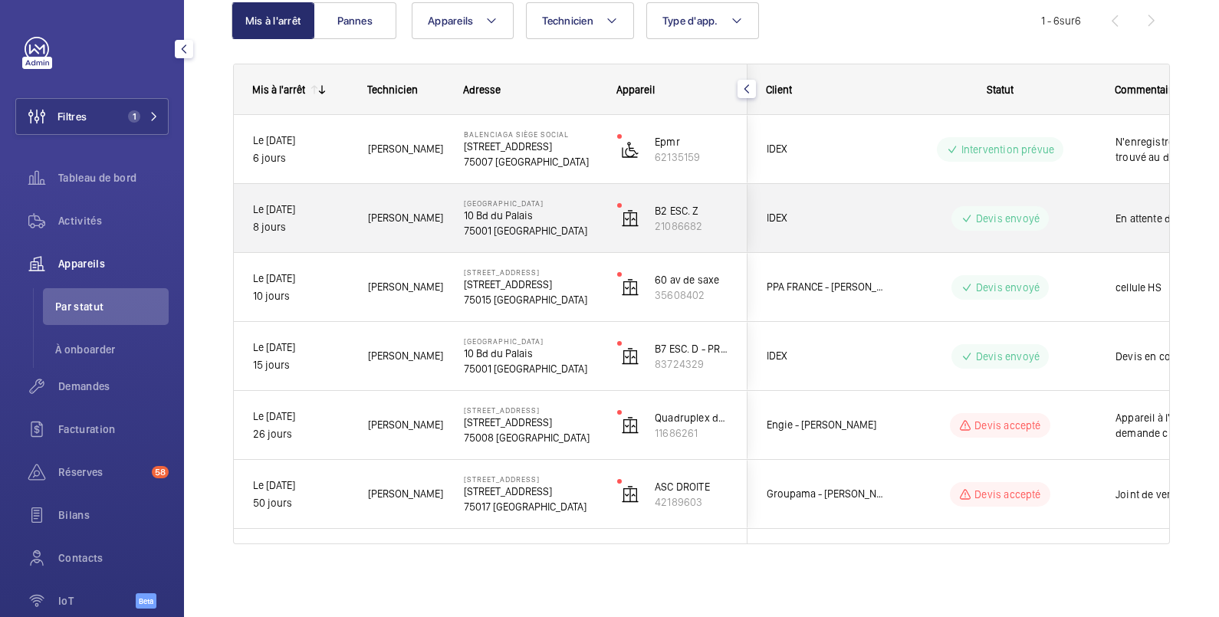
click at [1107, 221] on div "En attente du bon de commande" at bounding box center [1185, 219] width 177 height 66
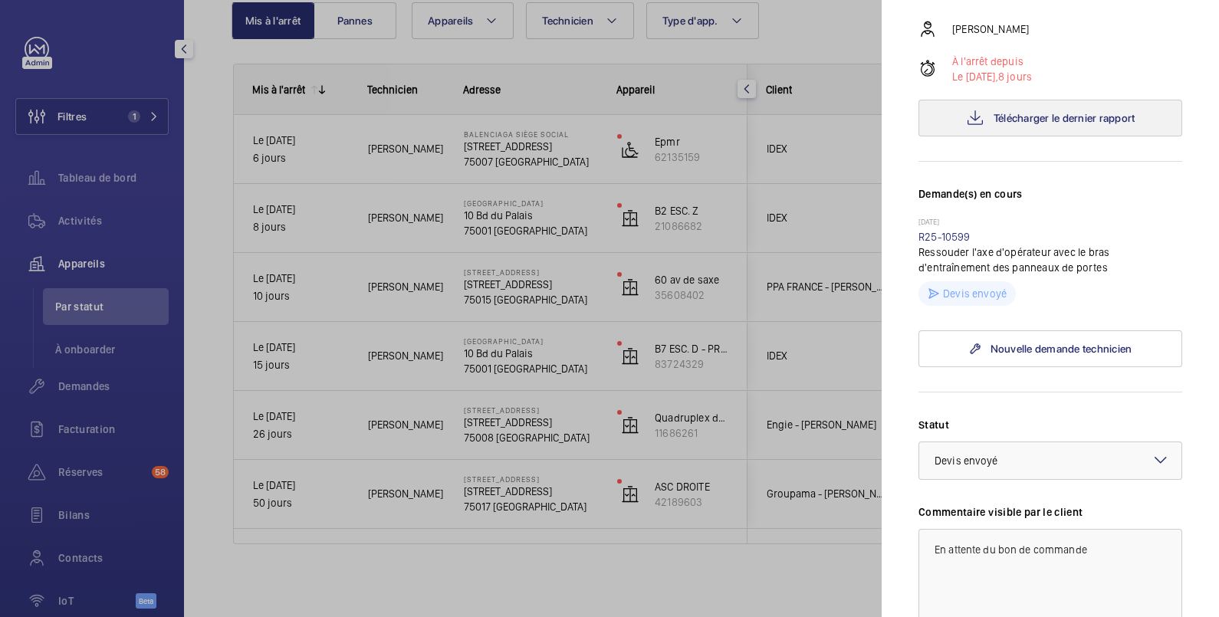
scroll to position [511, 0]
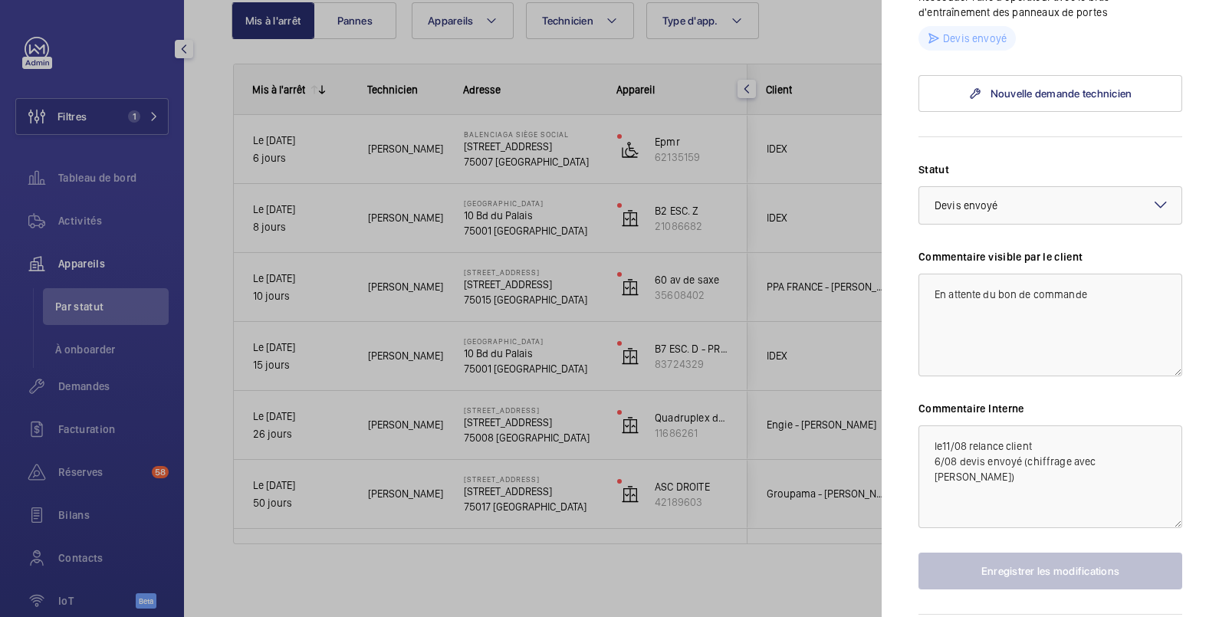
click at [832, 217] on div at bounding box center [609, 308] width 1219 height 617
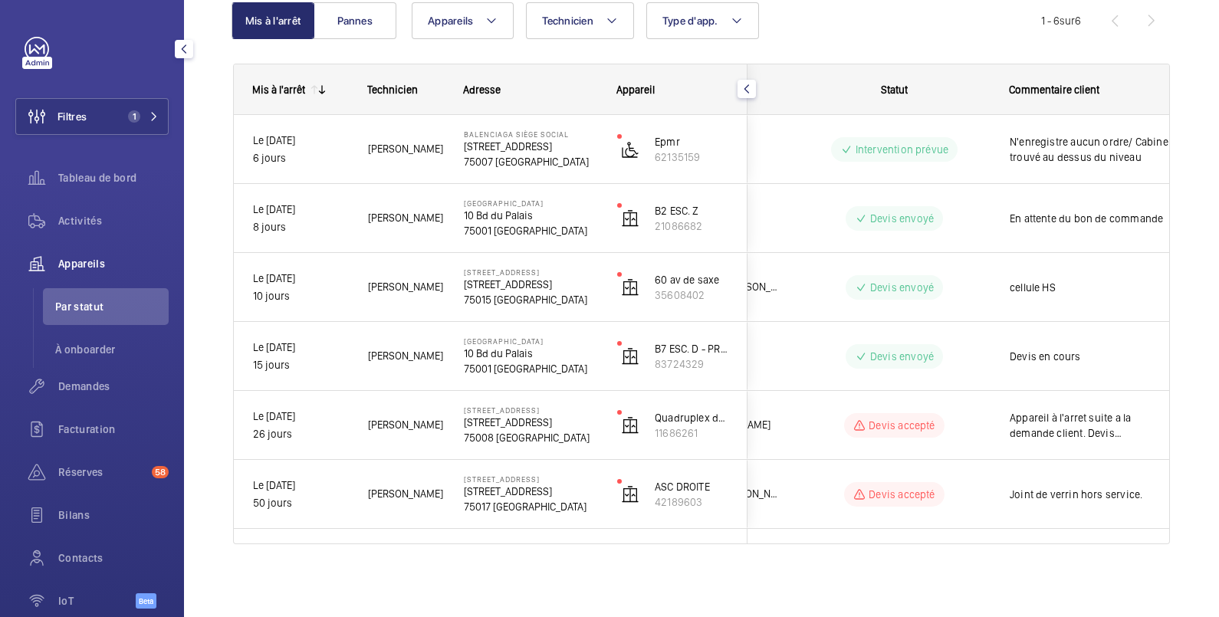
scroll to position [0, 298]
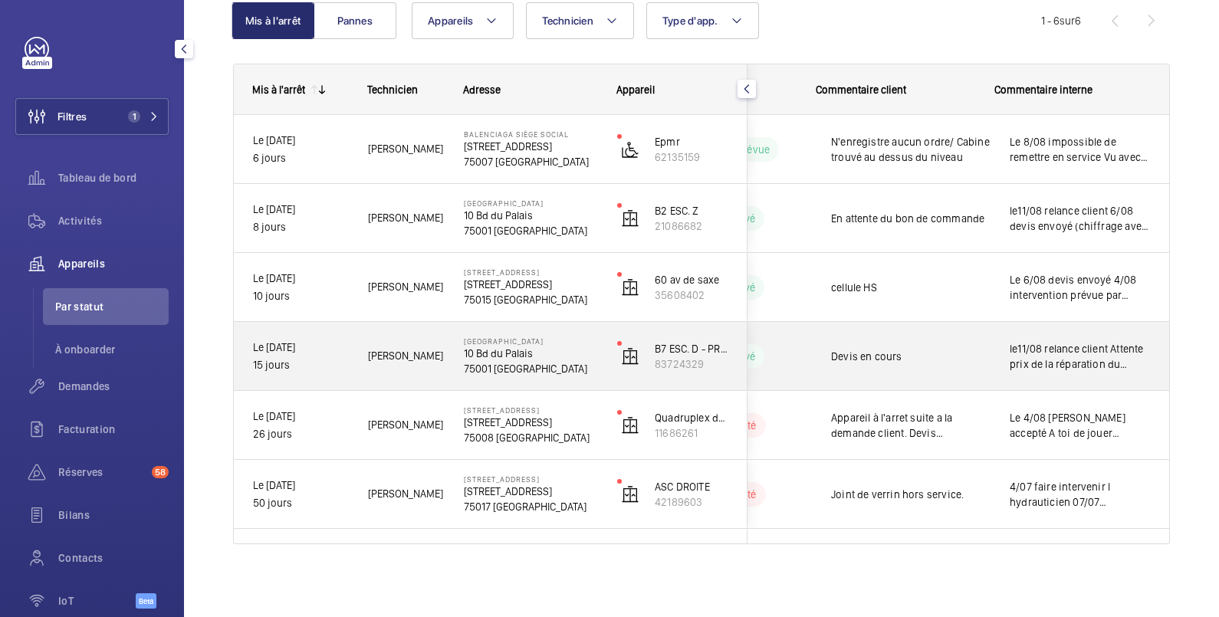
click at [1063, 344] on span "le11/08 relance client Attente prix de la réparation du variateur de fréquence …" at bounding box center [1080, 356] width 140 height 31
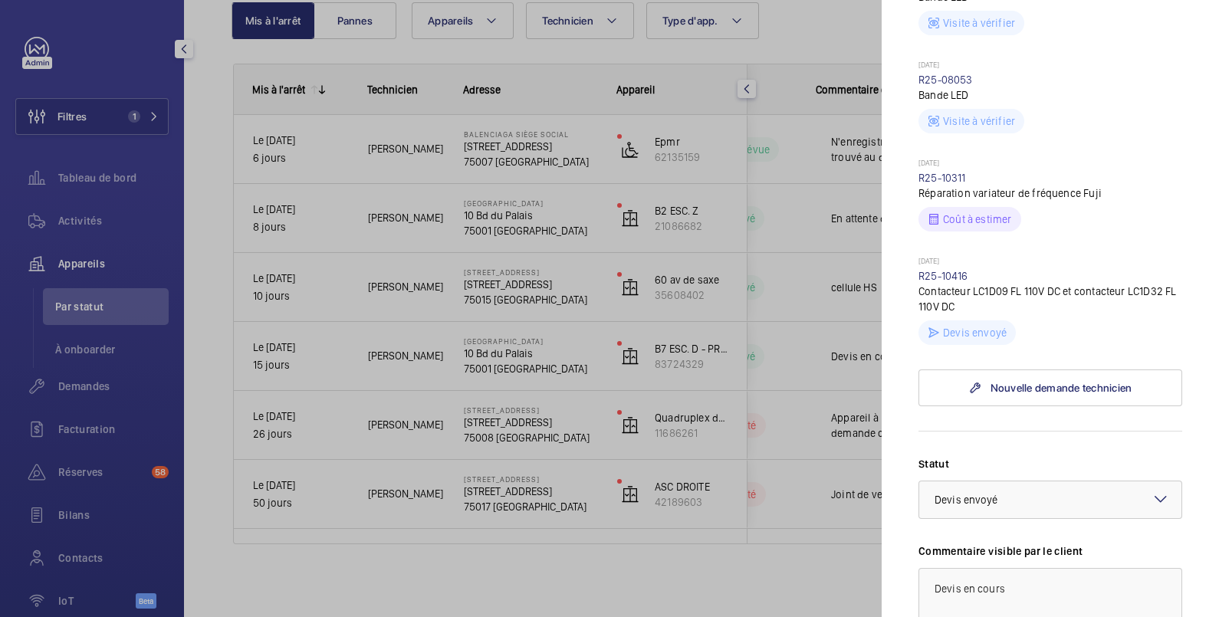
scroll to position [766, 0]
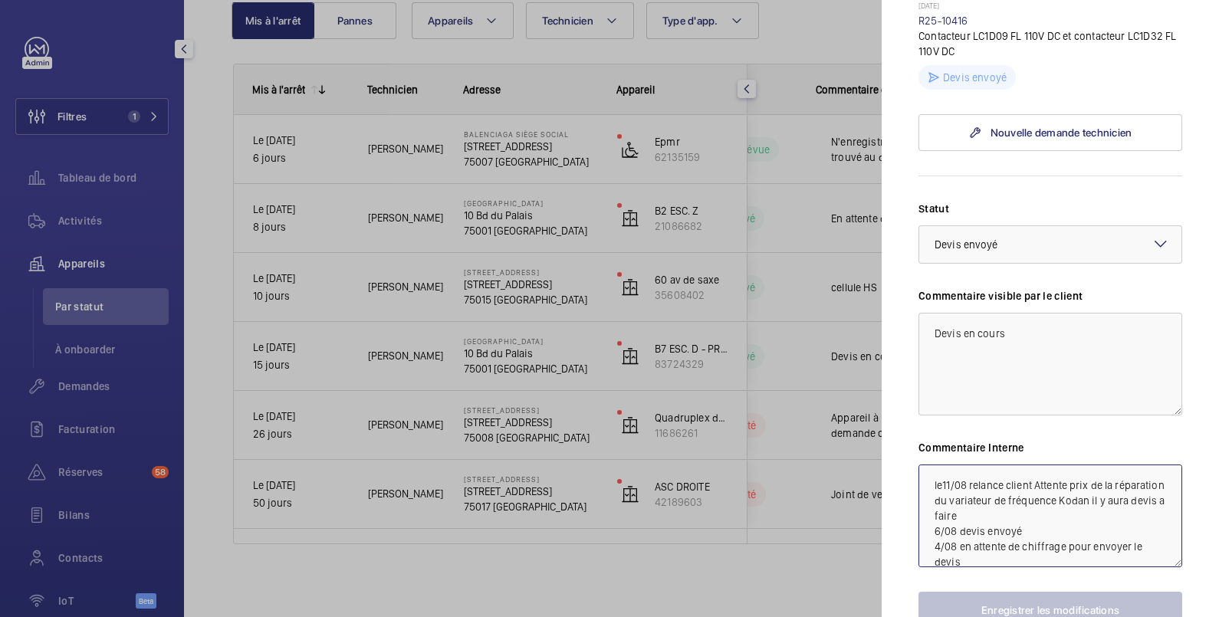
click at [970, 498] on textarea "le11/08 relance client Attente prix de la réparation du variateur de fréquence …" at bounding box center [1051, 516] width 264 height 103
click at [1028, 517] on textarea "le11/08 relance client Attente prix de la SUPPLY du variateur de fréquence Koda…" at bounding box center [1051, 516] width 264 height 103
type textarea "le11/08 relance client Attente prix de la SUPPLY du variateur de fréquence Koda…"
click at [1034, 607] on button "Enregistrer les modifications" at bounding box center [1051, 610] width 264 height 37
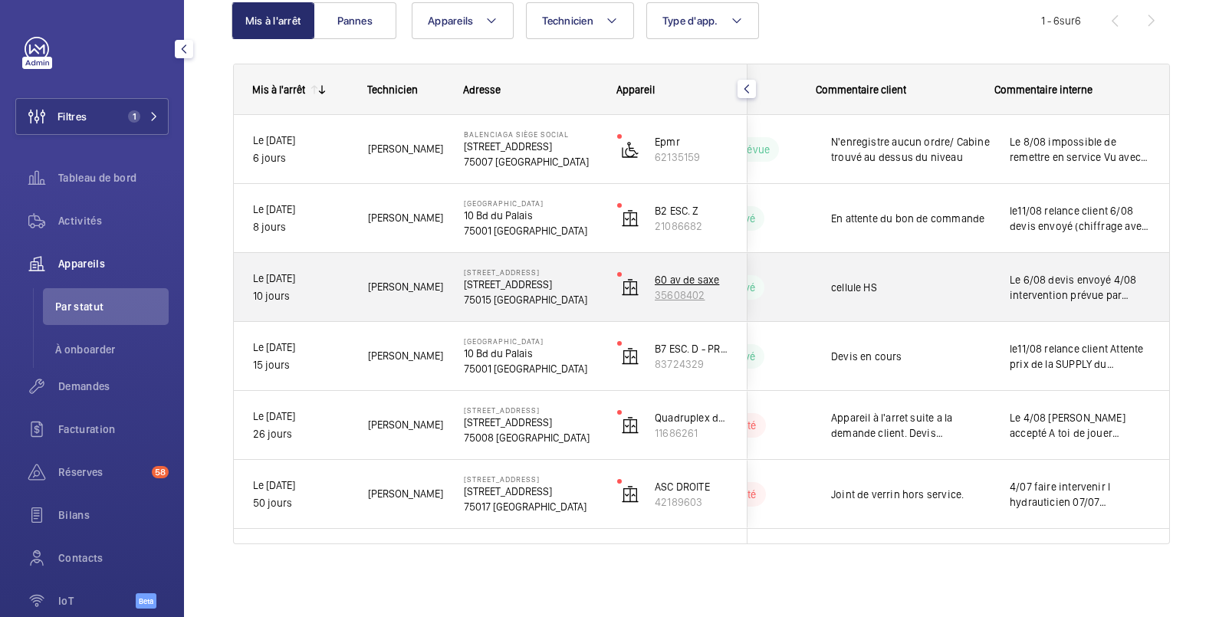
scroll to position [0, 0]
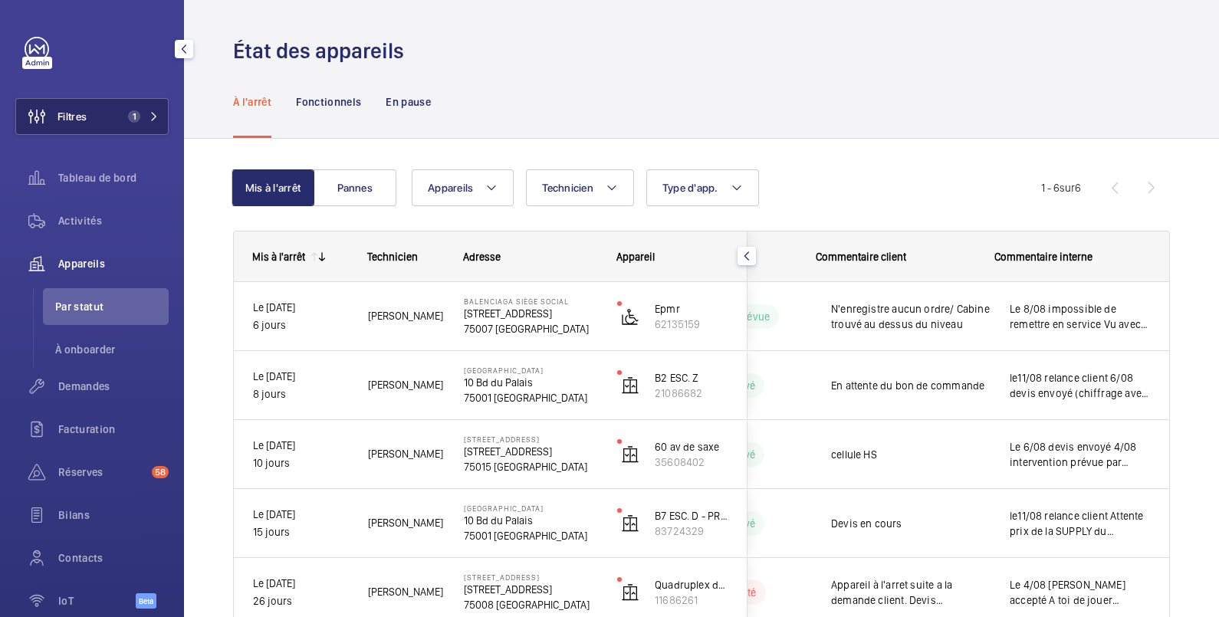
click at [99, 111] on button "Filtres 1" at bounding box center [91, 116] width 153 height 37
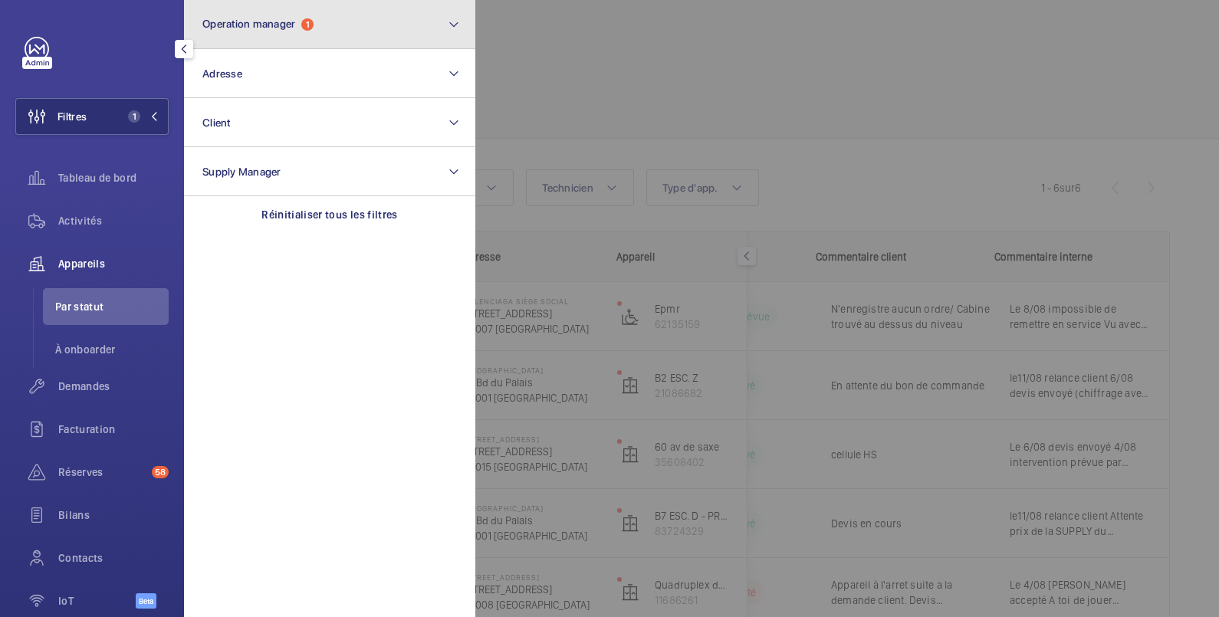
click at [334, 19] on button "Operation manager 1" at bounding box center [329, 24] width 291 height 49
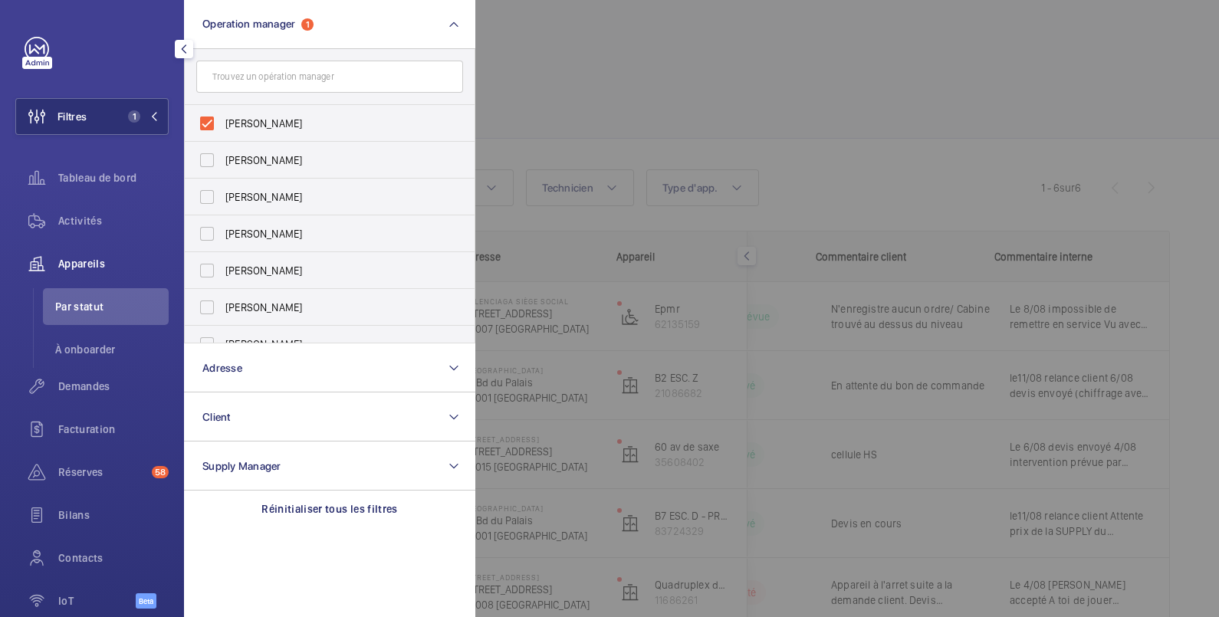
click at [519, 39] on div at bounding box center [1084, 308] width 1219 height 617
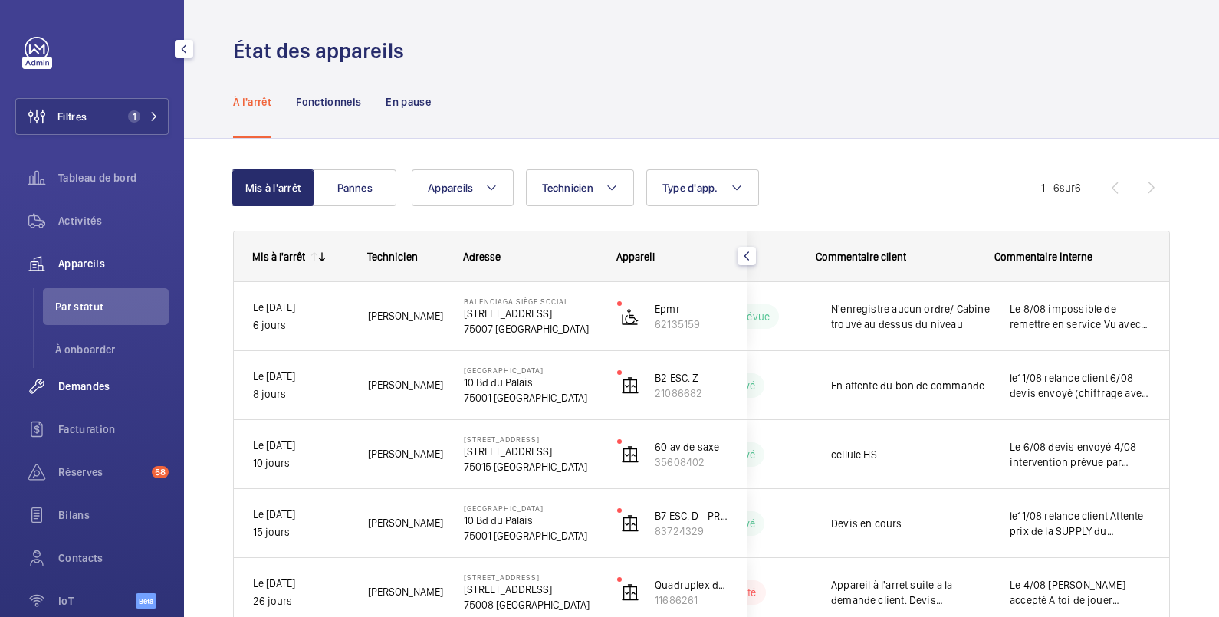
click at [68, 384] on span "Demandes" at bounding box center [113, 386] width 110 height 15
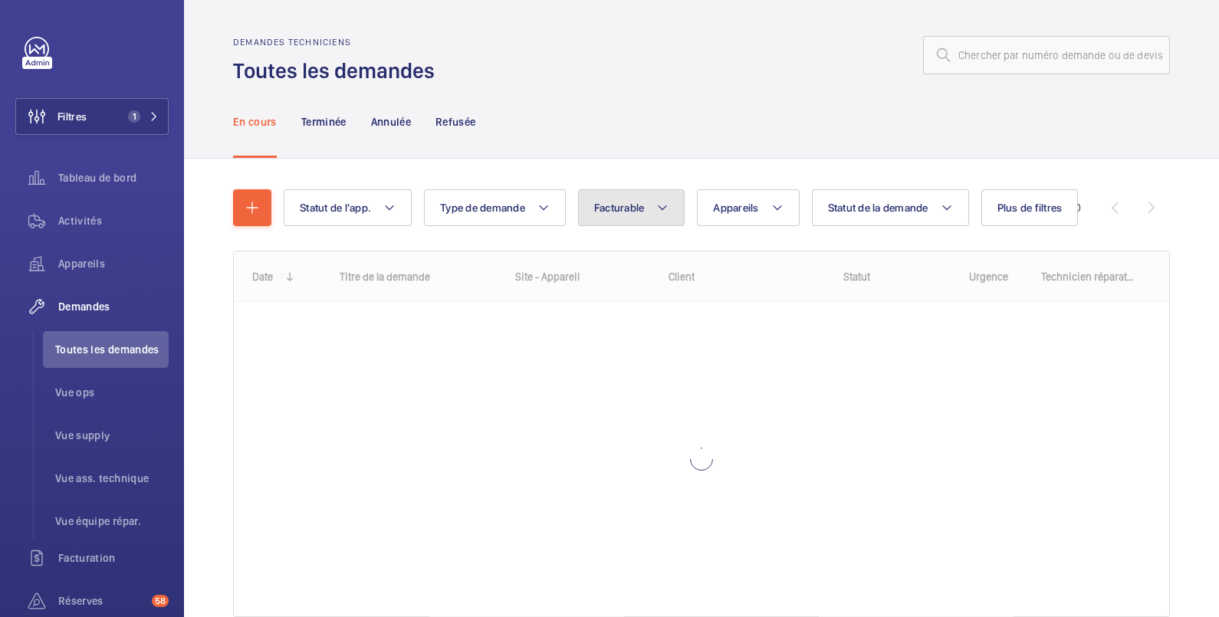
click at [630, 202] on span "Facturable" at bounding box center [619, 208] width 51 height 12
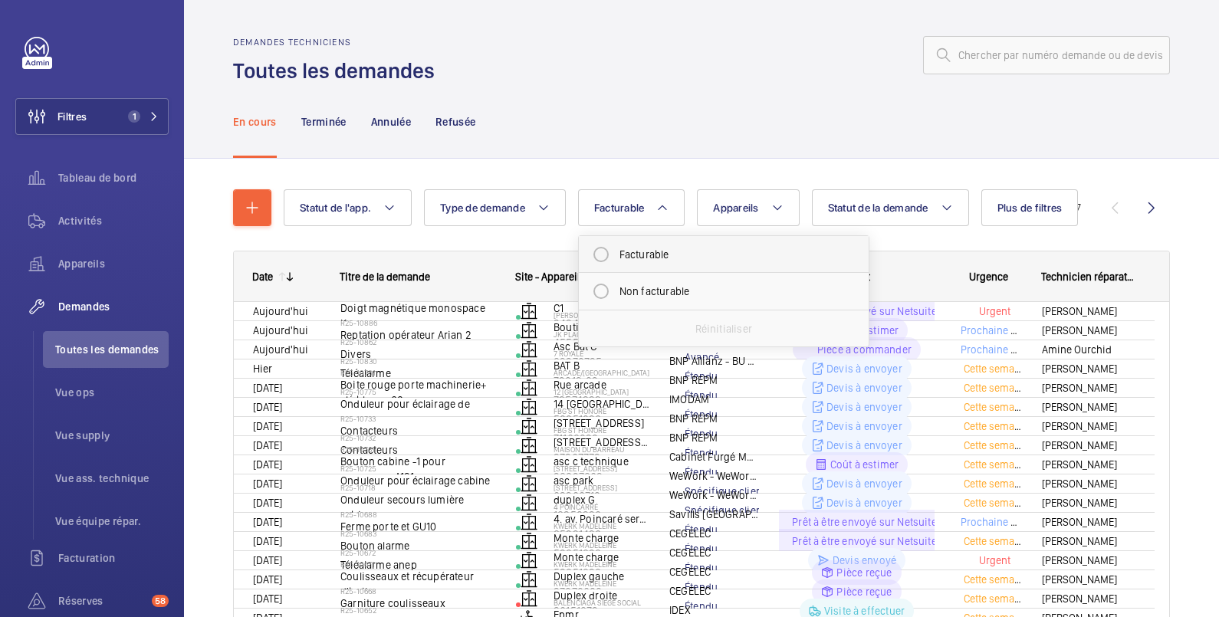
click at [640, 253] on mat-radio-button "Facturable" at bounding box center [724, 254] width 276 height 31
radio input "true"
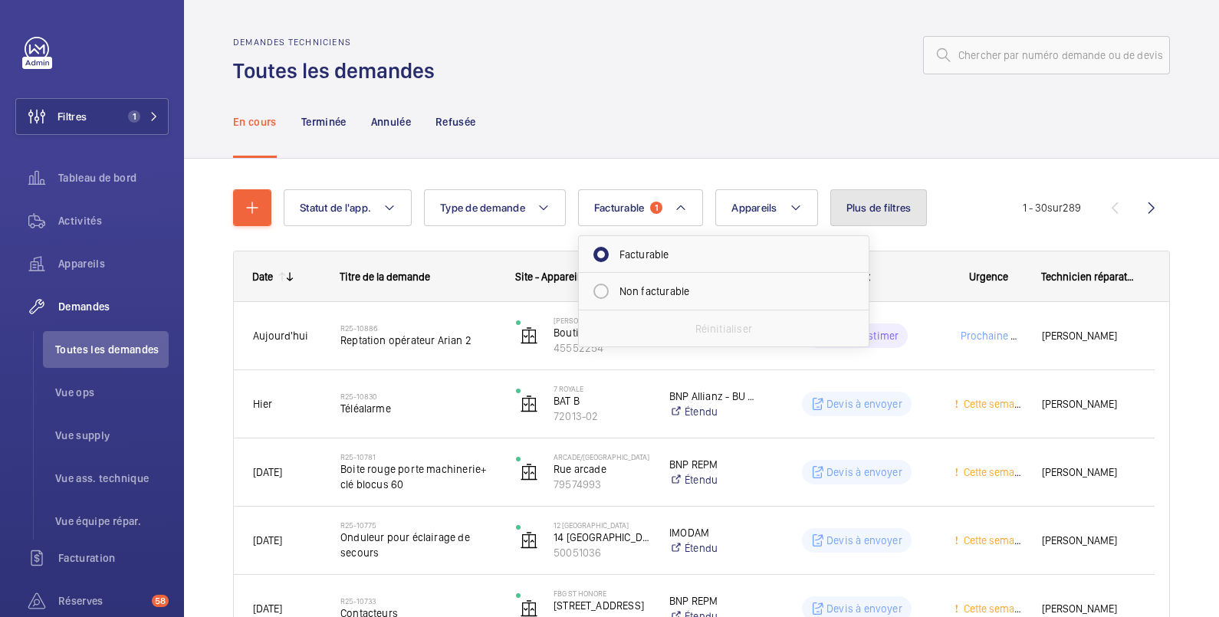
click at [878, 208] on span "Plus de filtres" at bounding box center [879, 208] width 65 height 12
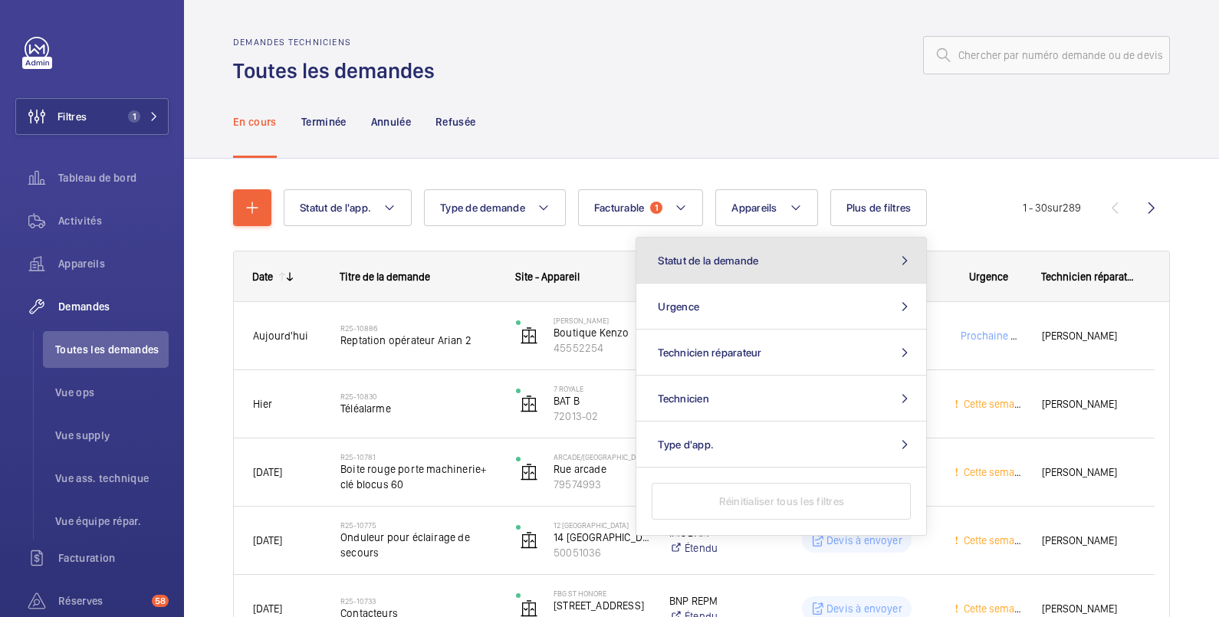
click at [791, 259] on button "Statut de la demande" at bounding box center [781, 261] width 290 height 46
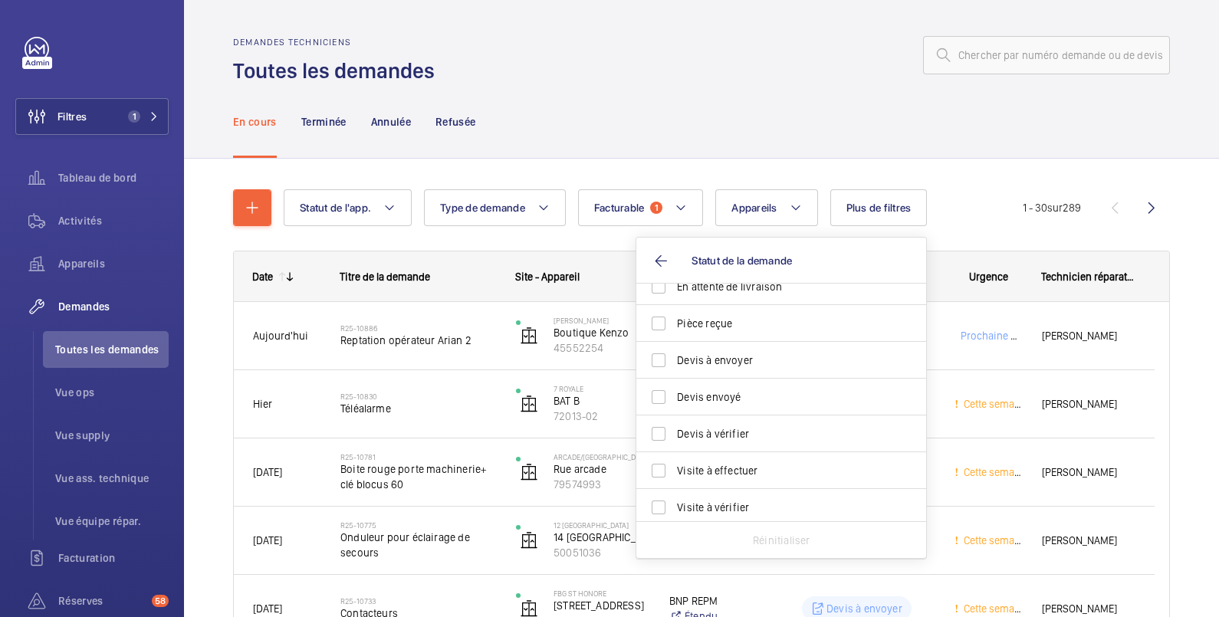
scroll to position [203, 0]
click at [732, 359] on span "Devis à envoyer" at bounding box center [782, 356] width 211 height 15
click at [674, 359] on input "Devis à envoyer" at bounding box center [658, 356] width 31 height 31
checkbox input "true"
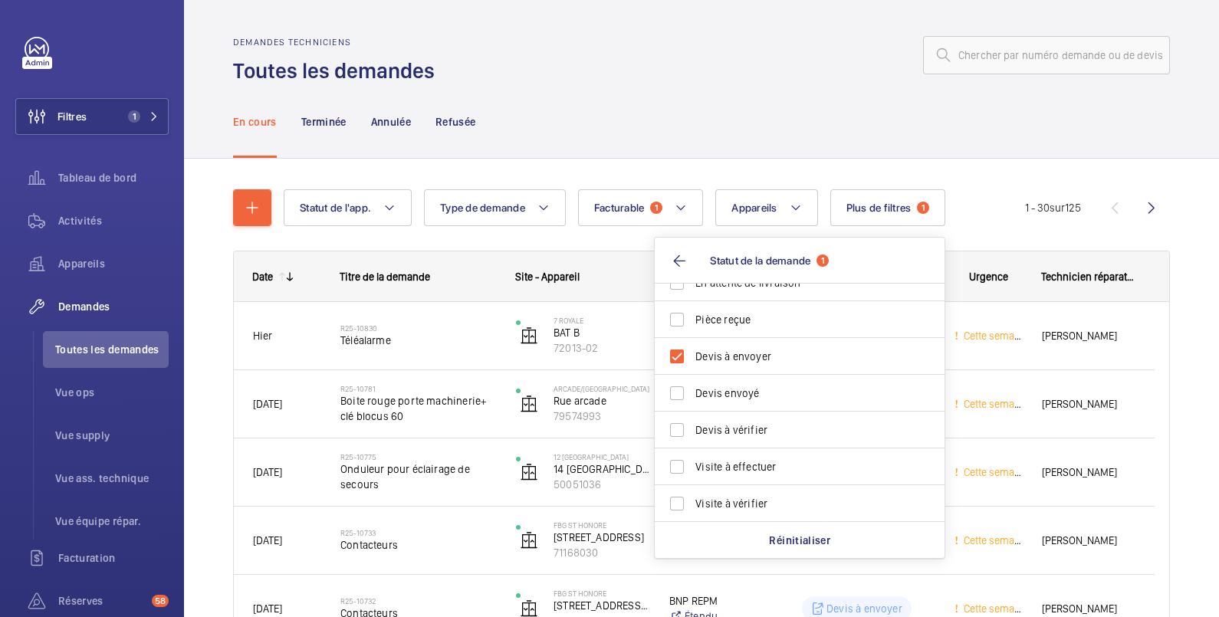
click at [661, 67] on div at bounding box center [807, 55] width 726 height 37
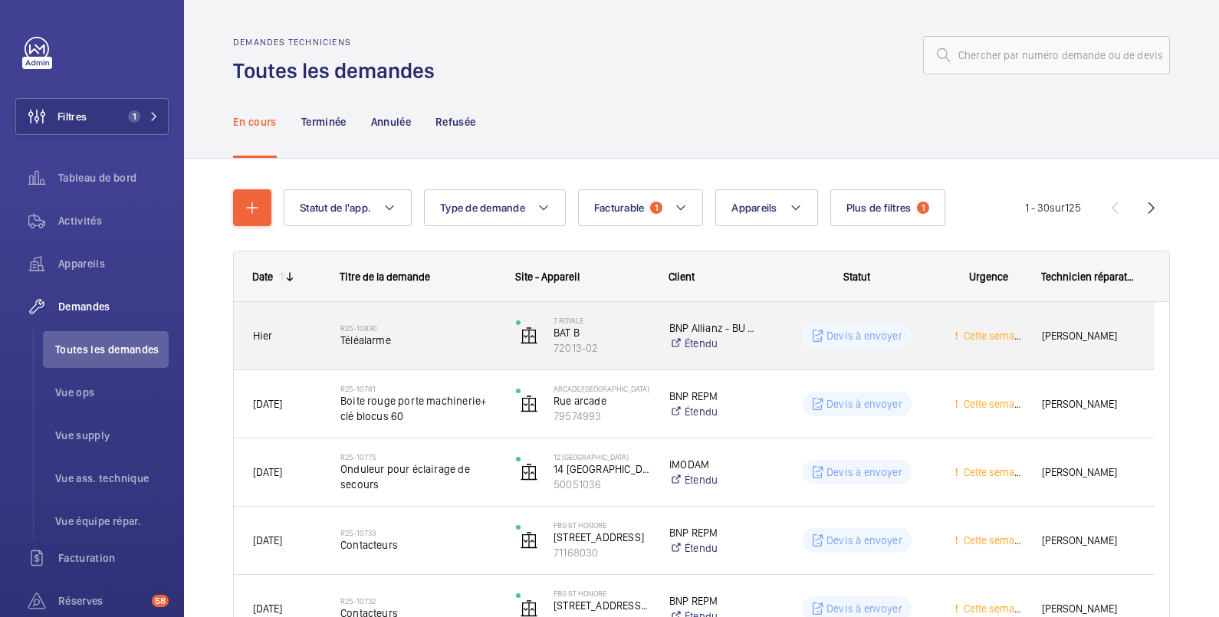
click at [928, 331] on wm-front-pills-cell "Devis à envoyer" at bounding box center [857, 336] width 156 height 25
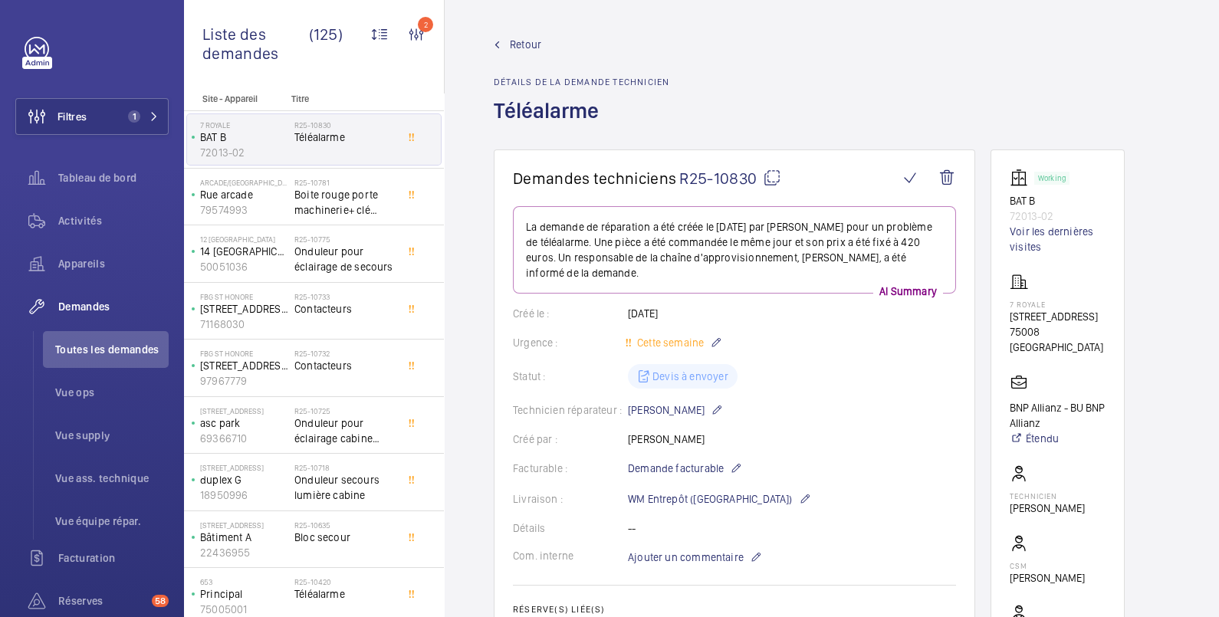
drag, startPoint x: 1006, startPoint y: 312, endPoint x: 1092, endPoint y: 326, distance: 87.0
click at [1092, 326] on wm-front-card "Working BAT B 72013-02 Voir les dernières visites 7 Royale [STREET_ADDRESS] BNP…" at bounding box center [1058, 428] width 134 height 556
copy p "[STREET_ADDRESS]"
click at [794, 345] on div "Urgence : Cette semaine" at bounding box center [734, 343] width 443 height 18
click at [1035, 238] on link "Voir les dernières visites" at bounding box center [1058, 239] width 96 height 31
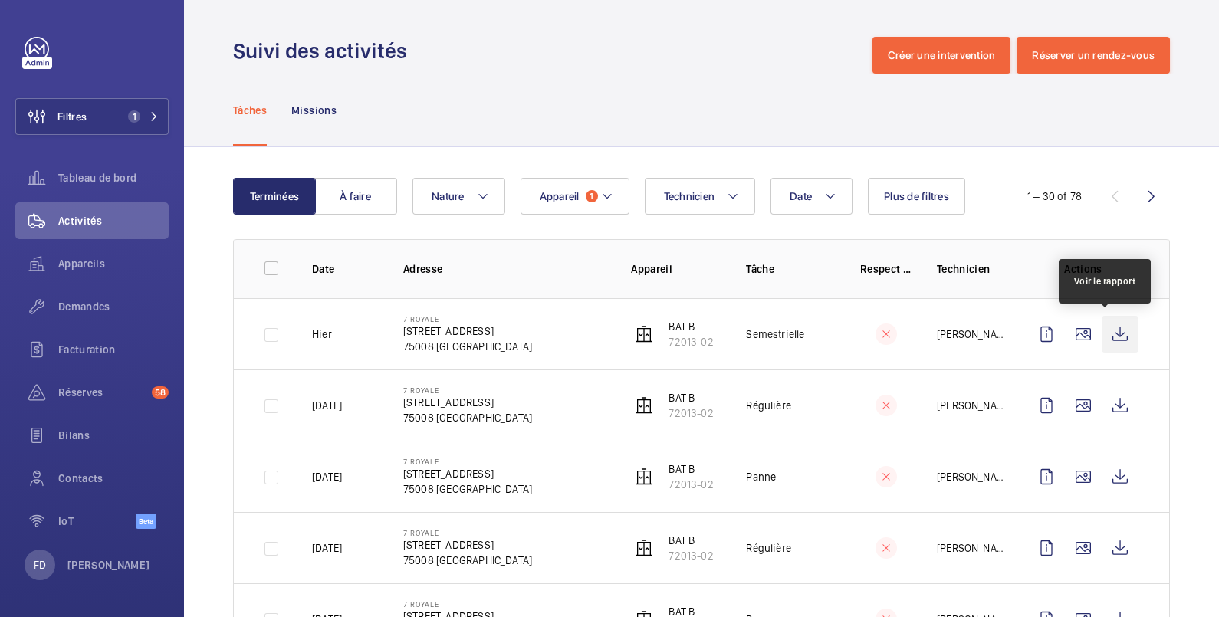
click at [1108, 335] on wm-front-icon-button at bounding box center [1120, 334] width 37 height 37
click at [1108, 337] on wm-front-icon-button at bounding box center [1120, 334] width 37 height 37
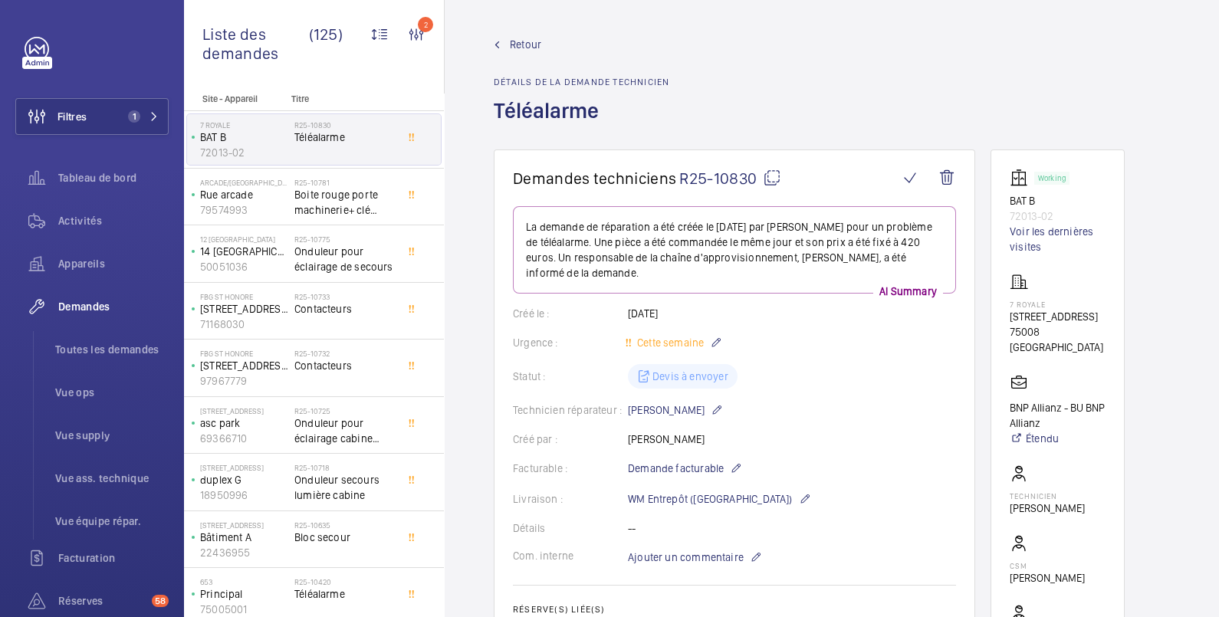
click at [525, 41] on span "Retour" at bounding box center [525, 44] width 31 height 15
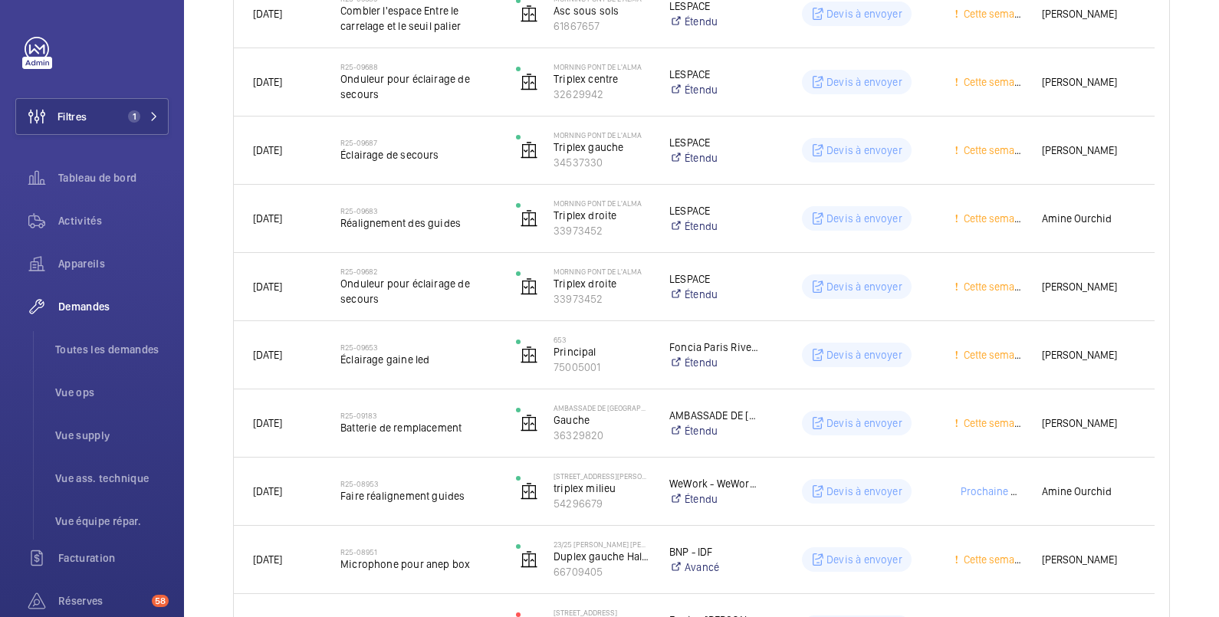
scroll to position [1806, 0]
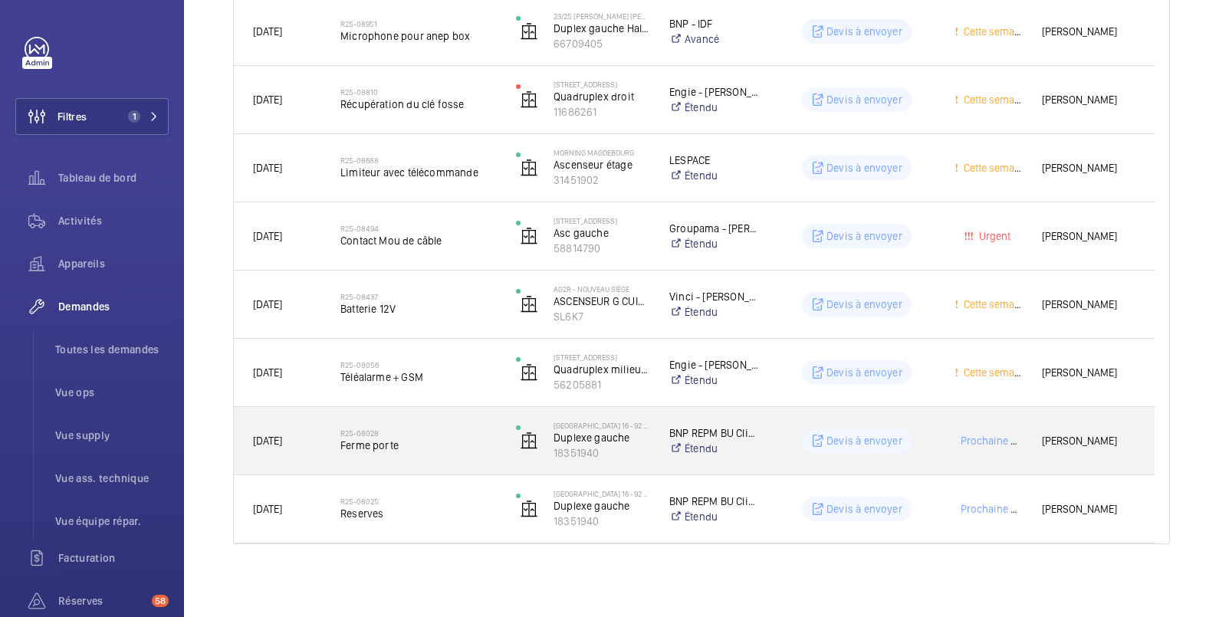
click at [951, 429] on div "Prochaine visite" at bounding box center [979, 441] width 86 height 48
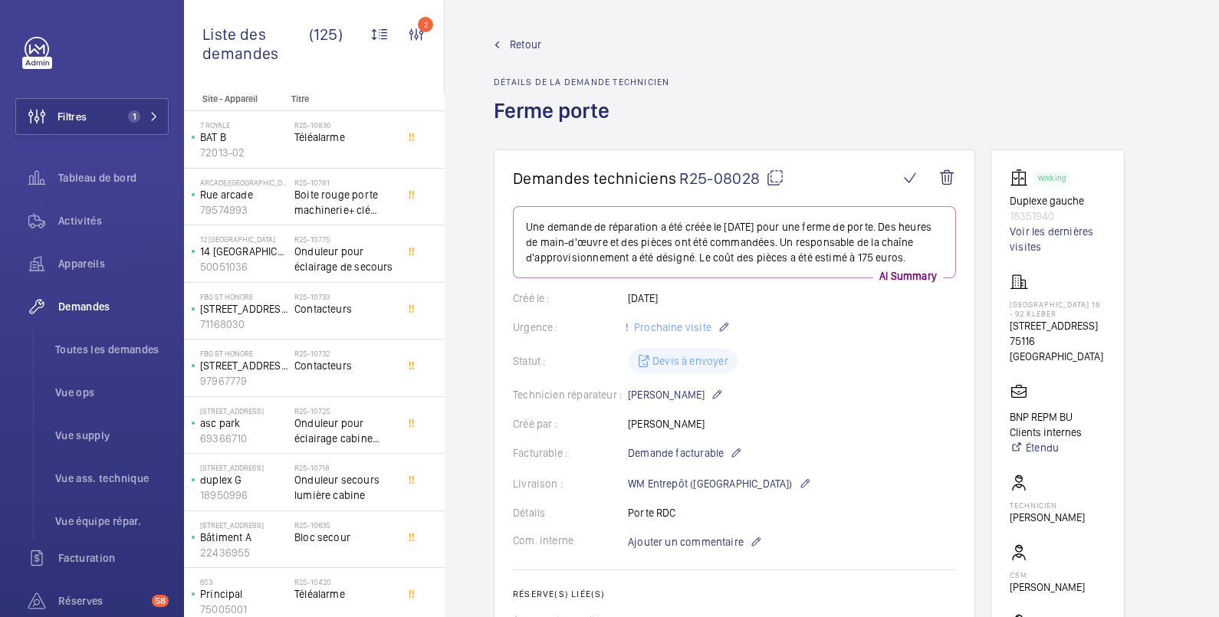
click at [537, 44] on span "Retour" at bounding box center [525, 44] width 31 height 15
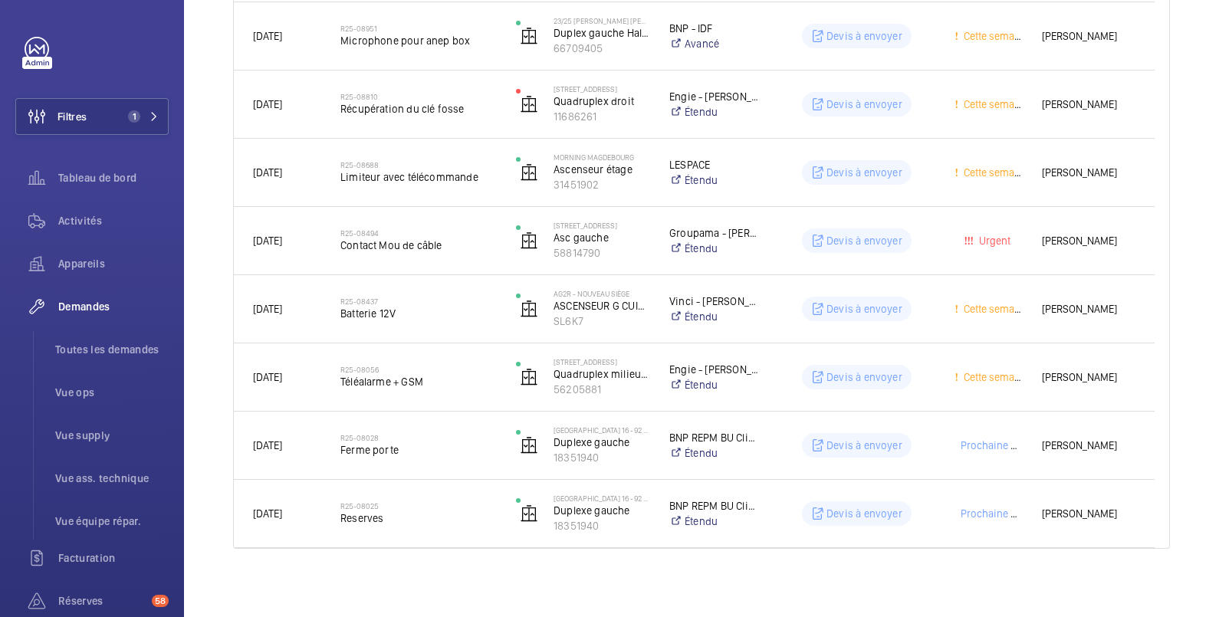
scroll to position [1806, 0]
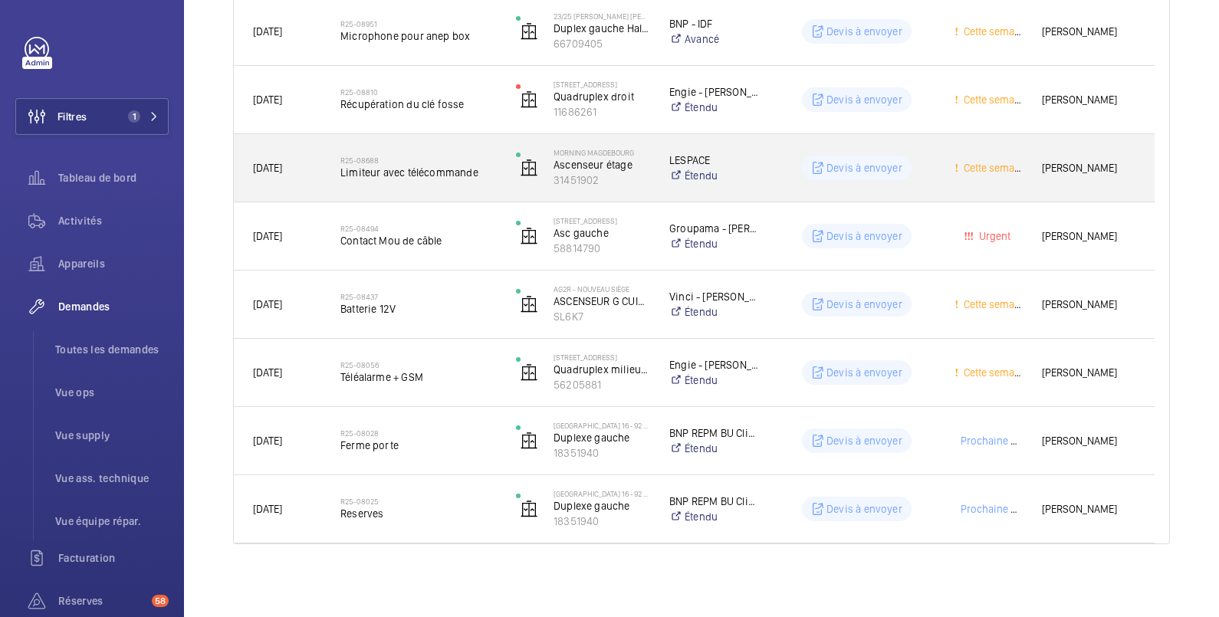
click at [944, 163] on div "Cette semaine" at bounding box center [979, 168] width 86 height 48
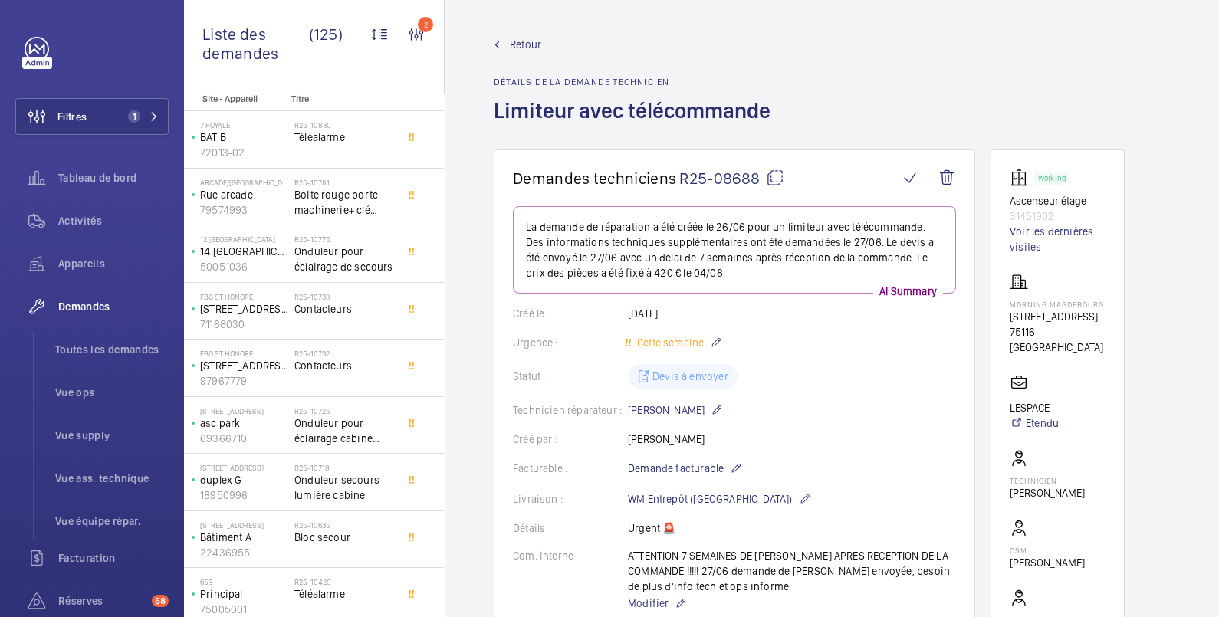
click at [527, 42] on span "Retour" at bounding box center [525, 44] width 31 height 15
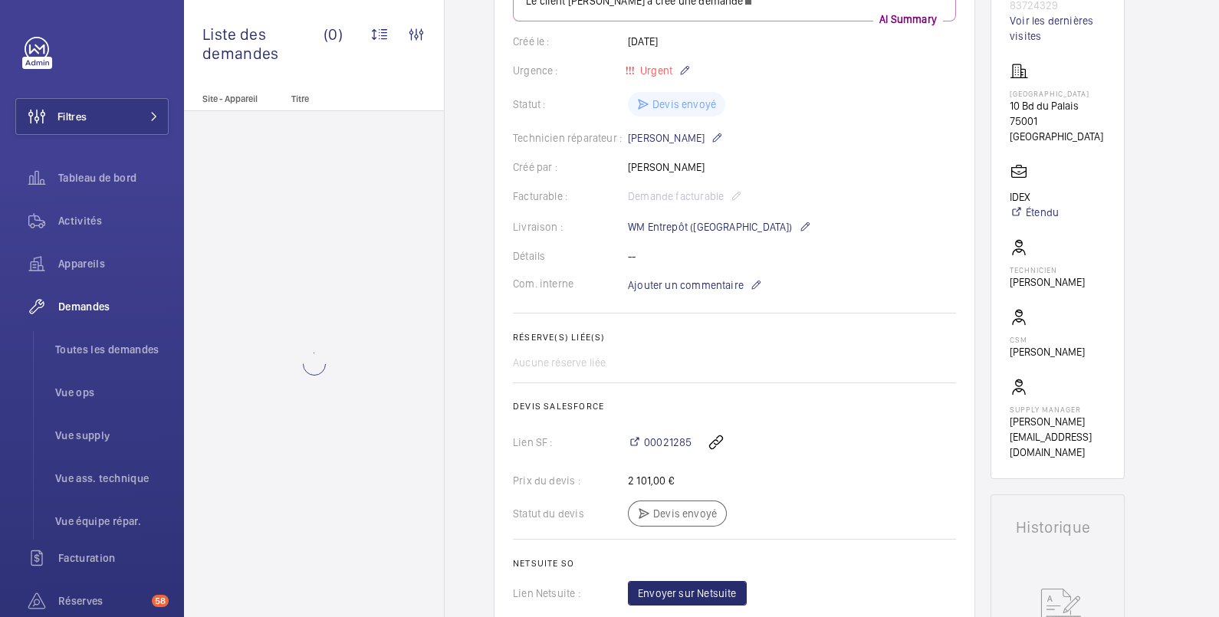
scroll to position [255, 0]
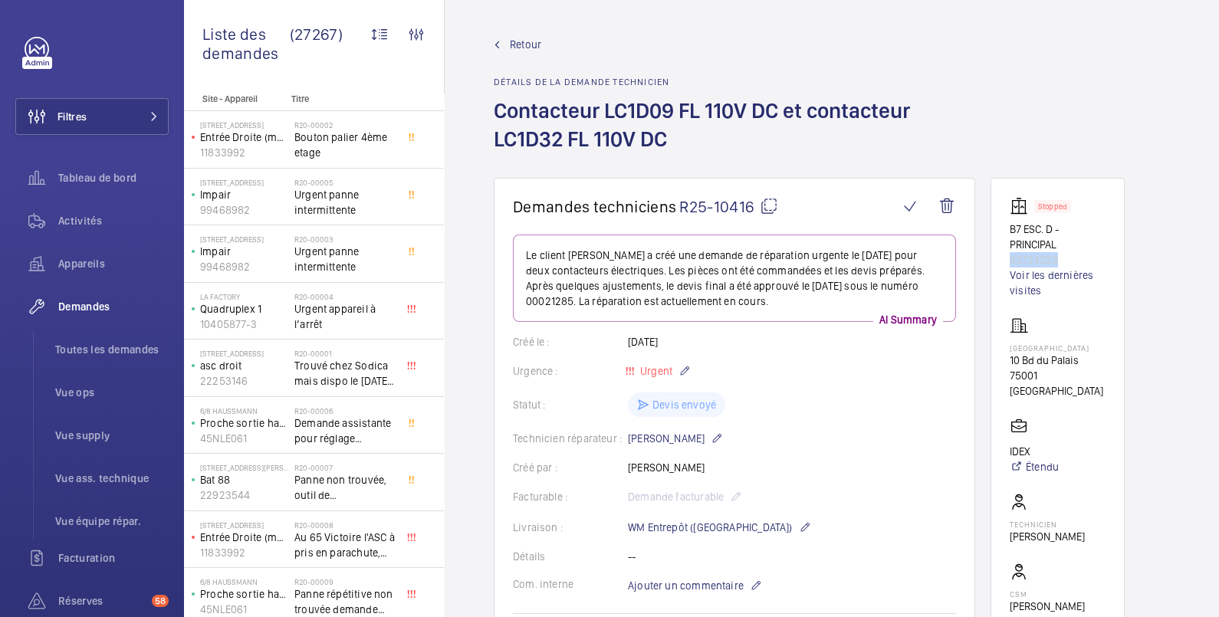
drag, startPoint x: 1072, startPoint y: 259, endPoint x: 1005, endPoint y: 257, distance: 67.5
click at [1005, 257] on wm-front-card "Stopped B7 ESC. D - PRINCIPAL 83724329 Voir les dernières visites Palais de jus…" at bounding box center [1058, 456] width 134 height 556
copy p "83724329"
click at [99, 225] on span "Activités" at bounding box center [113, 220] width 110 height 15
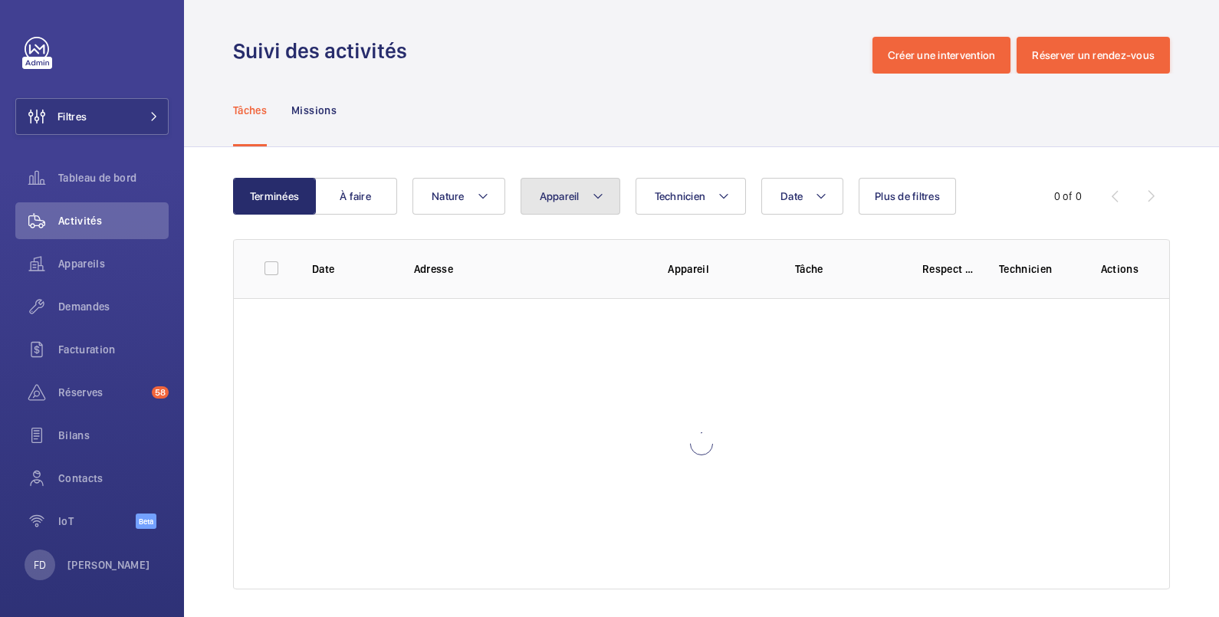
click at [571, 193] on span "Appareil" at bounding box center [560, 196] width 40 height 12
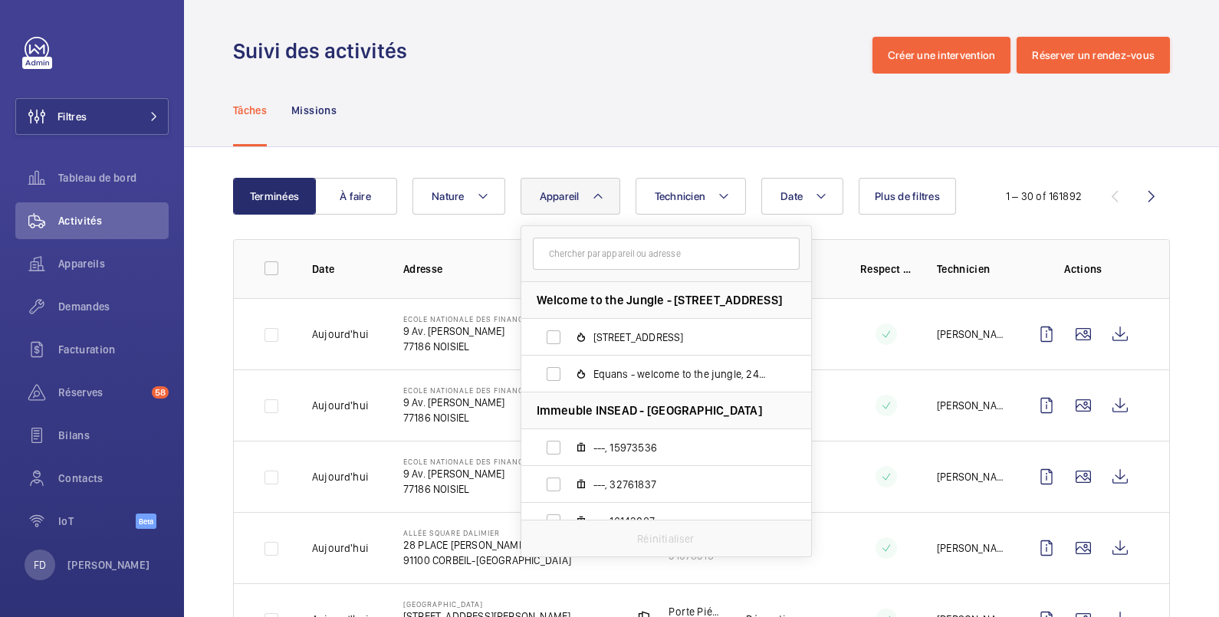
click at [572, 250] on input "text" at bounding box center [666, 254] width 267 height 32
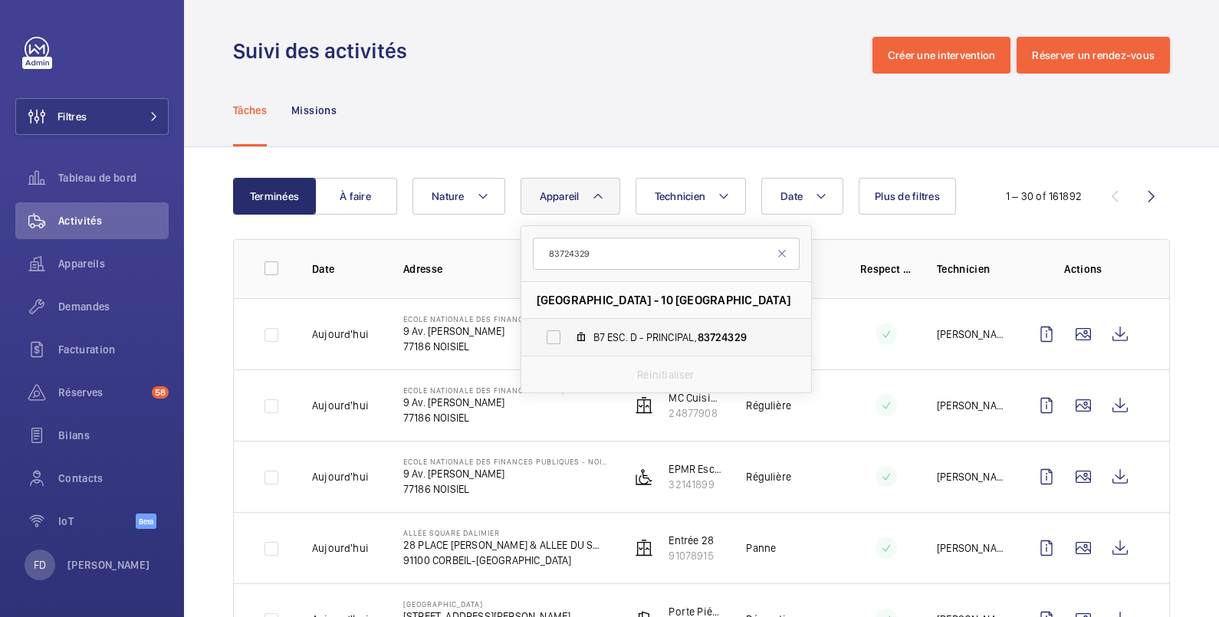
type input "83724329"
click at [552, 337] on label "B7 ESC. D - PRINCIPAL, 83724329" at bounding box center [653, 337] width 265 height 37
click at [552, 337] on input "B7 ESC. D - PRINCIPAL, 83724329" at bounding box center [553, 337] width 31 height 31
checkbox input "true"
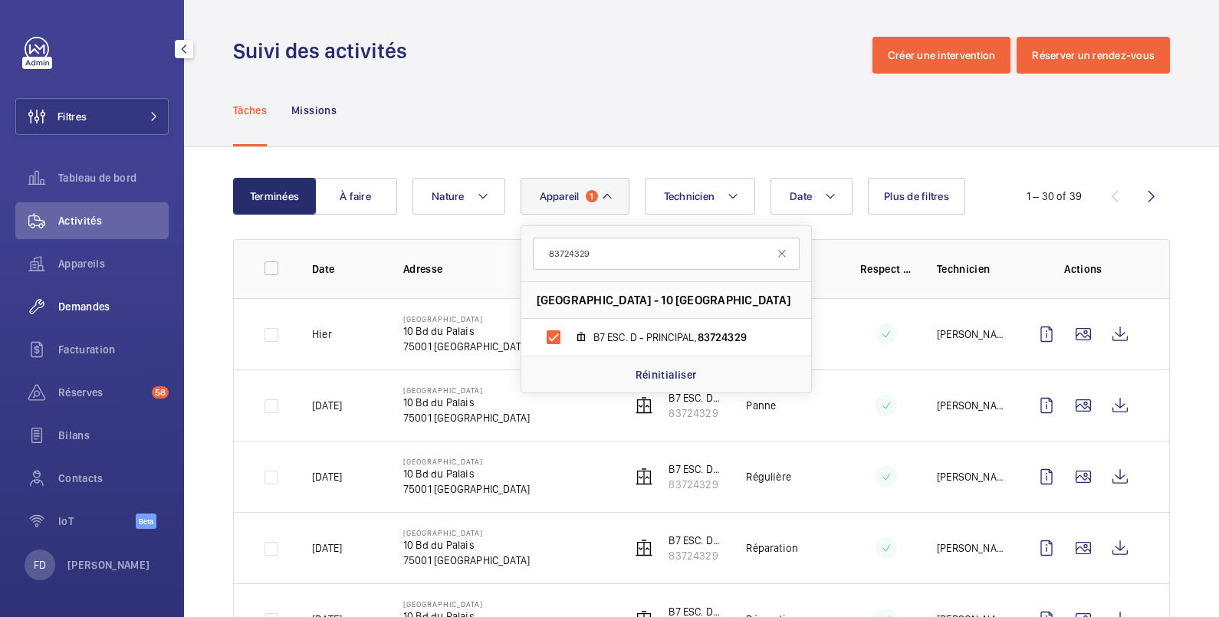
click at [90, 308] on span "Demandes" at bounding box center [113, 306] width 110 height 15
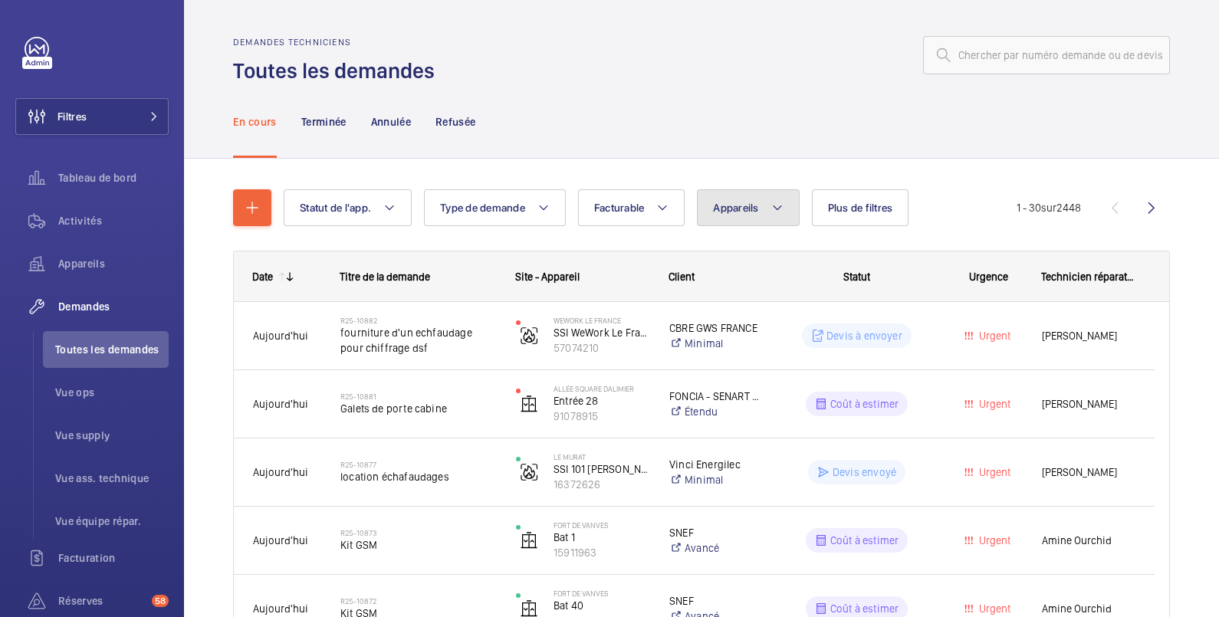
click at [732, 209] on span "Appareils" at bounding box center [735, 208] width 45 height 12
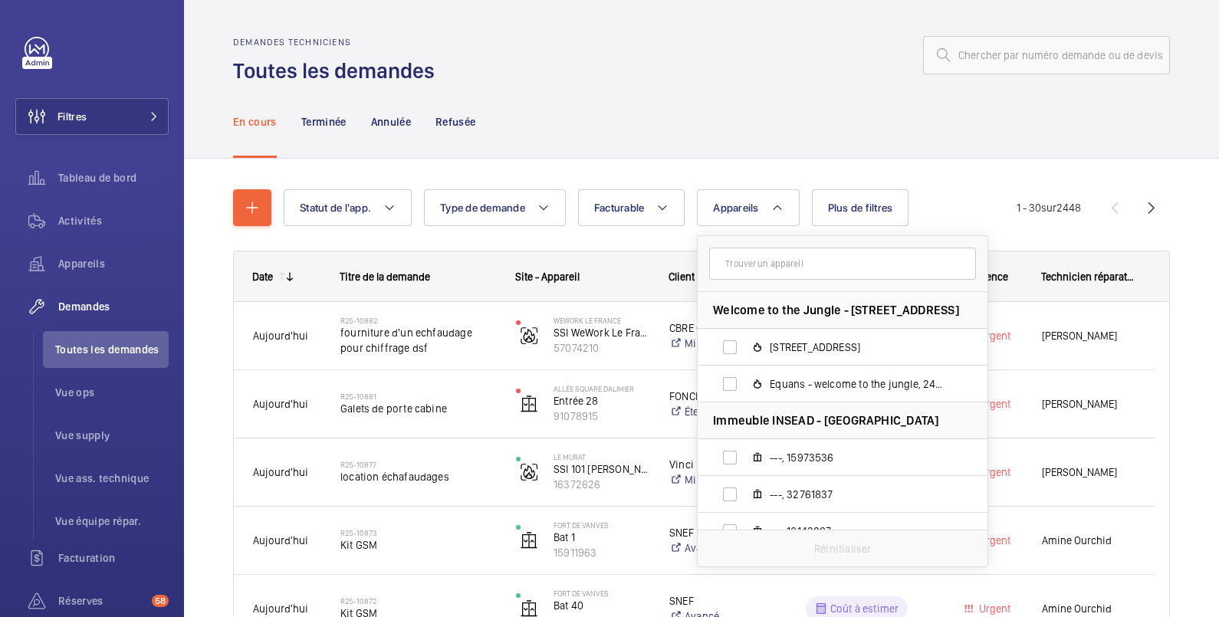
click at [739, 265] on input "text" at bounding box center [842, 264] width 267 height 32
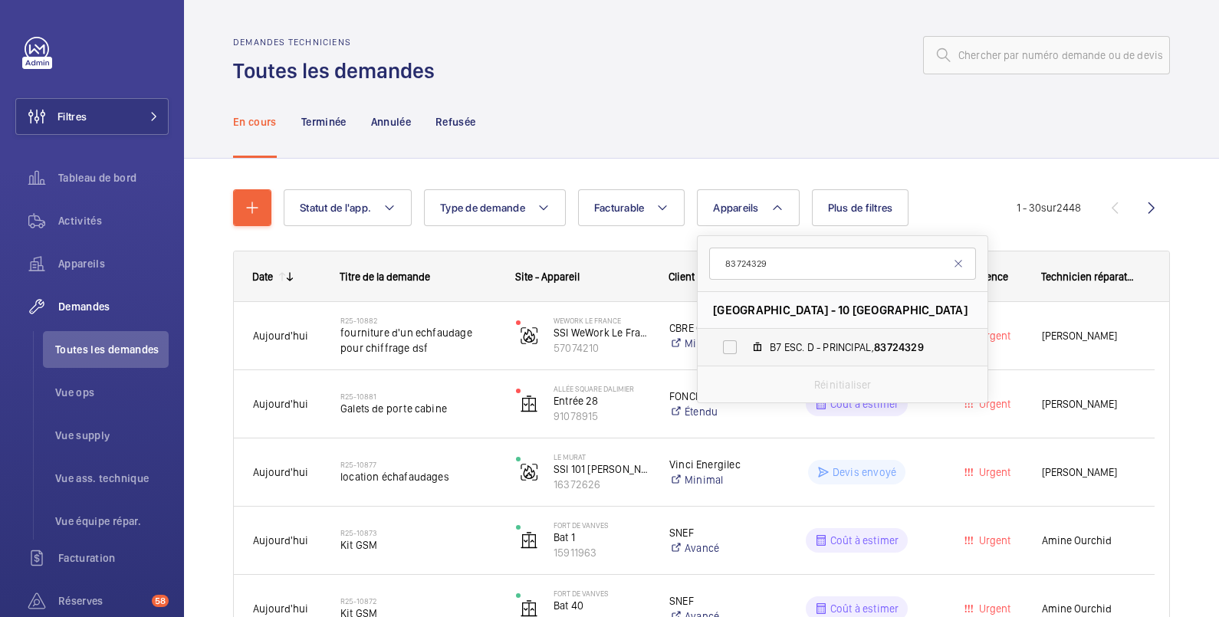
type input "83724329"
click at [727, 345] on label "B7 ESC. D - PRINCIPAL, 83724329" at bounding box center [830, 347] width 265 height 37
click at [727, 345] on input "B7 ESC. D - PRINCIPAL, 83724329" at bounding box center [730, 347] width 31 height 31
checkbox input "true"
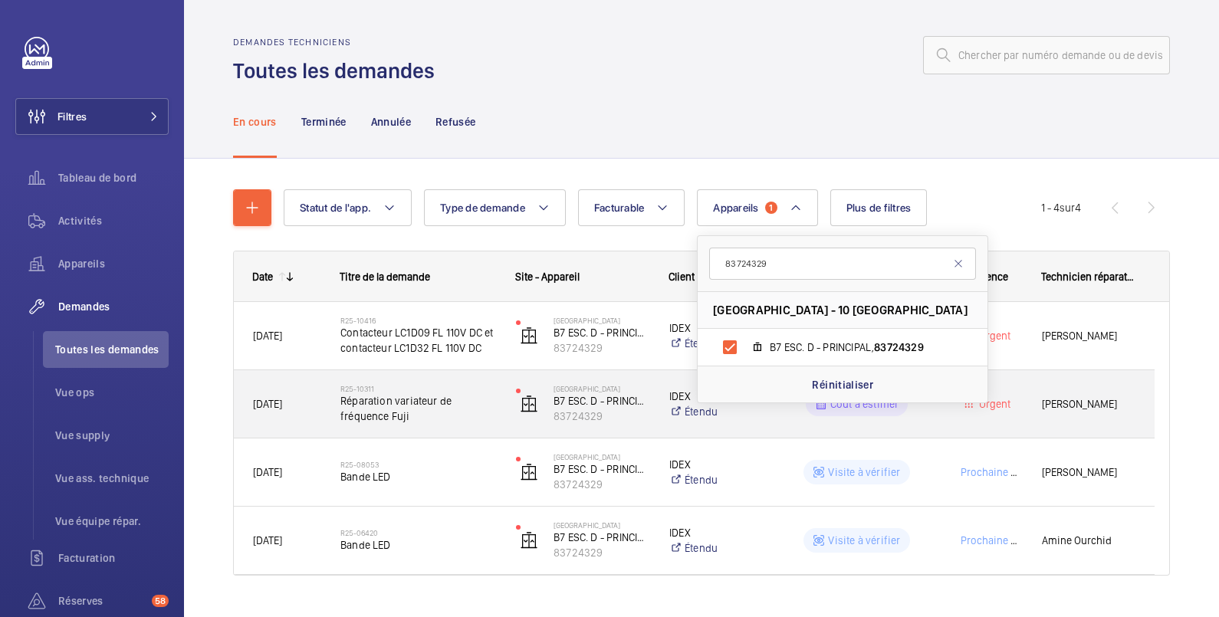
click at [786, 414] on wm-front-pills-cell "Coût à estimer" at bounding box center [857, 404] width 156 height 25
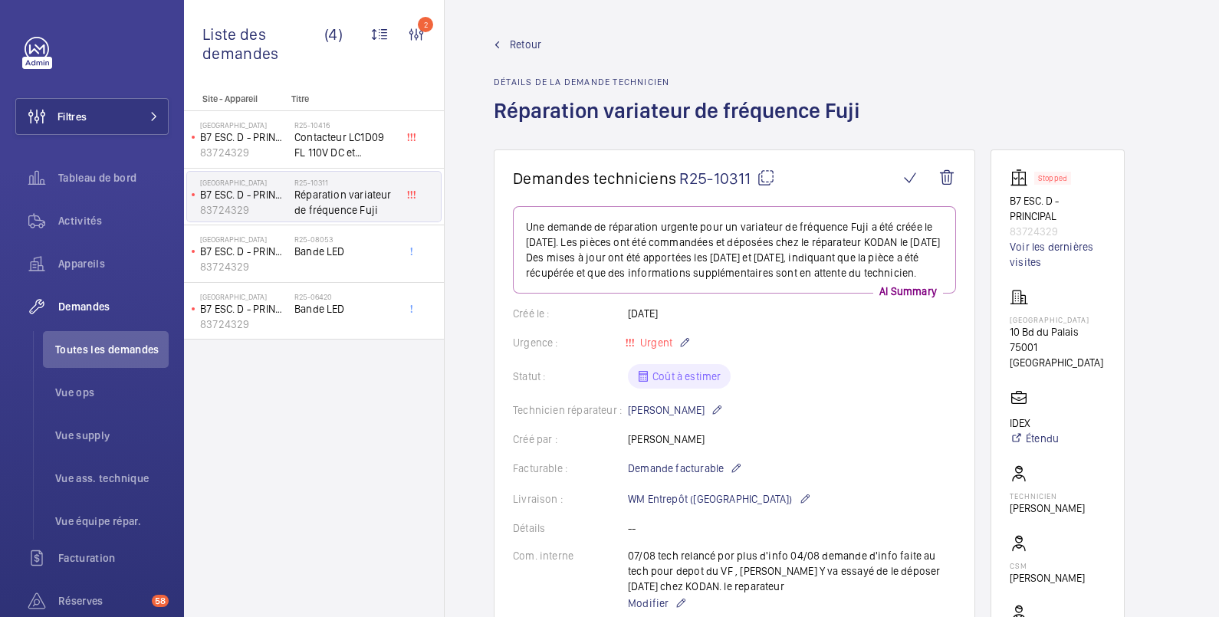
click at [768, 173] on mat-icon at bounding box center [766, 178] width 18 height 18
click at [768, 178] on mat-icon at bounding box center [766, 178] width 18 height 18
drag, startPoint x: 1061, startPoint y: 230, endPoint x: 1008, endPoint y: 231, distance: 52.9
click at [1008, 231] on wm-front-card "Stopped B7 ESC. D - PRINCIPAL 83724329 Voir les dernières visites Palais de jus…" at bounding box center [1058, 428] width 134 height 556
copy p "83724329"
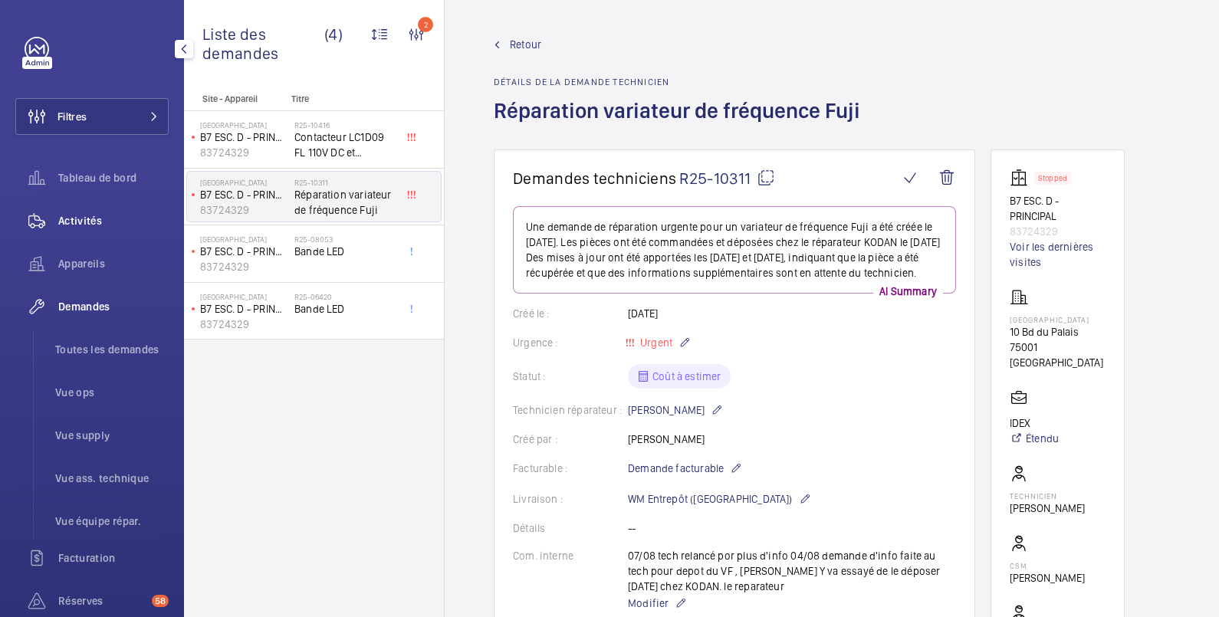
click at [89, 224] on span "Activités" at bounding box center [113, 220] width 110 height 15
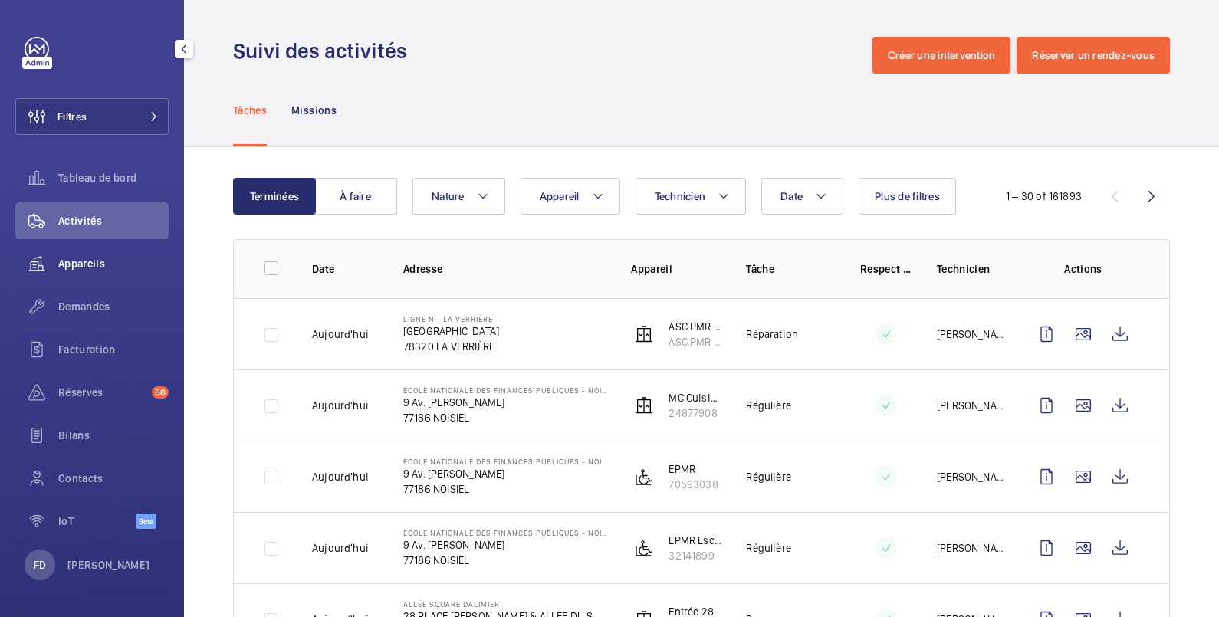
click at [84, 265] on span "Appareils" at bounding box center [113, 263] width 110 height 15
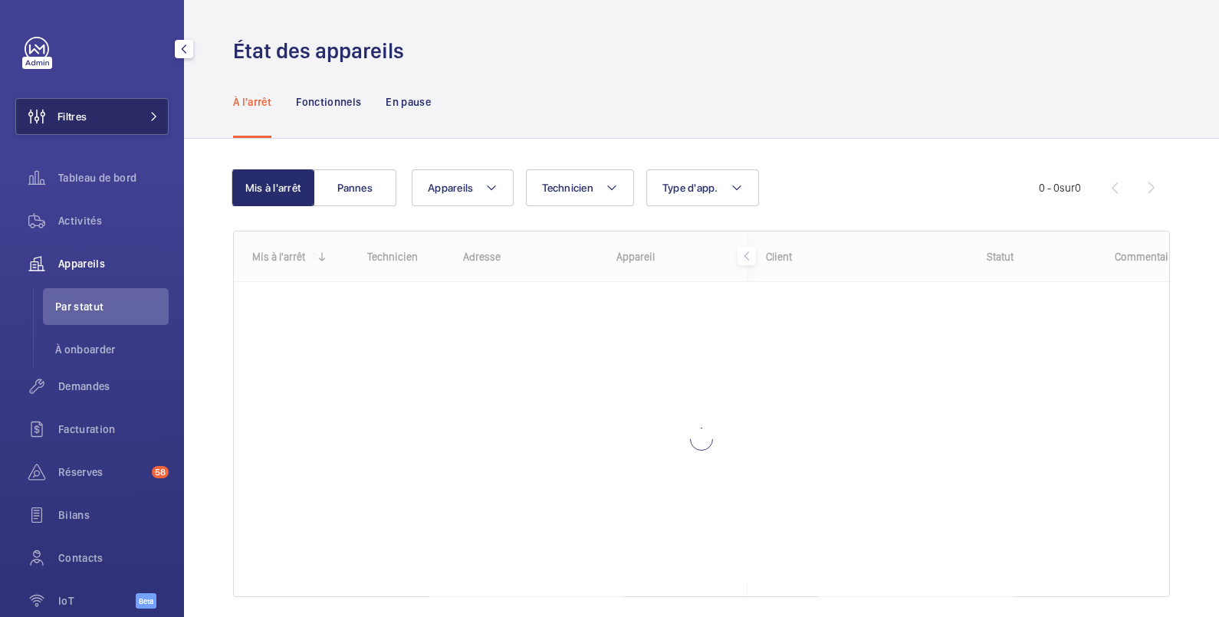
click at [122, 122] on button "Filtres" at bounding box center [91, 116] width 153 height 37
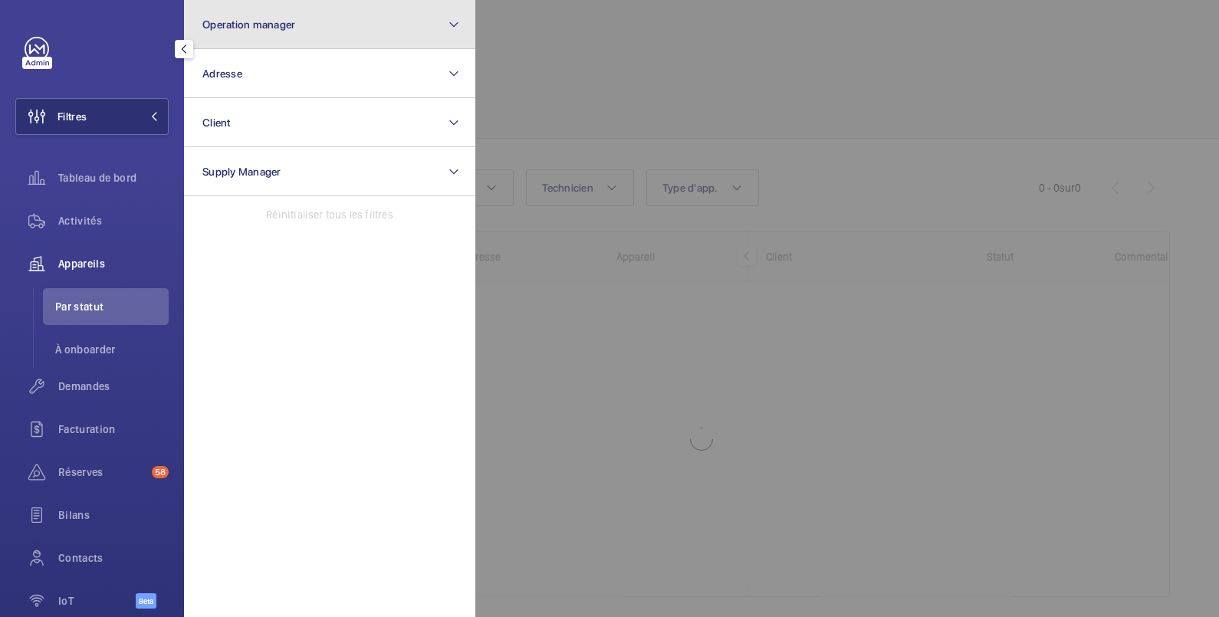
click at [265, 26] on span "Operation manager" at bounding box center [248, 24] width 93 height 12
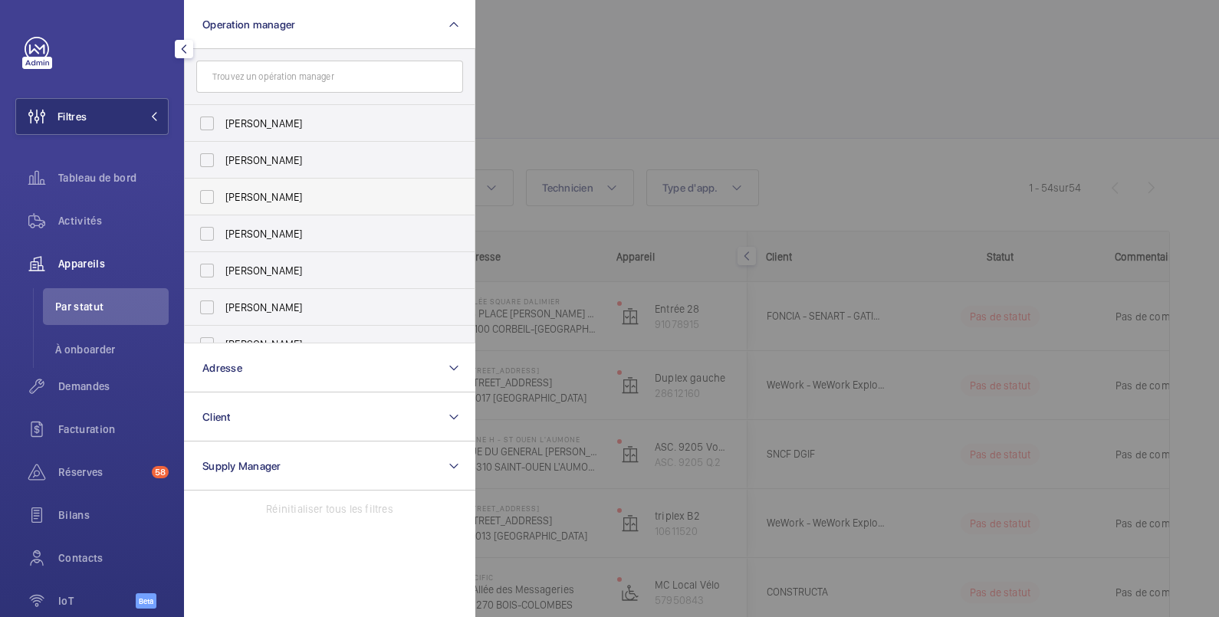
click at [255, 197] on span "[PERSON_NAME]" at bounding box center [330, 196] width 211 height 15
click at [222, 197] on input "[PERSON_NAME]" at bounding box center [207, 197] width 31 height 31
checkbox input "true"
click at [542, 84] on div at bounding box center [1084, 308] width 1219 height 617
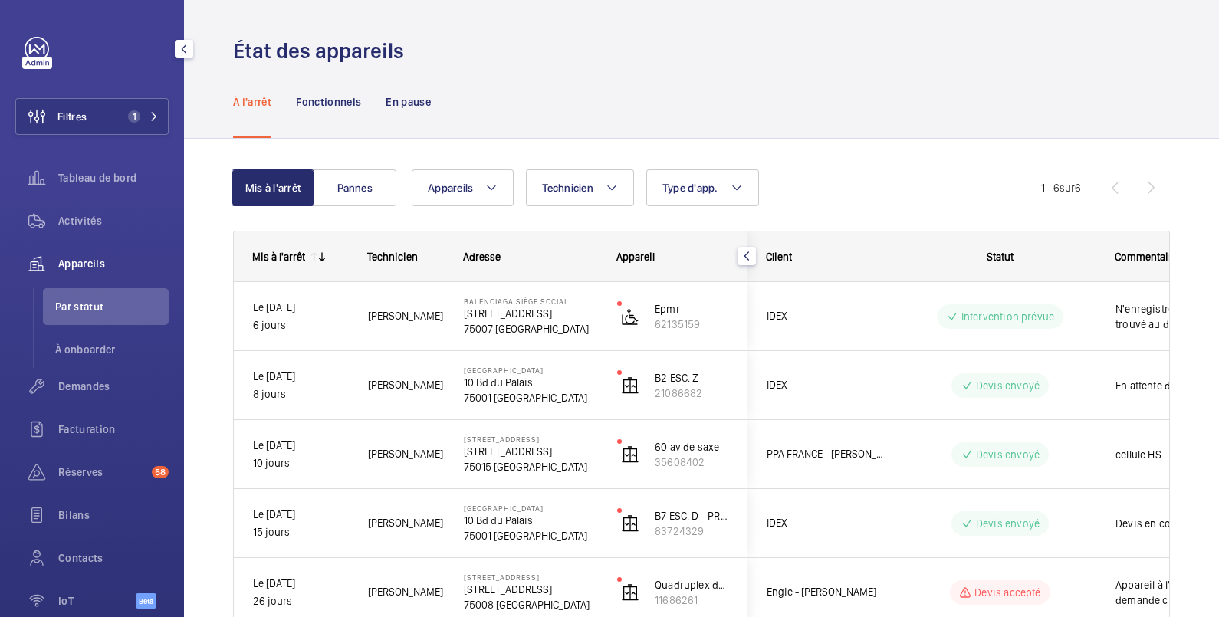
click at [106, 270] on span "Appareils" at bounding box center [113, 263] width 110 height 15
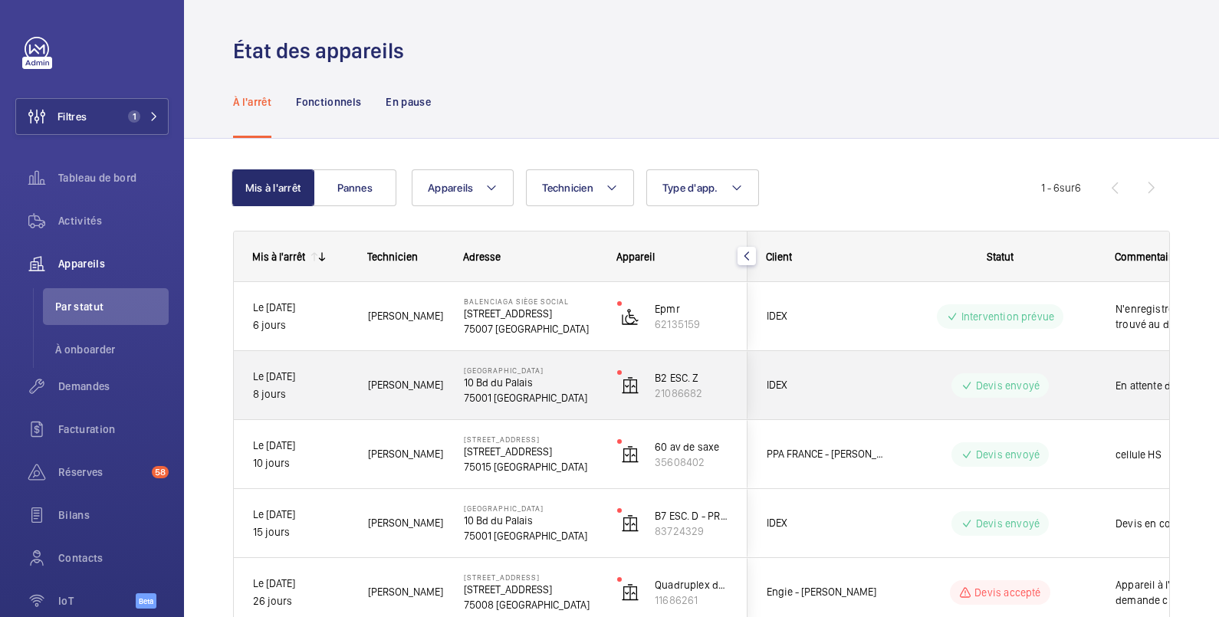
click at [1098, 387] on div "En attente du bon de commande" at bounding box center [1185, 386] width 177 height 66
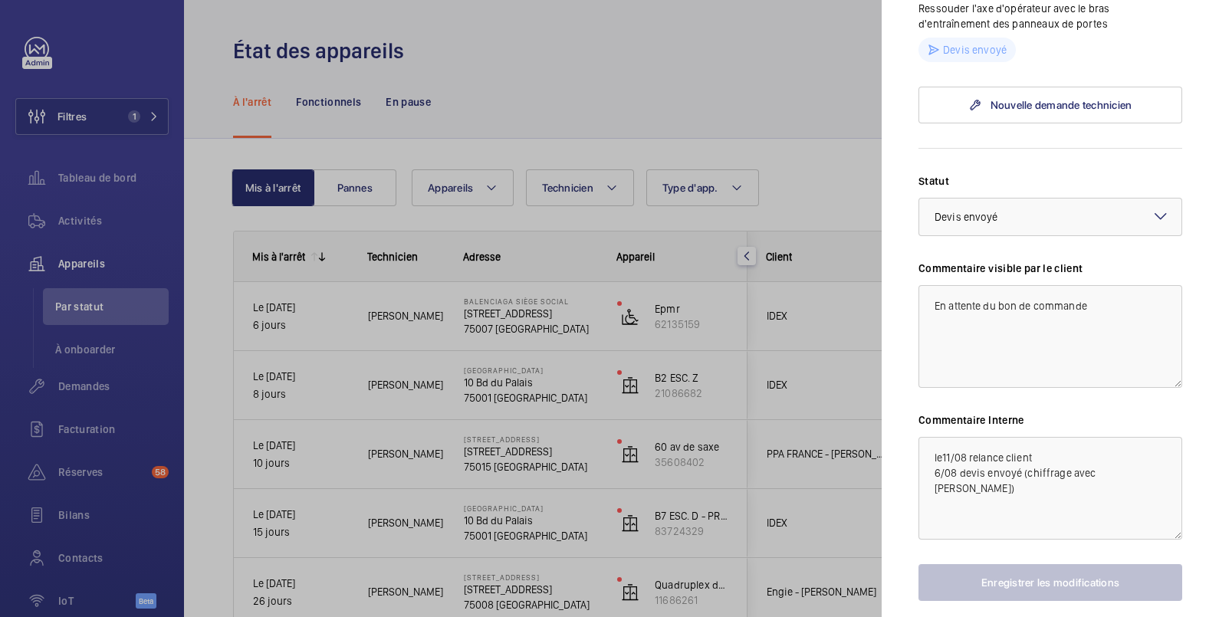
scroll to position [511, 0]
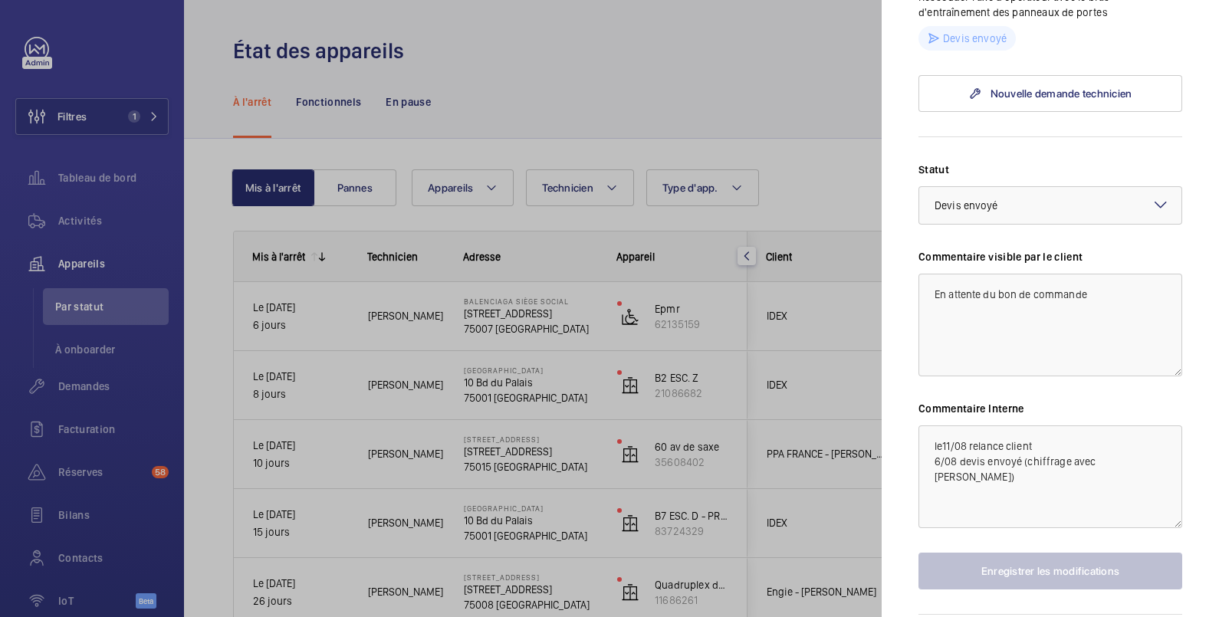
click at [677, 529] on div at bounding box center [609, 308] width 1219 height 617
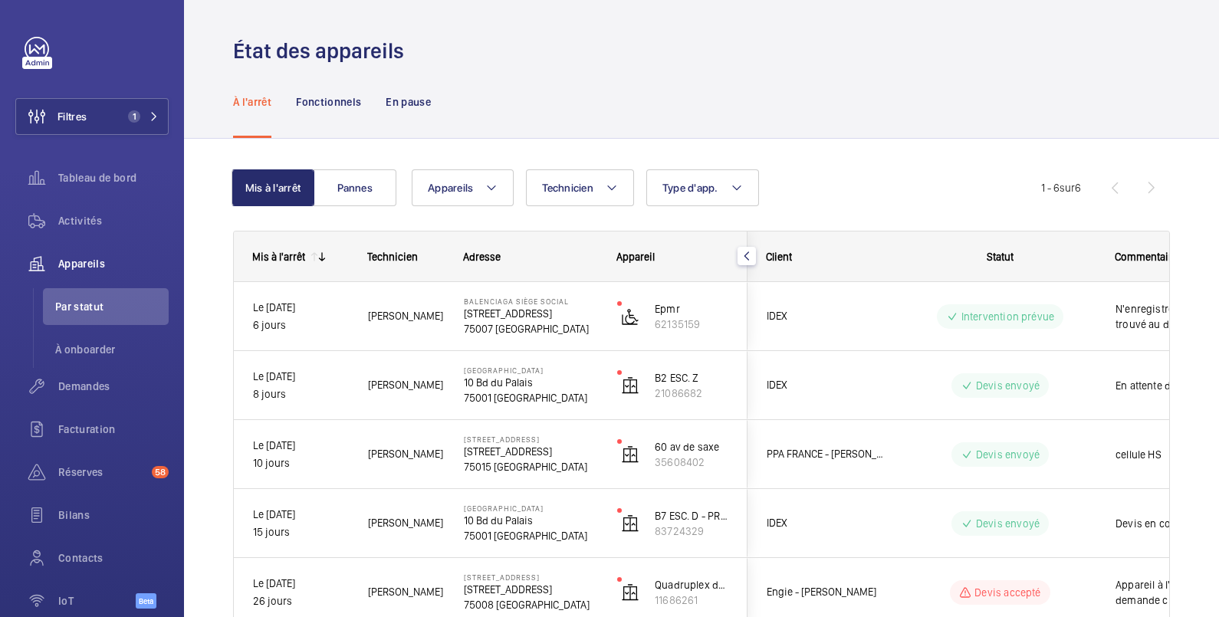
scroll to position [0, 0]
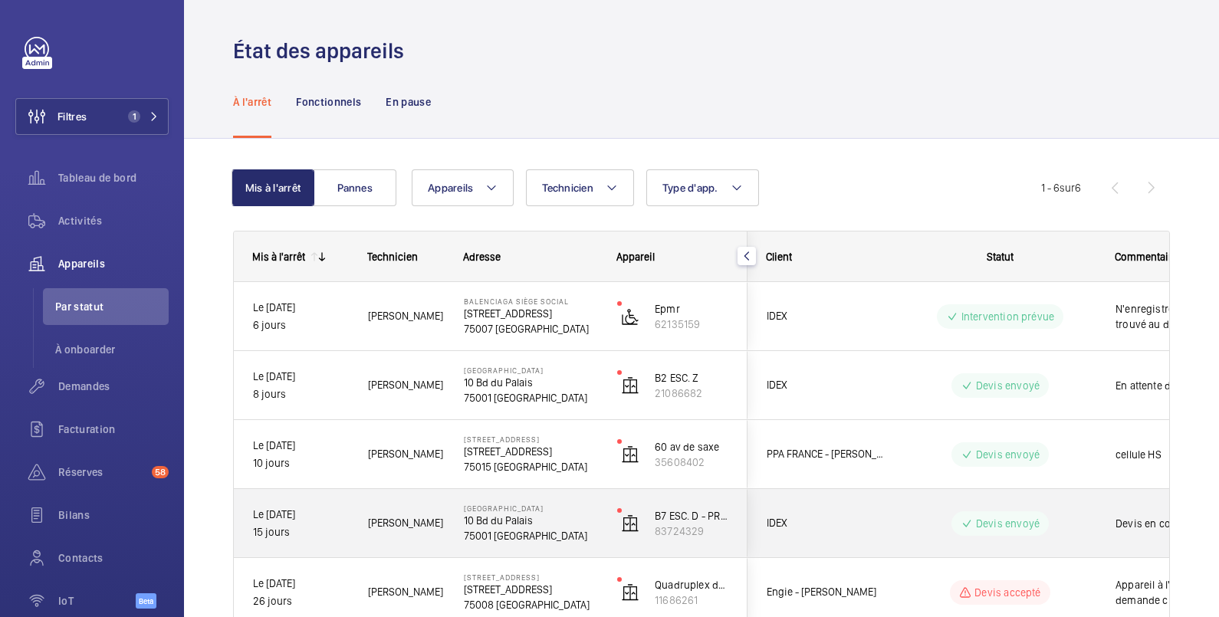
click at [1098, 523] on div "Devis en cours" at bounding box center [1185, 524] width 177 height 66
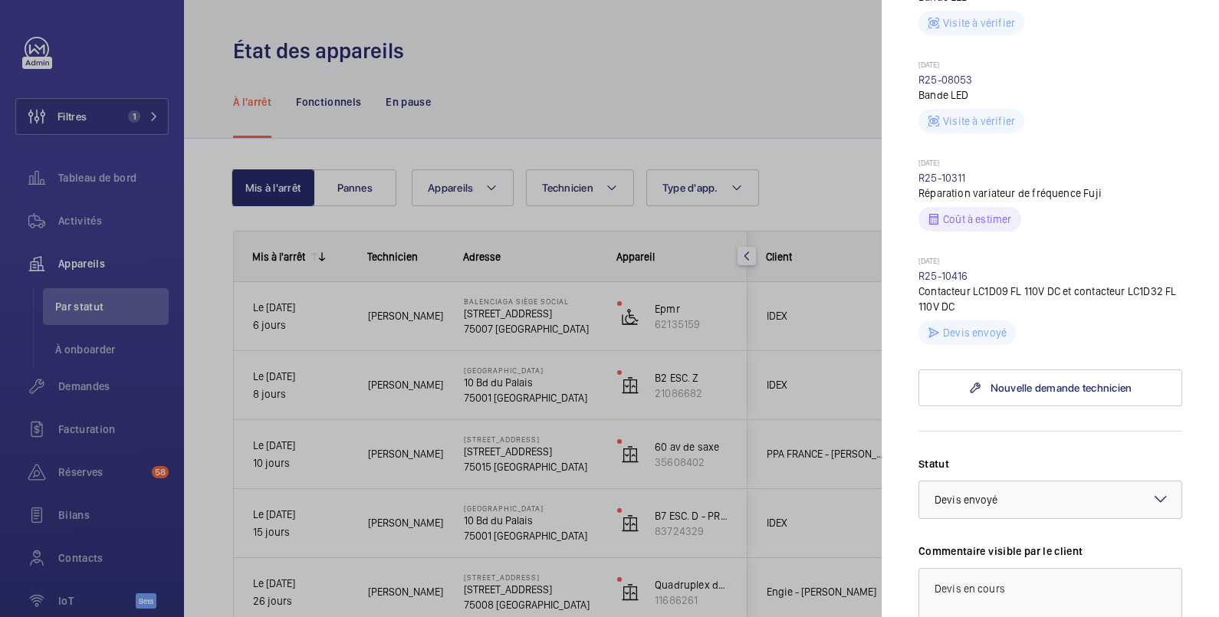
scroll to position [766, 0]
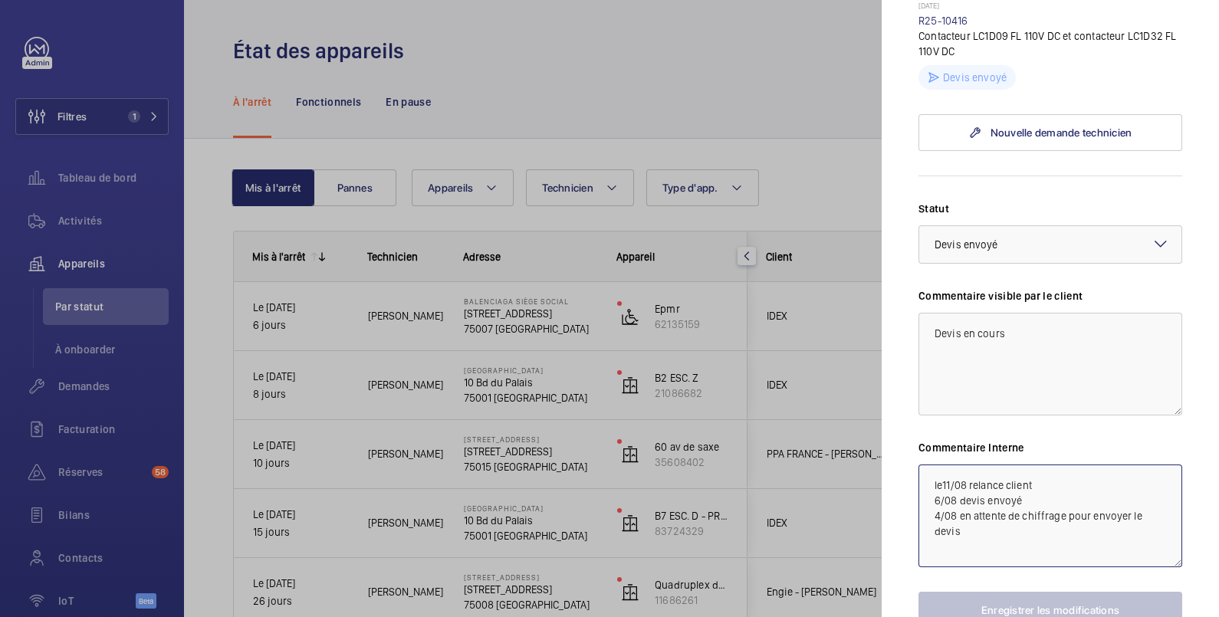
click at [1042, 484] on textarea "le11/08 relance client 6/08 devis envoyé 4/08 en attente de chiffrage pour envo…" at bounding box center [1051, 516] width 264 height 103
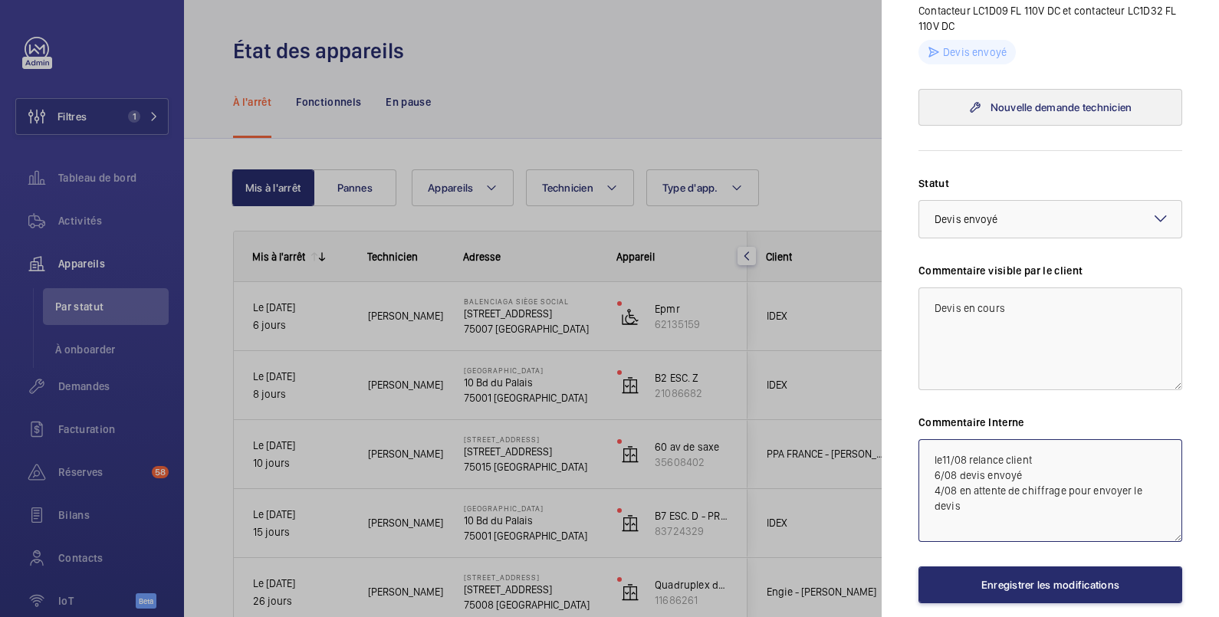
scroll to position [863, 0]
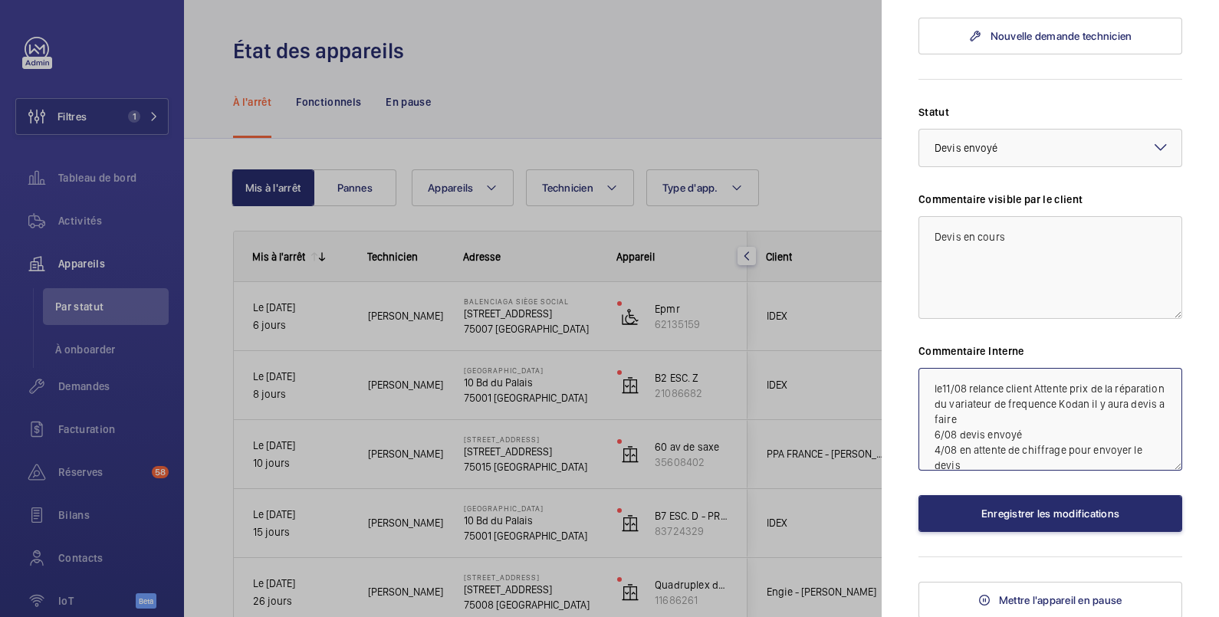
drag, startPoint x: 1079, startPoint y: 393, endPoint x: 1074, endPoint y: 416, distance: 22.9
click at [1071, 418] on textarea "le11/08 relance client Attente prix de la réparation du variateur de frequence …" at bounding box center [1051, 419] width 264 height 103
click at [1043, 416] on textarea "le11/08 relance client Attente prix de la réparation du variateur de fréquence …" at bounding box center [1051, 419] width 264 height 103
click at [1051, 416] on textarea "le11/08 relance client Attente prix de la réparation du variateur de fréquence …" at bounding box center [1051, 419] width 264 height 103
type textarea "le11/08 relance client Attente prix de la réparation du variateur de fréquence …"
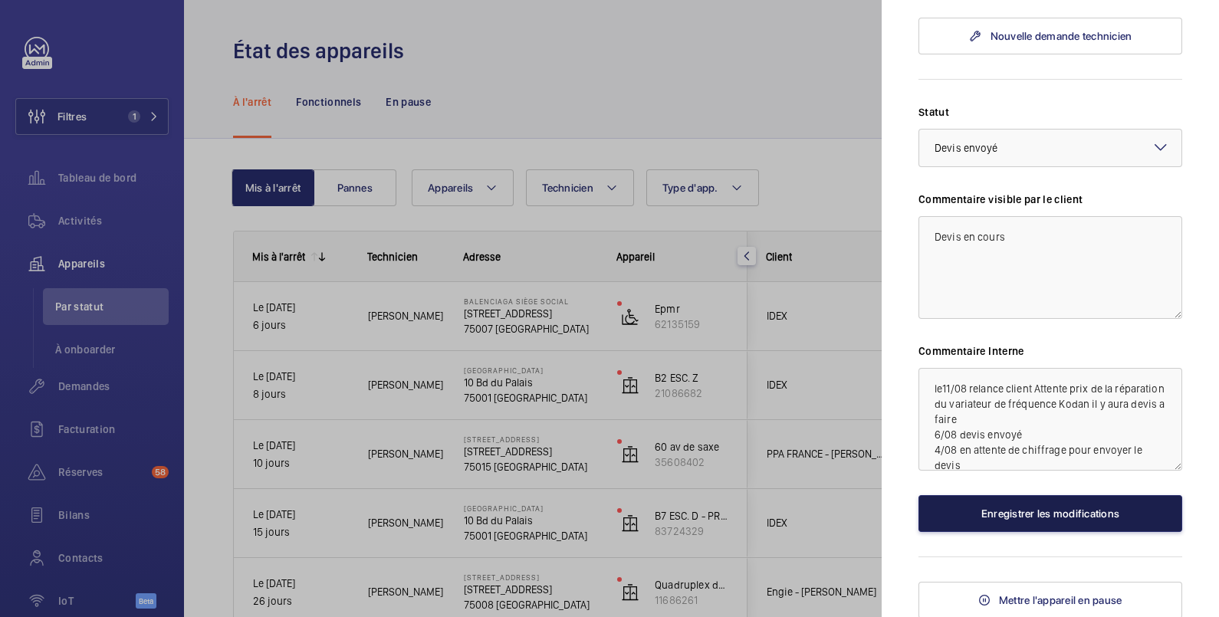
click at [1048, 513] on button "Enregistrer les modifications" at bounding box center [1051, 513] width 264 height 37
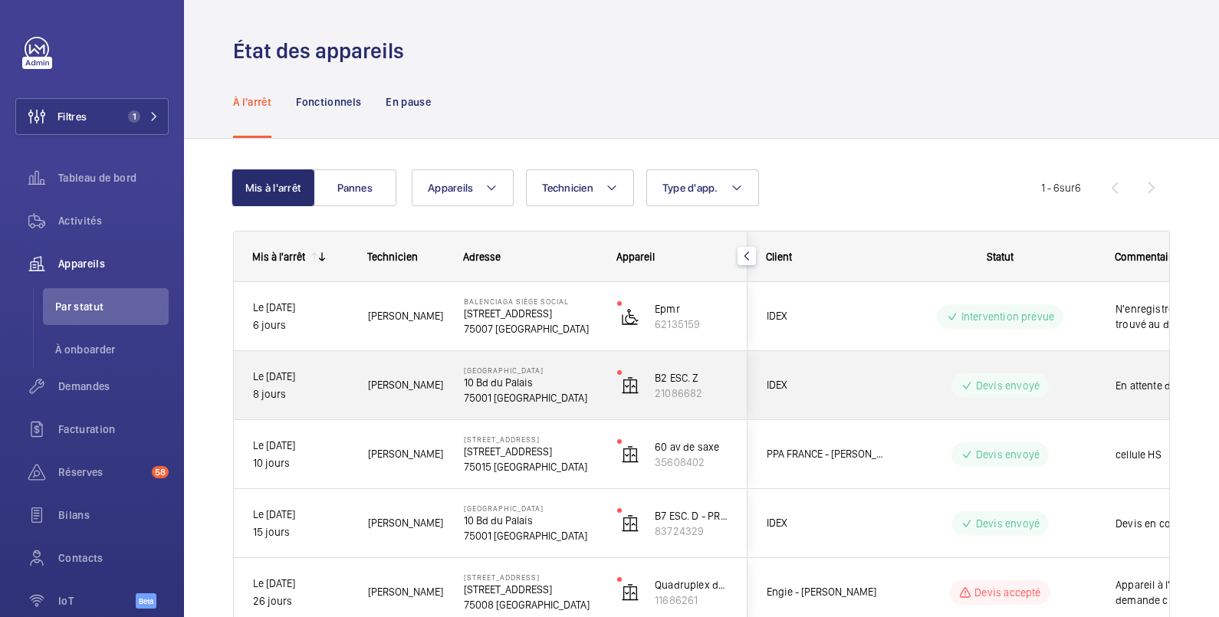
click at [883, 380] on span "IDEX" at bounding box center [826, 386] width 118 height 18
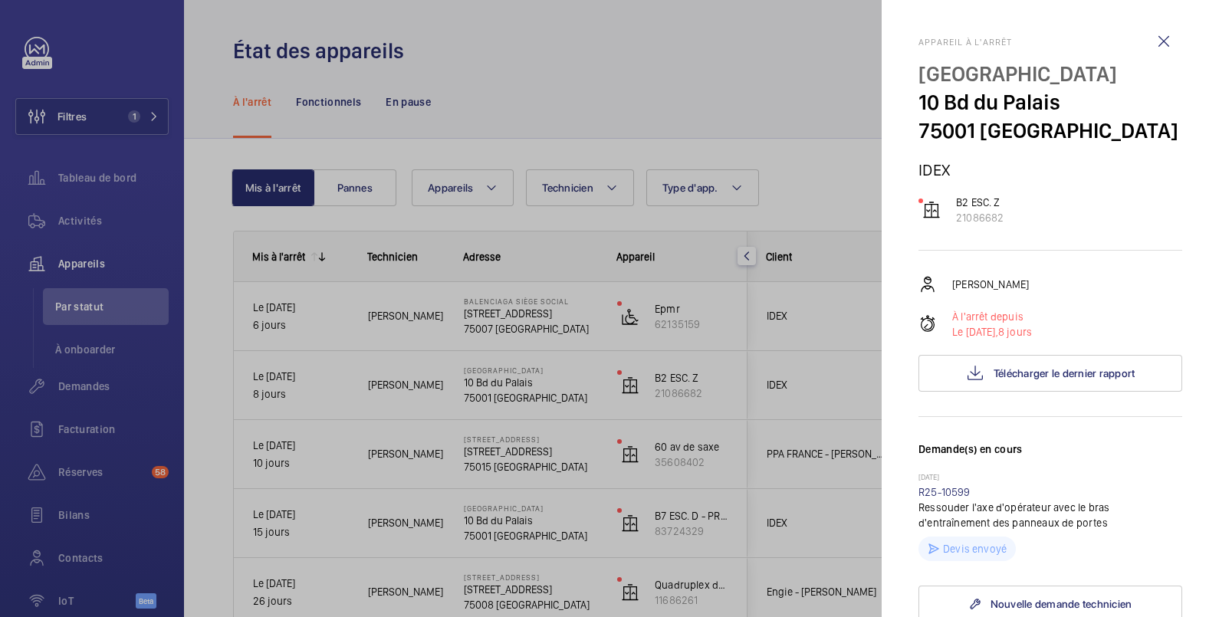
scroll to position [255, 0]
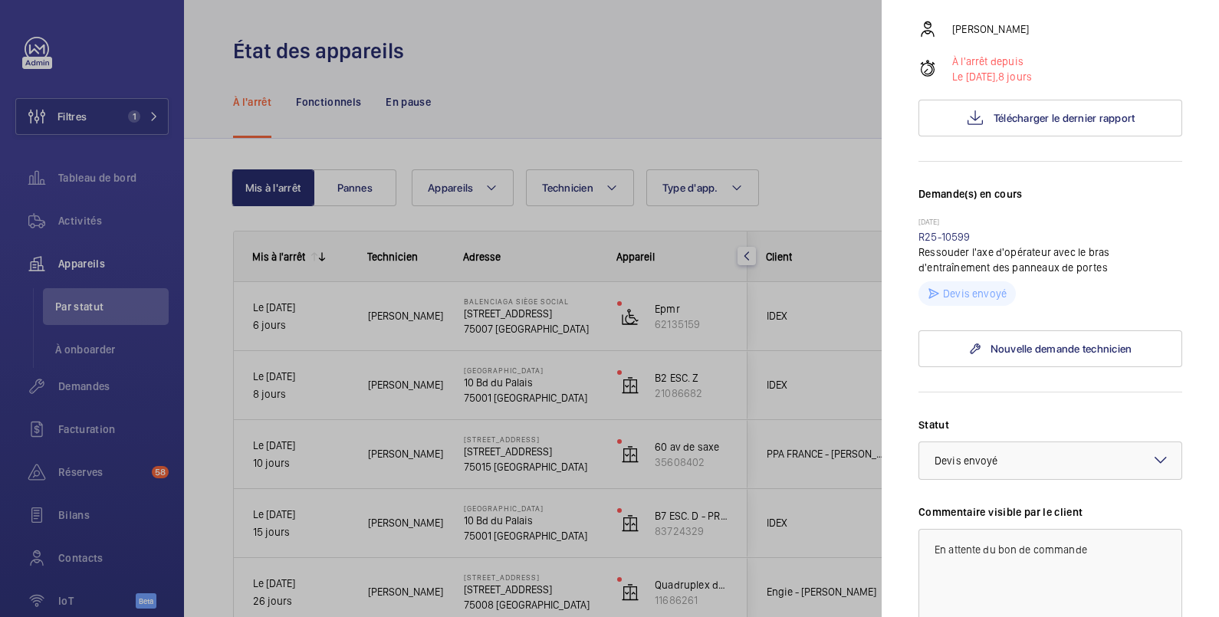
click at [860, 328] on div at bounding box center [609, 308] width 1219 height 617
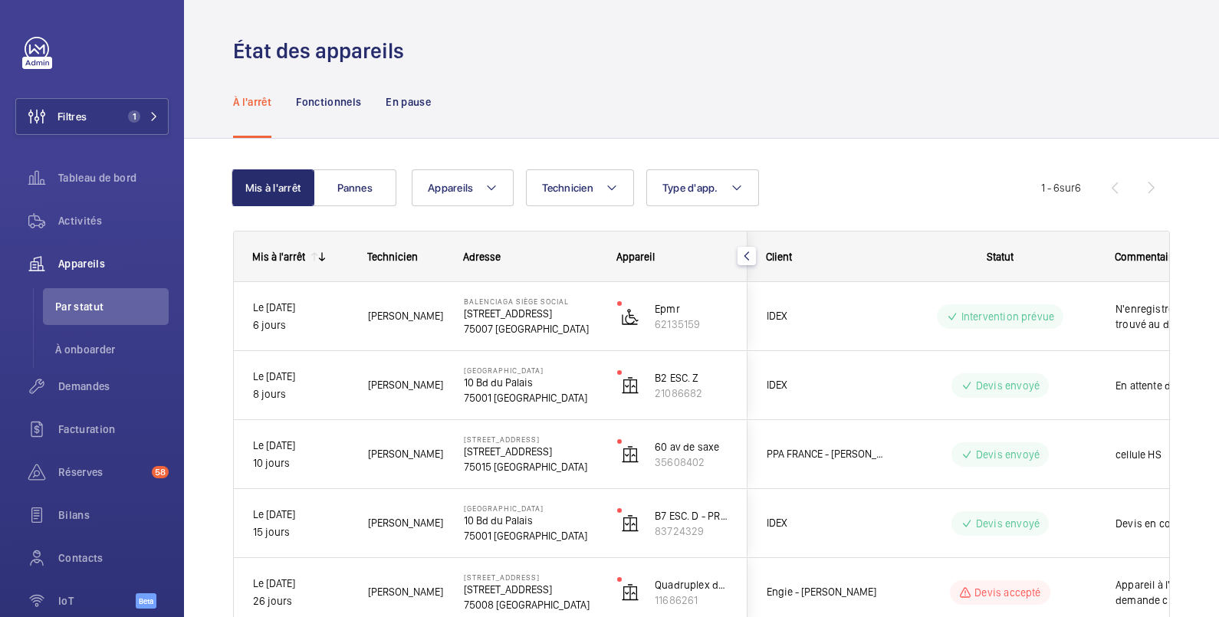
scroll to position [0, 0]
drag, startPoint x: 814, startPoint y: 616, endPoint x: 993, endPoint y: 620, distance: 178.7
click at [993, 617] on html "Filtres 1 Tableau de bord Activités Appareils Par statut À onboarder Demandes F…" at bounding box center [609, 308] width 1219 height 617
click at [105, 176] on span "Tableau de bord" at bounding box center [113, 177] width 110 height 15
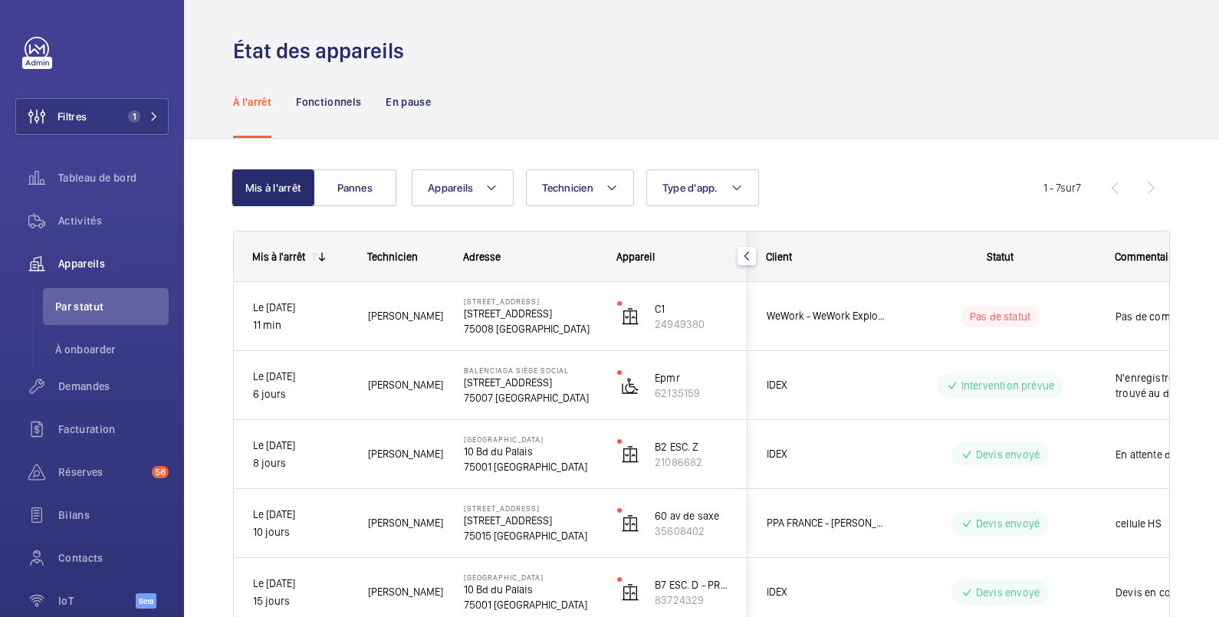
click at [669, 62] on div "État des appareils" at bounding box center [701, 51] width 937 height 28
click at [84, 126] on span "Filtres" at bounding box center [51, 116] width 71 height 37
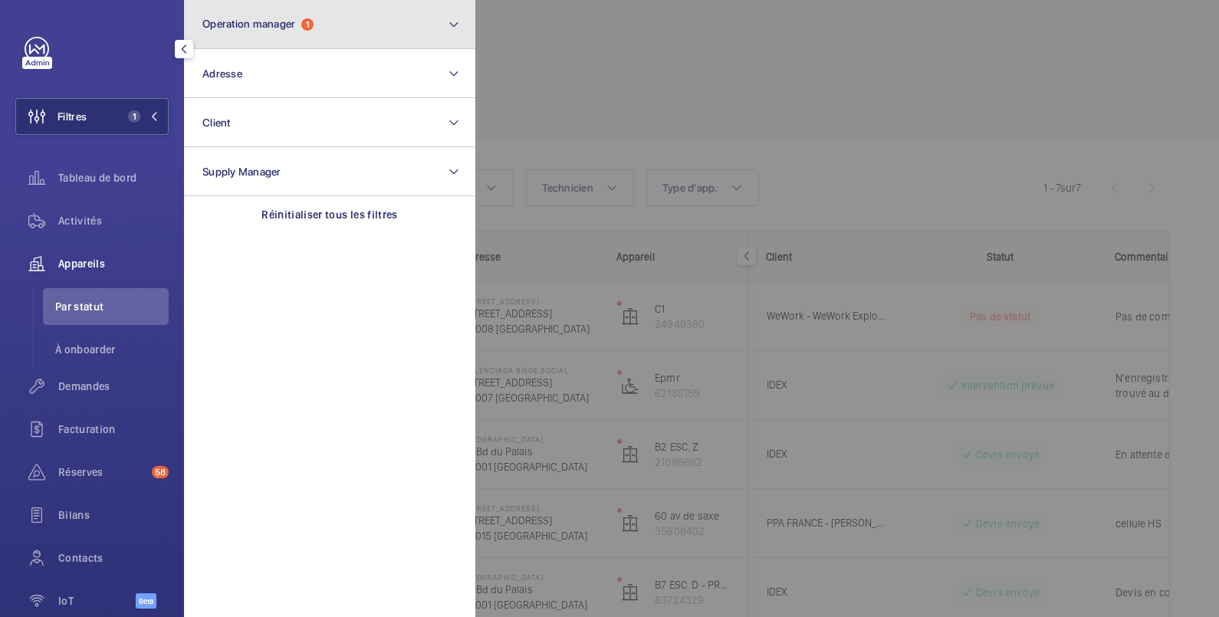
click at [243, 26] on span "Operation manager" at bounding box center [248, 24] width 93 height 12
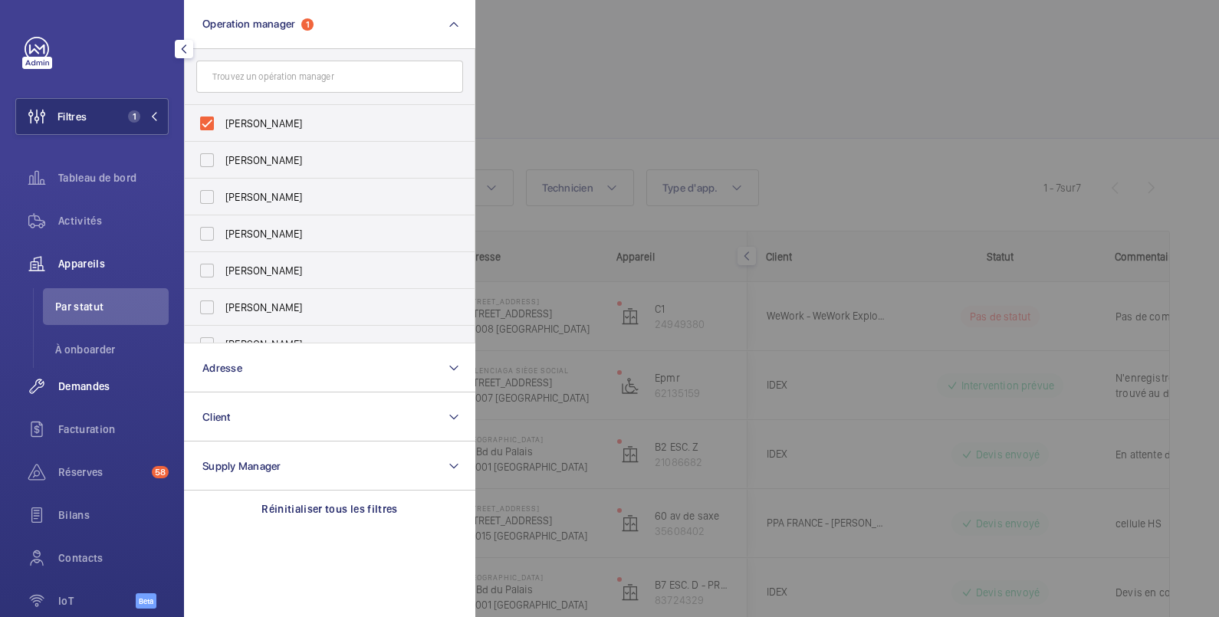
click at [94, 392] on span "Demandes" at bounding box center [113, 386] width 110 height 15
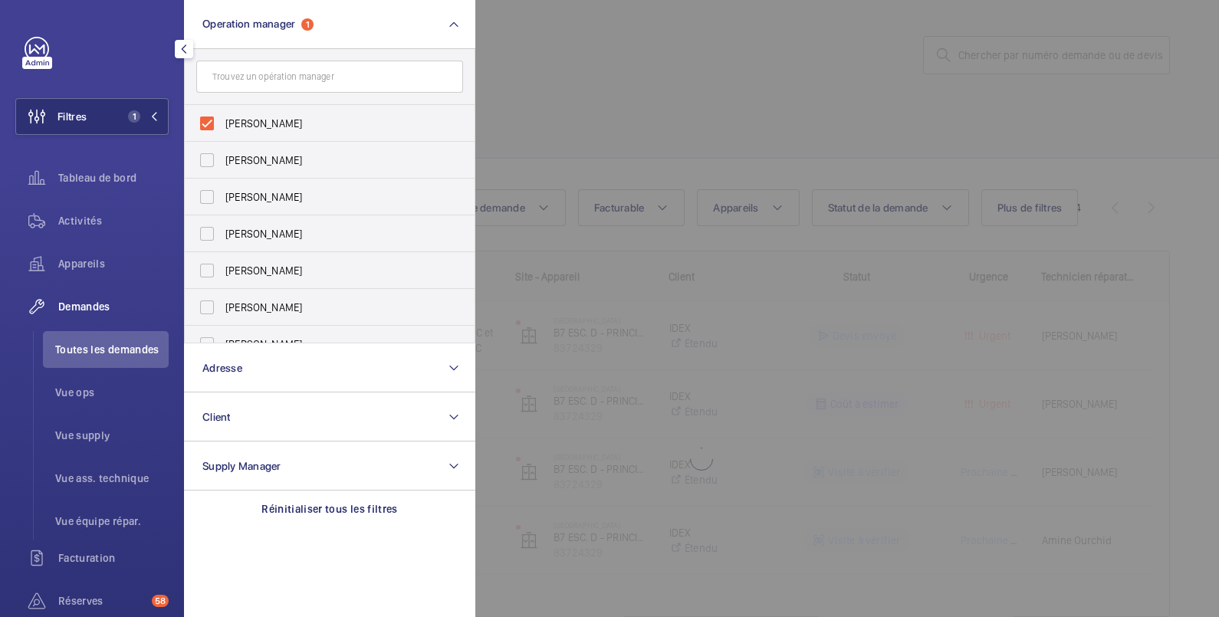
click at [635, 89] on div at bounding box center [1084, 308] width 1219 height 617
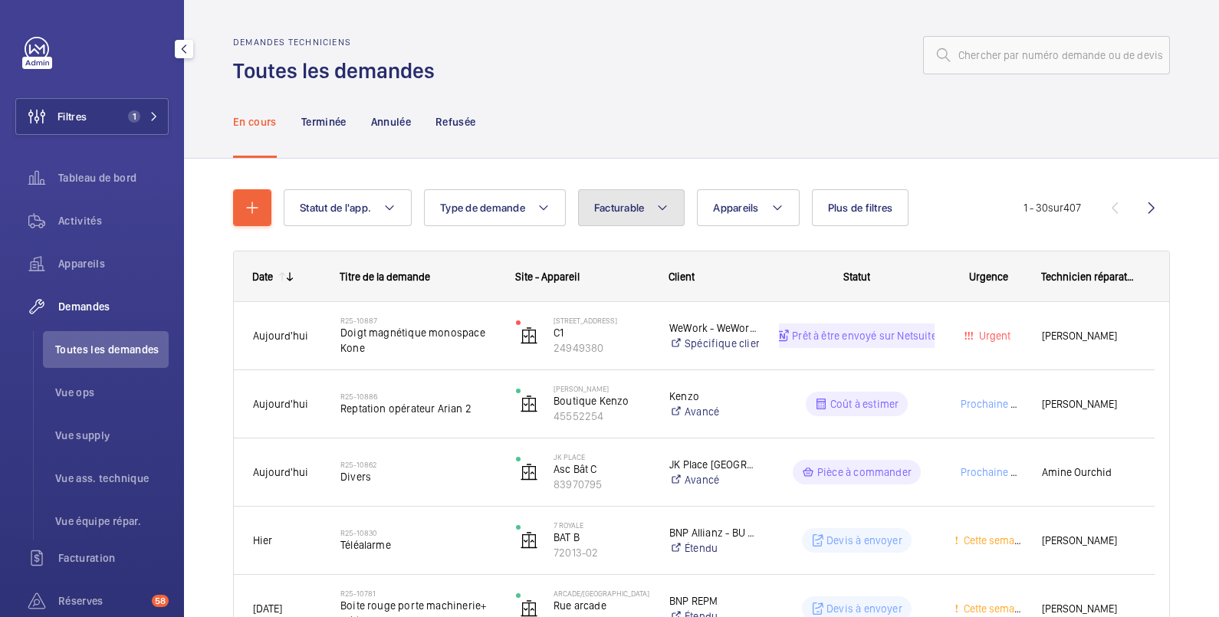
click at [629, 207] on span "Facturable" at bounding box center [619, 208] width 51 height 12
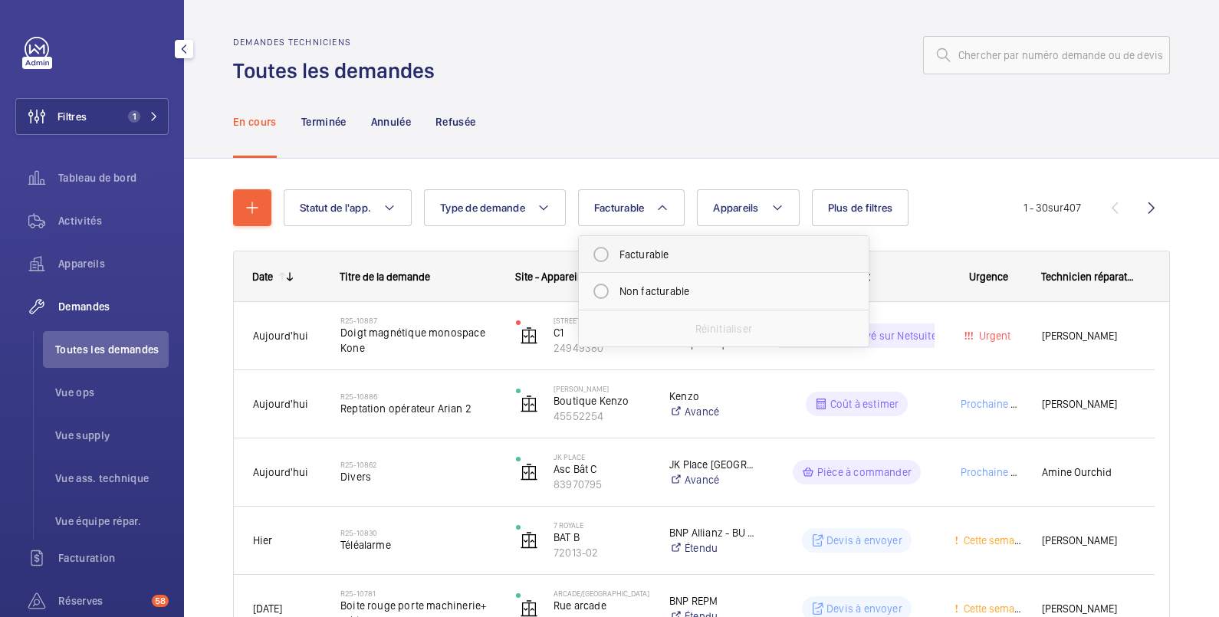
drag, startPoint x: 633, startPoint y: 252, endPoint x: 640, endPoint y: 251, distance: 7.8
click at [633, 252] on mat-radio-button "Facturable" at bounding box center [724, 254] width 276 height 31
radio input "true"
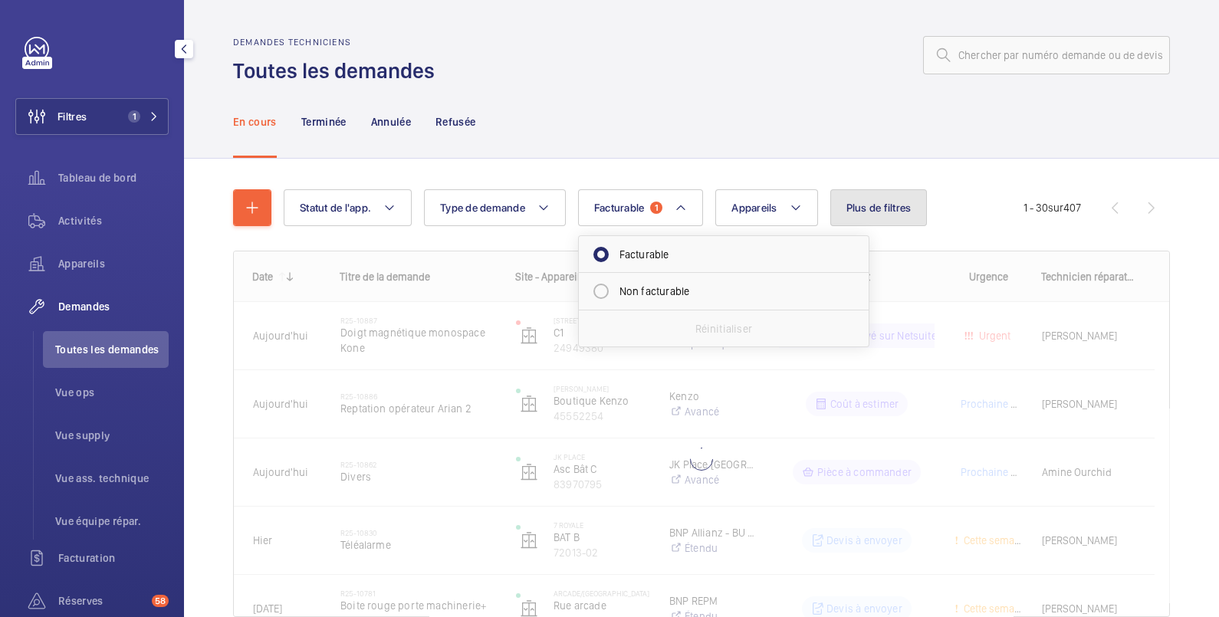
click at [871, 199] on button "Plus de filtres" at bounding box center [879, 207] width 97 height 37
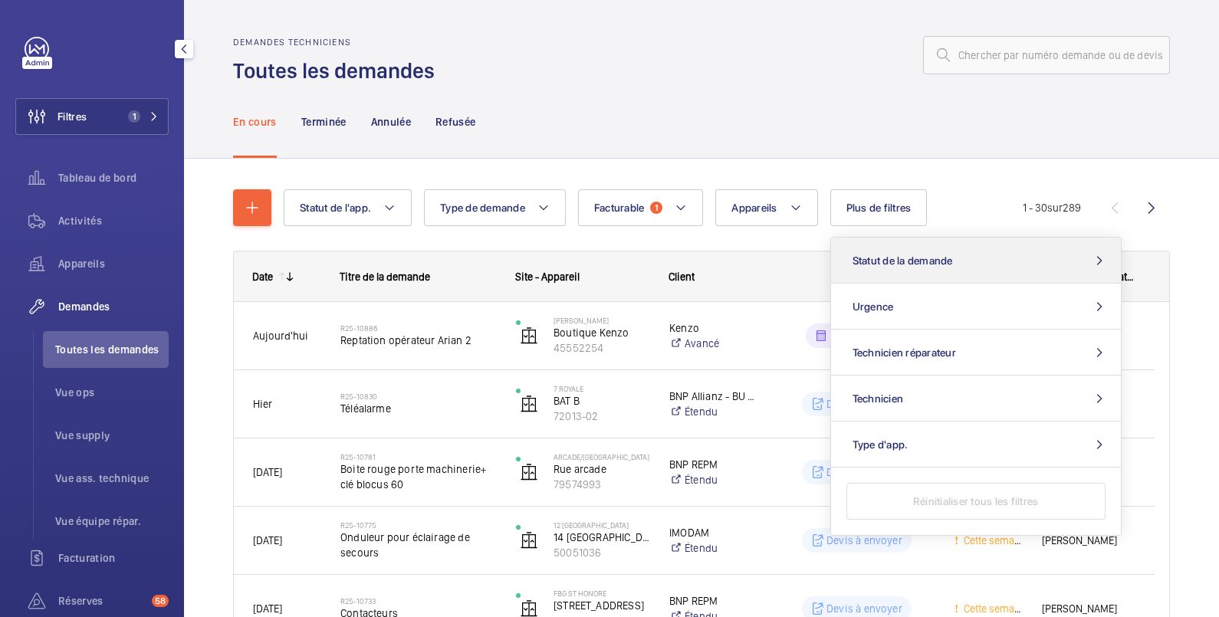
click at [795, 263] on div "Statut" at bounding box center [848, 276] width 176 height 49
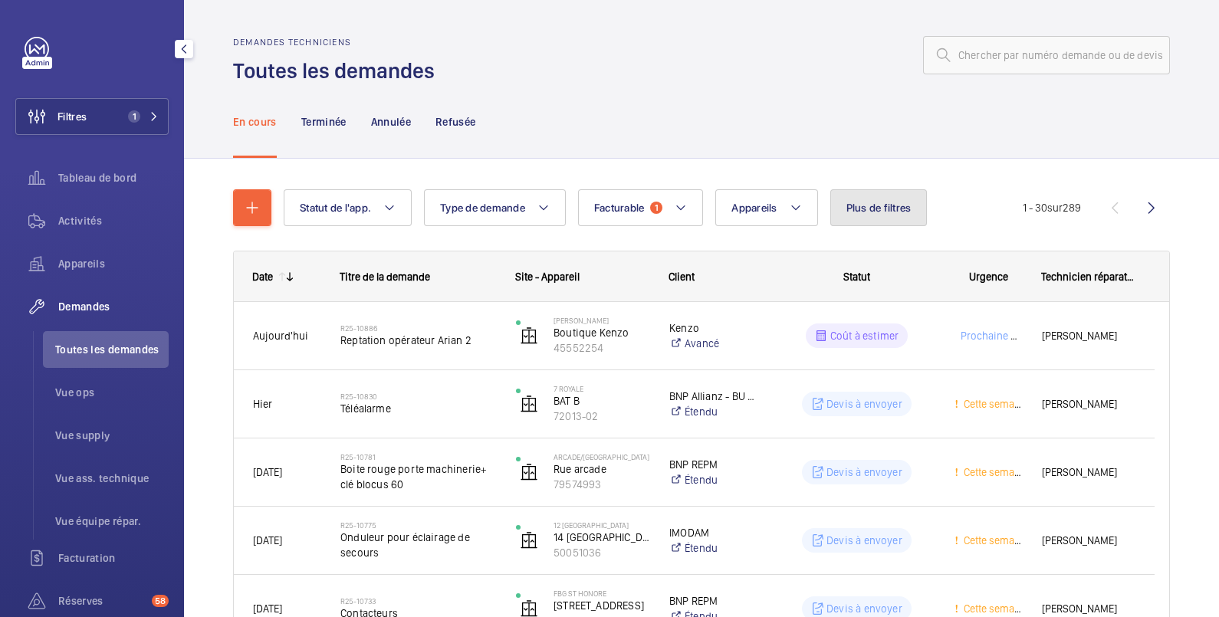
click at [866, 218] on button "Plus de filtres" at bounding box center [879, 207] width 97 height 37
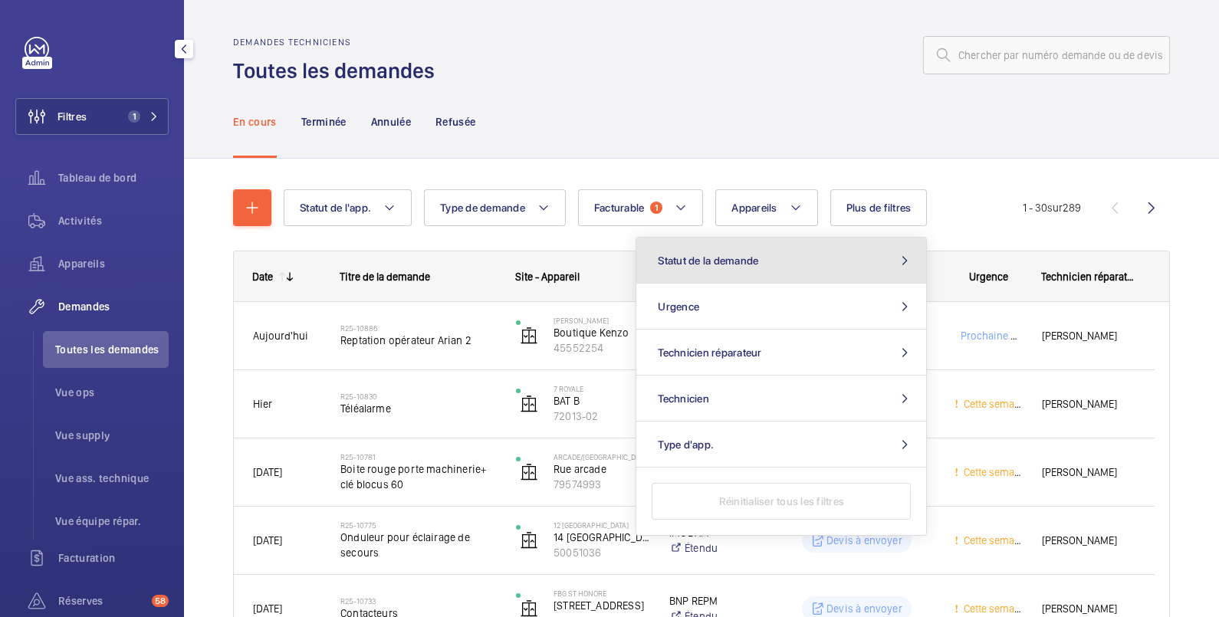
click at [848, 267] on button "Statut de la demande" at bounding box center [781, 261] width 290 height 46
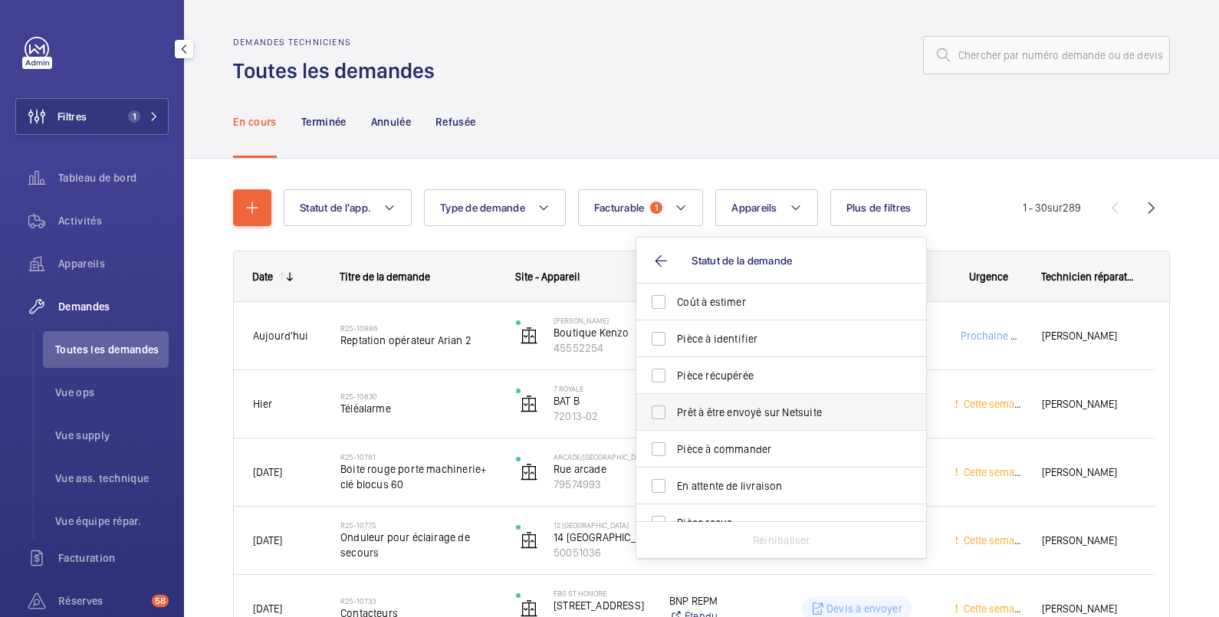
scroll to position [203, 0]
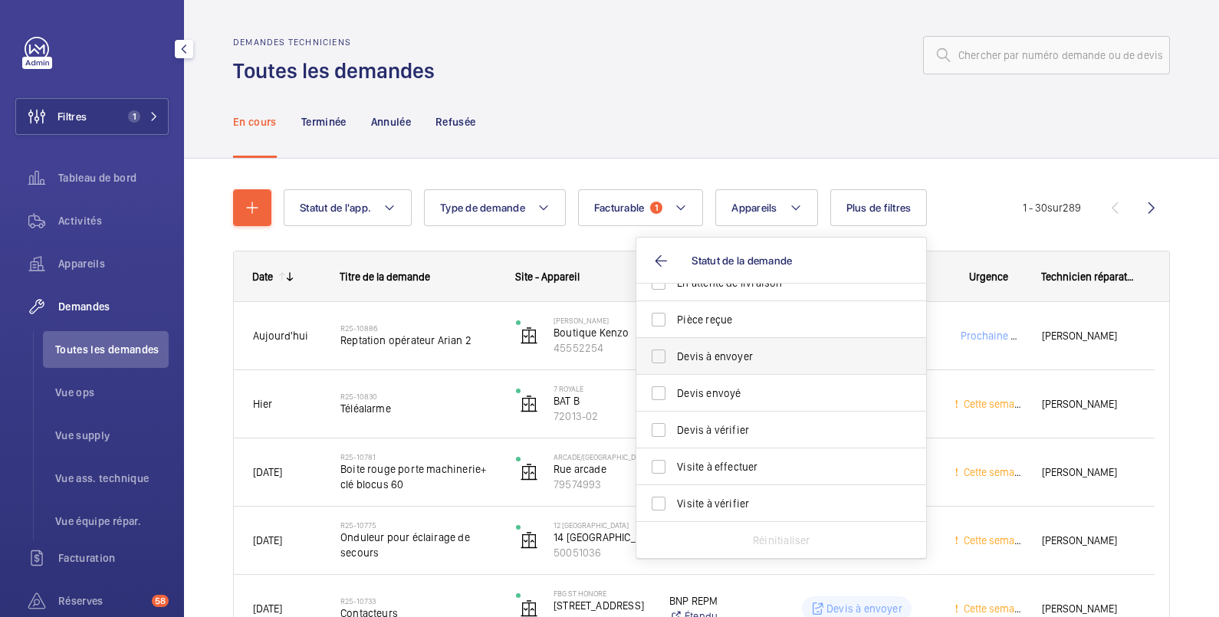
click at [732, 360] on span "Devis à envoyer" at bounding box center [782, 356] width 211 height 15
click at [674, 360] on input "Devis à envoyer" at bounding box center [658, 356] width 31 height 31
checkbox input "true"
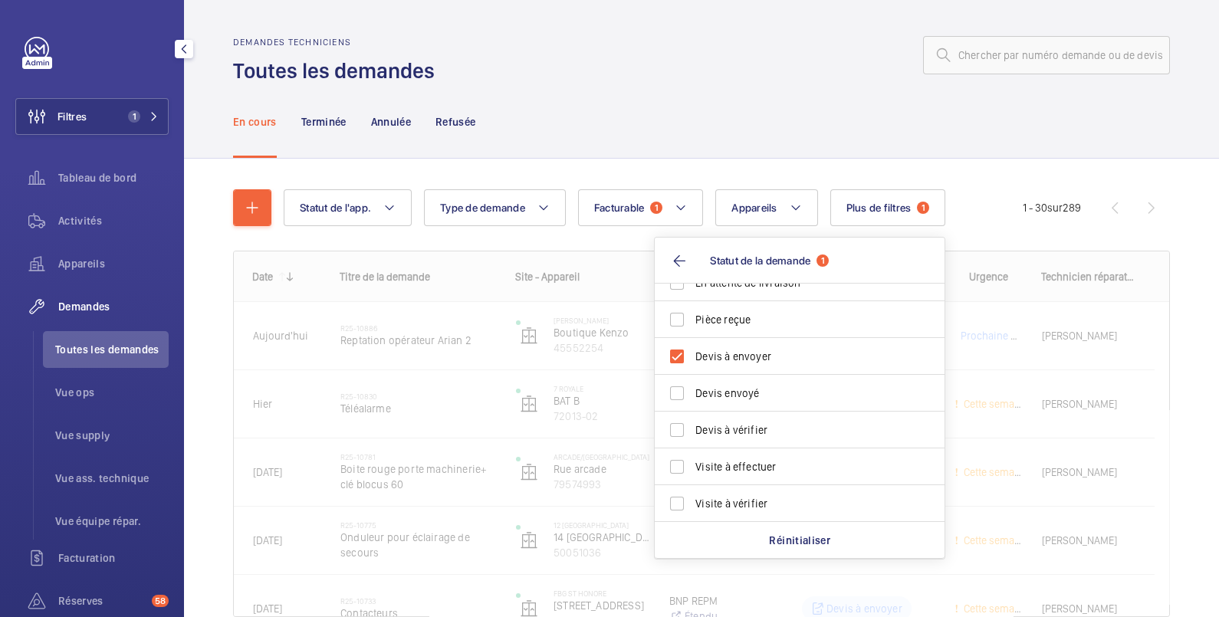
click at [789, 91] on div "En cours Terminée Annulée Refusée" at bounding box center [701, 121] width 937 height 73
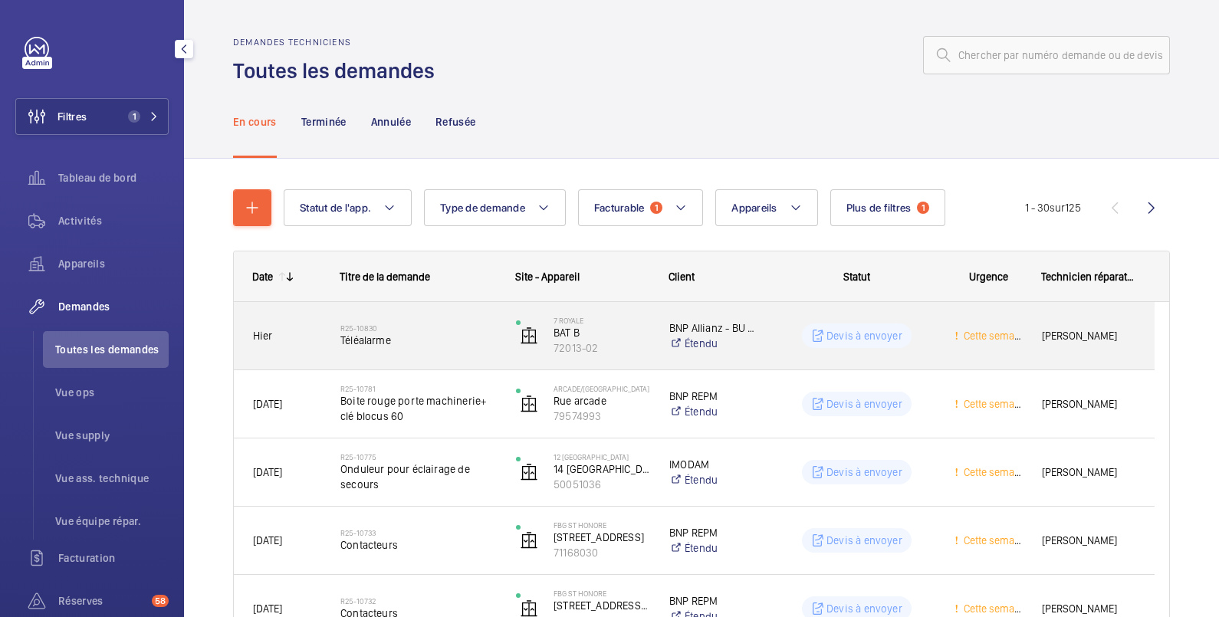
click at [900, 340] on p "Devis à envoyer" at bounding box center [865, 335] width 76 height 15
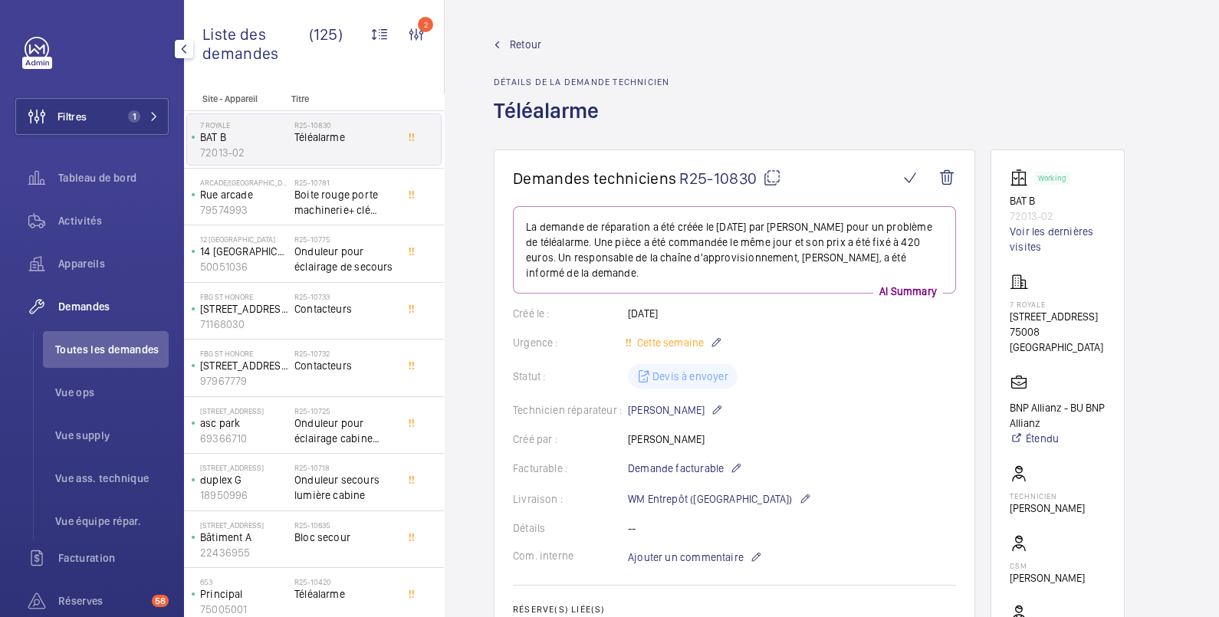
click at [771, 176] on mat-icon at bounding box center [772, 178] width 18 height 18
